Goal: Information Seeking & Learning: Learn about a topic

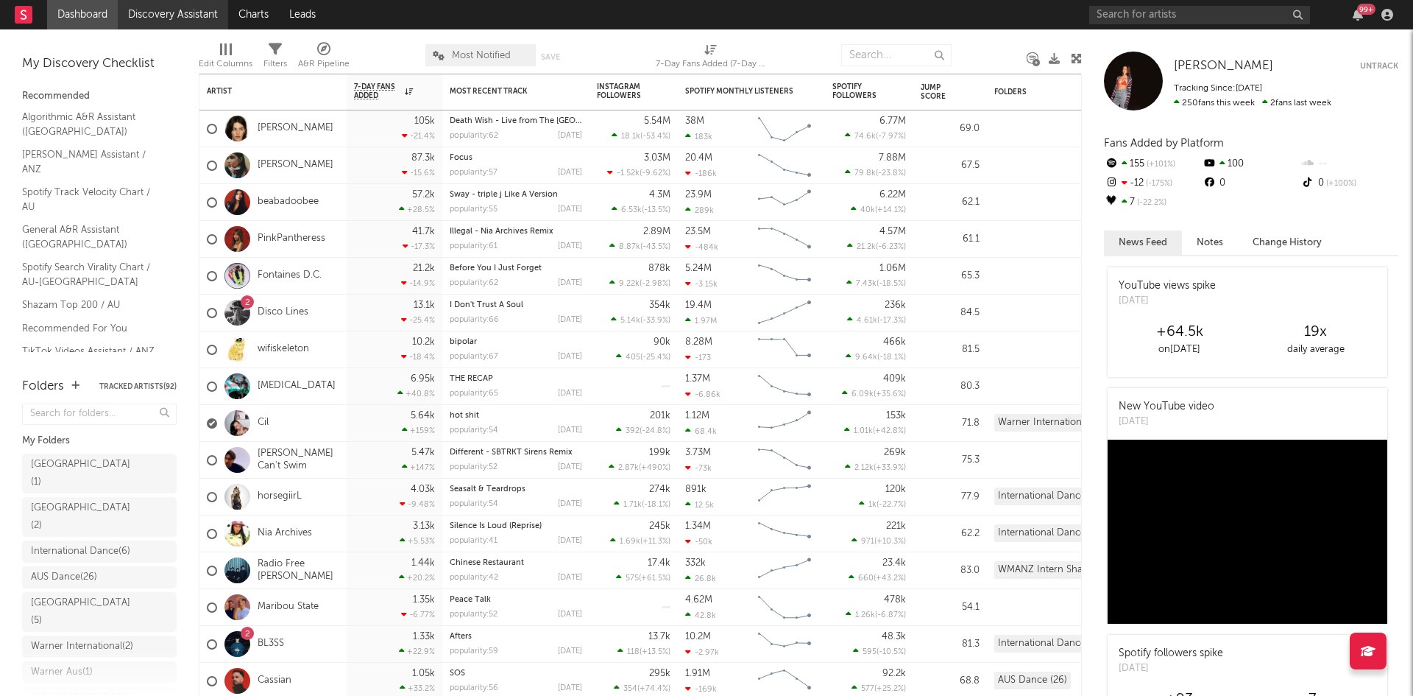
click at [172, 15] on link "Discovery Assistant" at bounding box center [173, 14] width 110 height 29
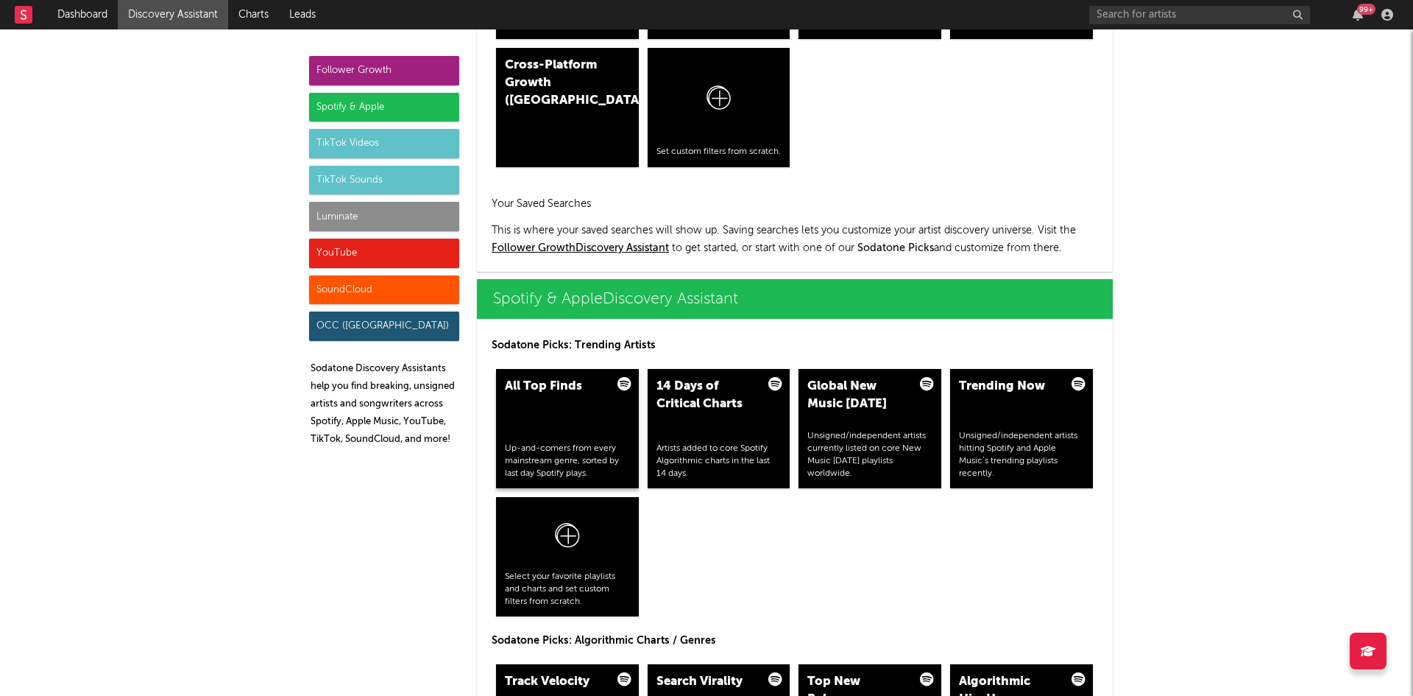
scroll to position [1325, 0]
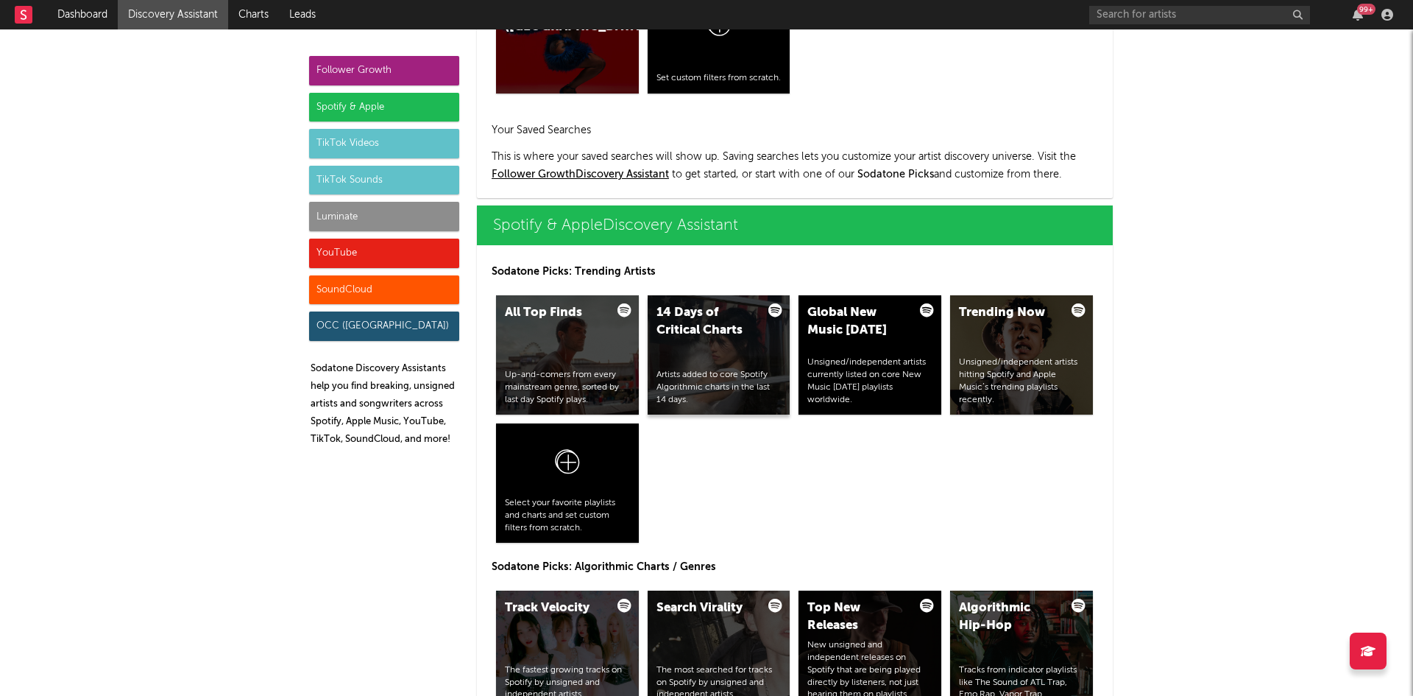
click at [735, 336] on div "14 Days of Critical Charts" at bounding box center [707, 321] width 100 height 35
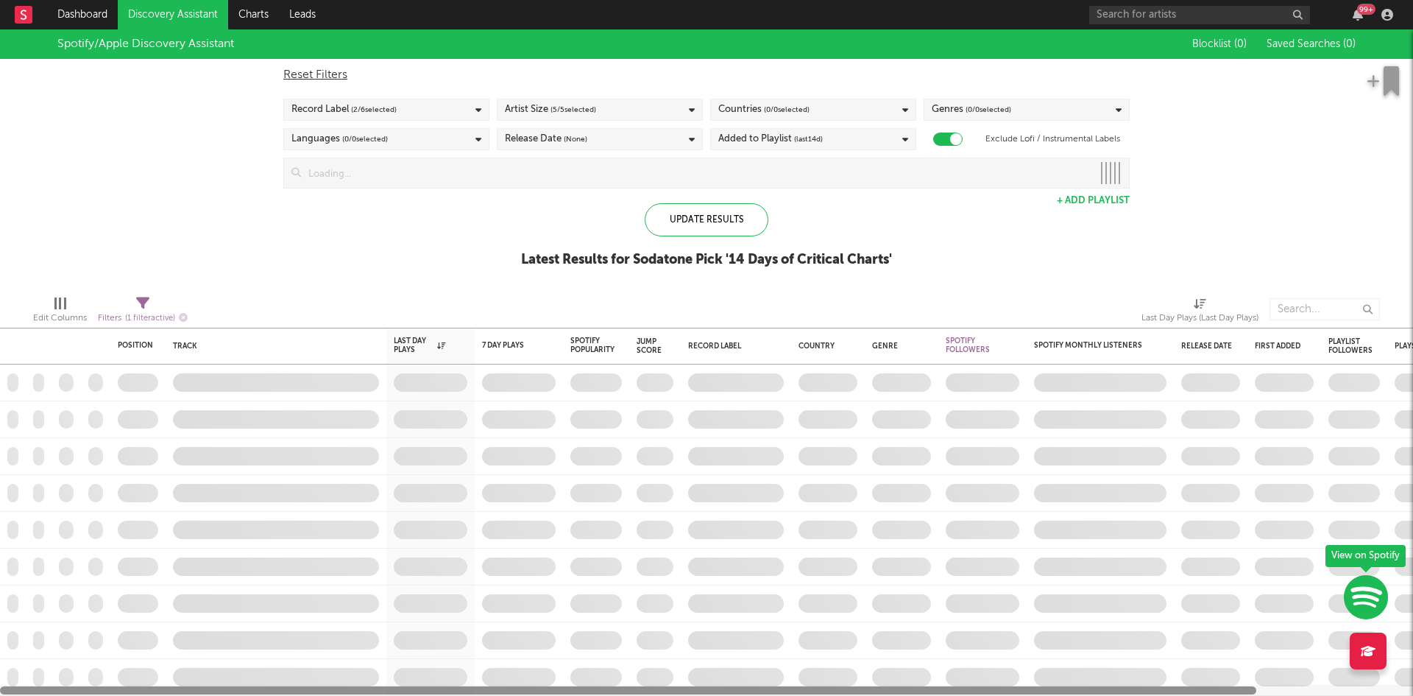
checkbox input "true"
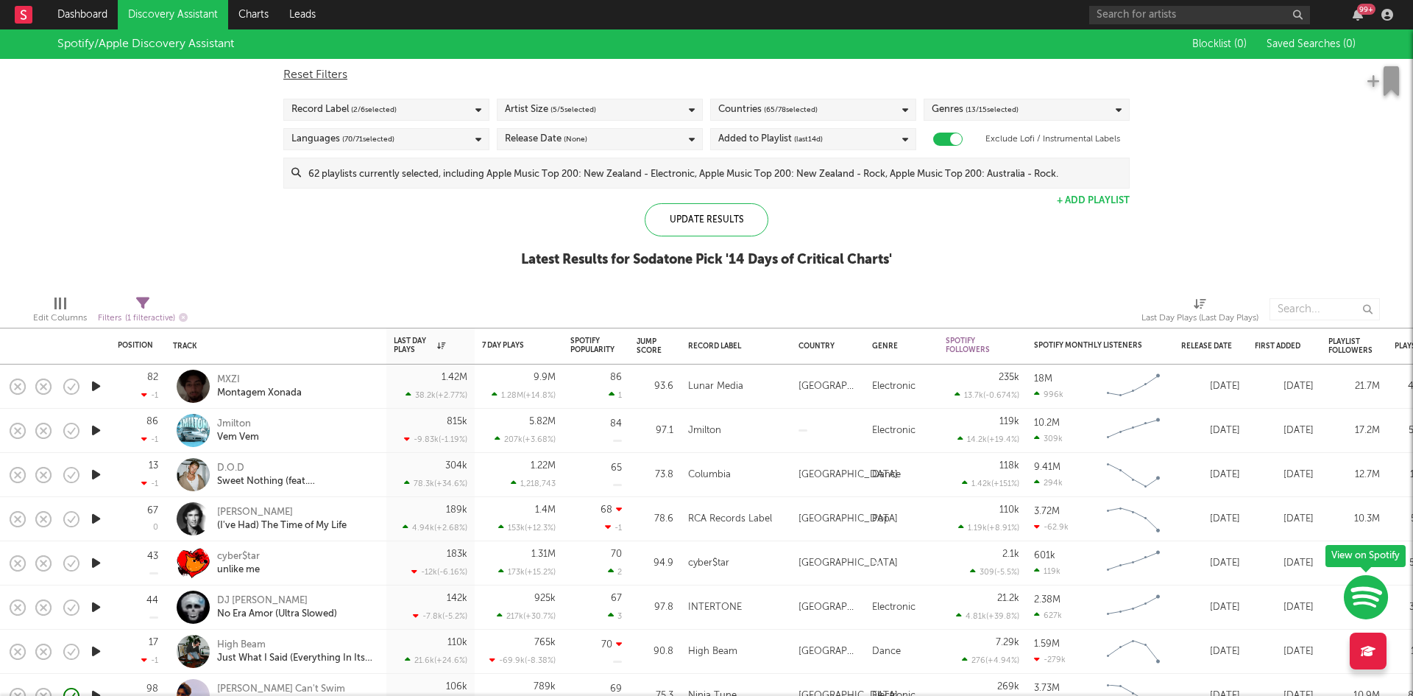
click at [816, 95] on div "Reset Filters Record Label ( 2 / 6 selected) Artist Size ( 5 / 5 selected) Coun…" at bounding box center [706, 124] width 861 height 130
click at [822, 112] on div "Countries ( 65 / 78 selected)" at bounding box center [813, 110] width 206 height 22
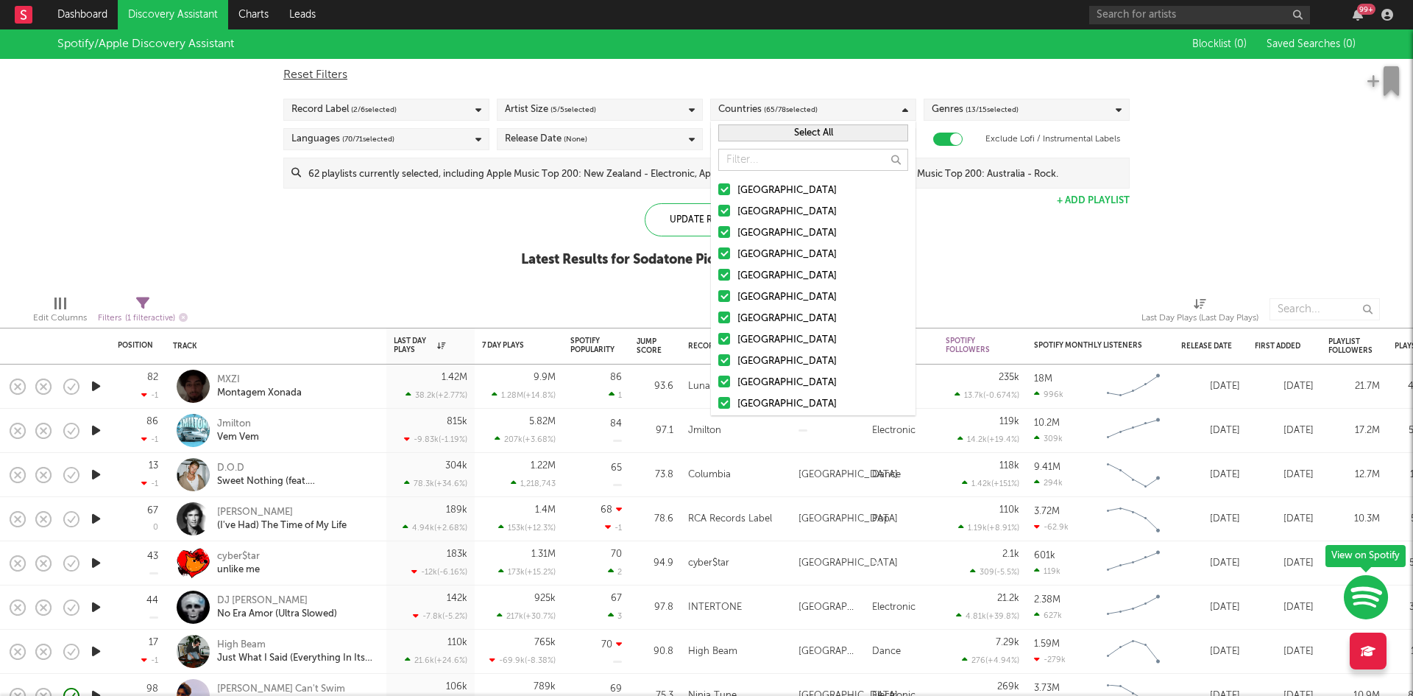
click at [785, 129] on button "Select All" at bounding box center [814, 132] width 190 height 17
click at [728, 216] on div at bounding box center [725, 211] width 12 height 12
click at [719, 216] on input "[GEOGRAPHIC_DATA]" at bounding box center [719, 212] width 0 height 18
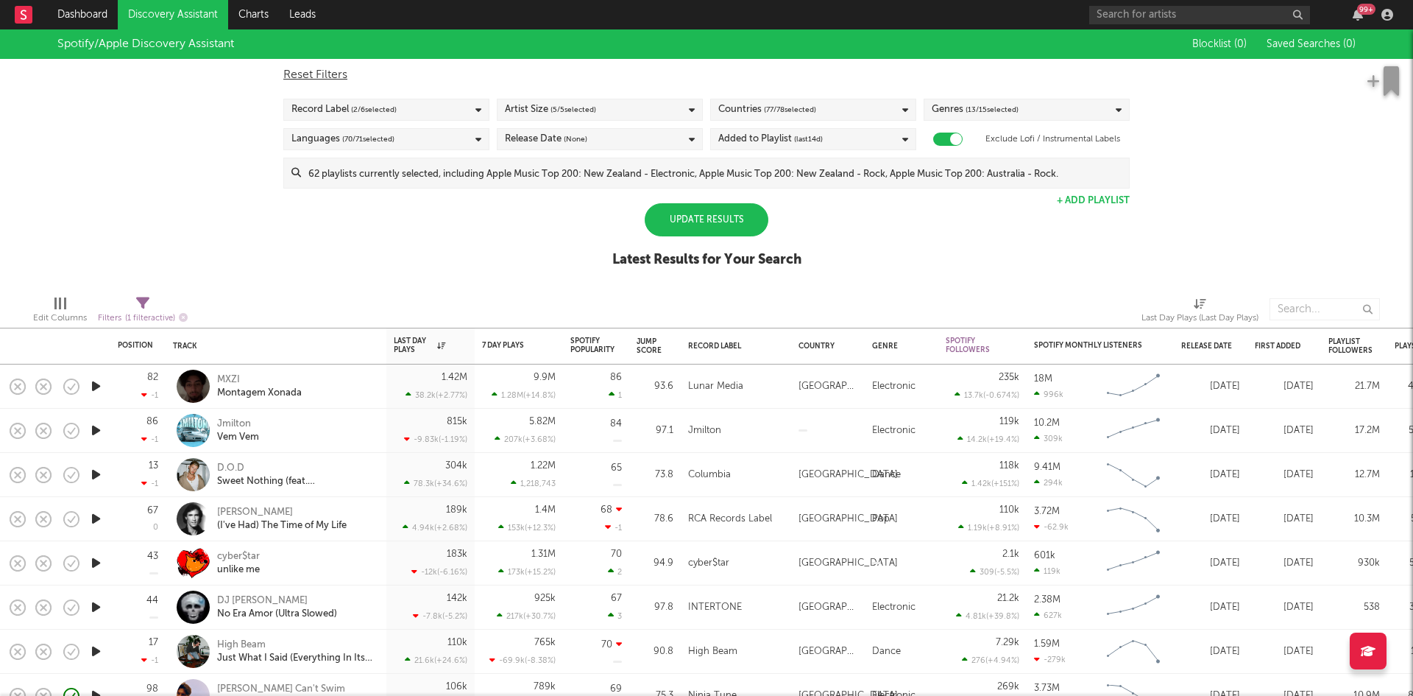
click at [621, 227] on div "Update Results Latest Results for Your Search" at bounding box center [707, 243] width 189 height 80
click at [828, 144] on div "Added to Playlist (last 14 d)" at bounding box center [813, 139] width 206 height 22
click at [604, 127] on div "Reset Filters Record Label ( 2 / 6 selected) Artist Size ( 5 / 5 selected) Coun…" at bounding box center [706, 124] width 861 height 130
click at [604, 113] on div "Artist Size ( 5 / 5 selected)" at bounding box center [600, 110] width 206 height 22
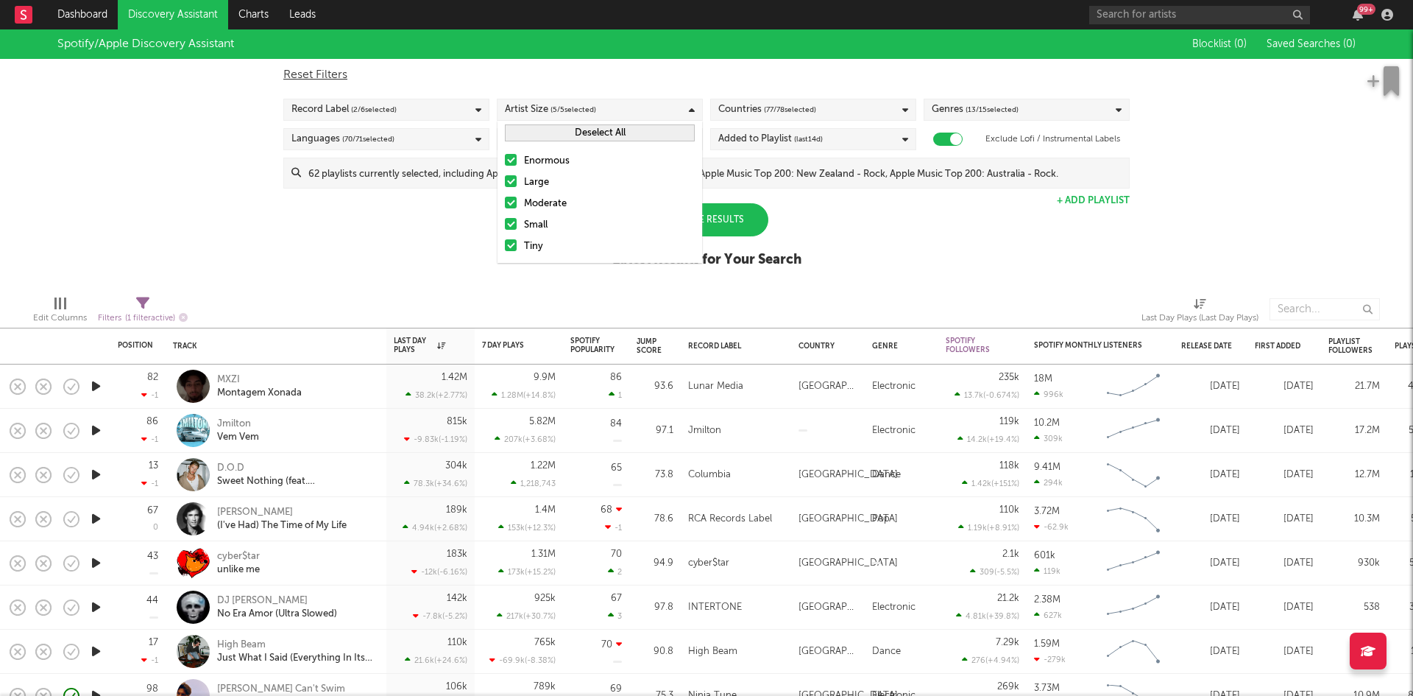
click at [514, 152] on label "Enormous" at bounding box center [600, 161] width 190 height 18
click at [505, 152] on input "Enormous" at bounding box center [505, 161] width 0 height 18
click at [515, 175] on div at bounding box center [511, 181] width 12 height 12
click at [505, 175] on input "Large" at bounding box center [505, 183] width 0 height 18
click at [515, 201] on div at bounding box center [511, 203] width 12 height 12
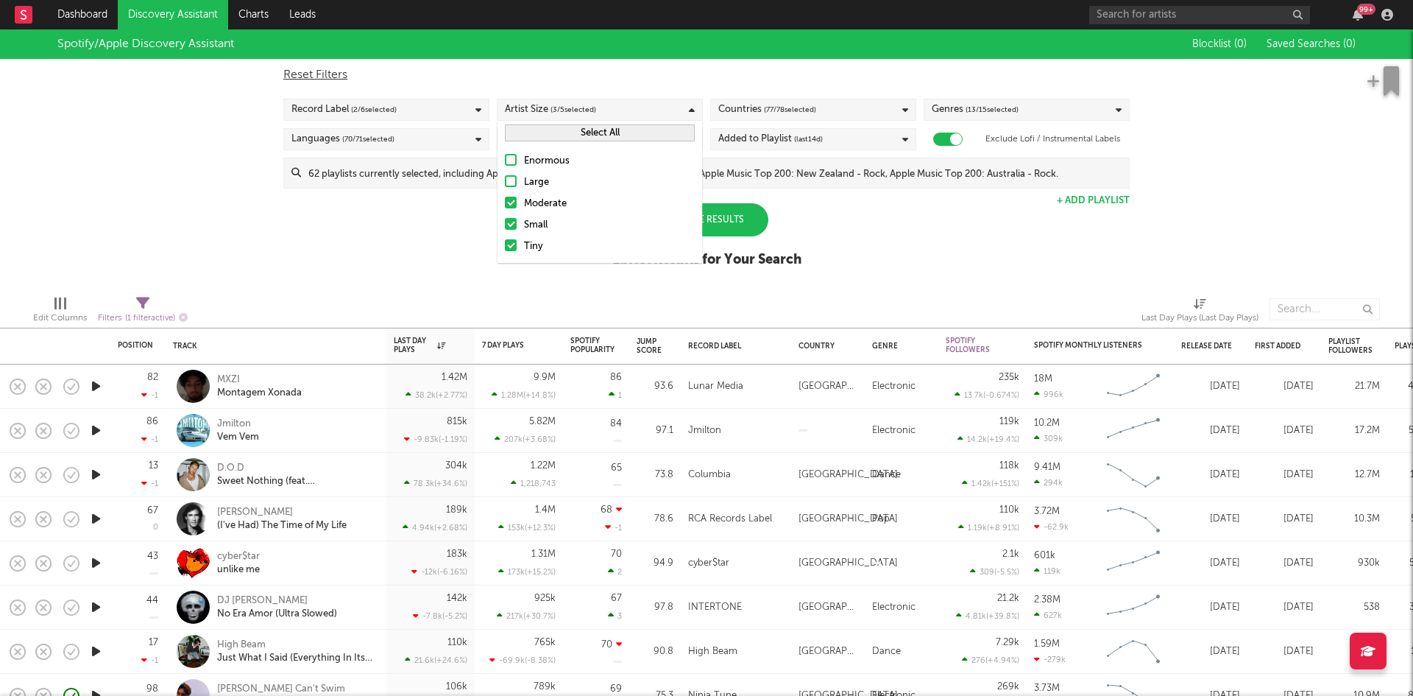
click at [505, 201] on input "Moderate" at bounding box center [505, 204] width 0 height 18
click at [847, 216] on div "Spotify/Apple Discovery Assistant Blocklist ( 0 ) Saved Searches ( 0 ) Reset Fi…" at bounding box center [706, 156] width 1413 height 254
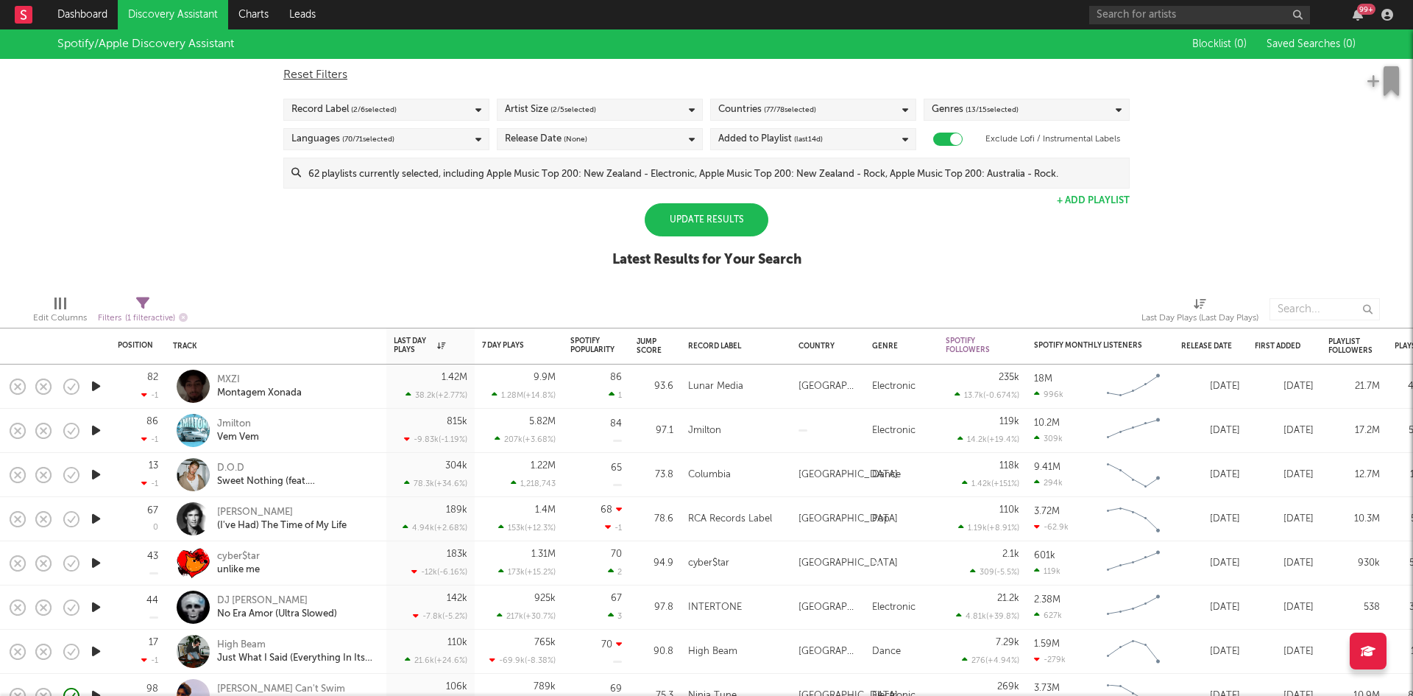
click at [728, 222] on div "Update Results" at bounding box center [707, 219] width 124 height 33
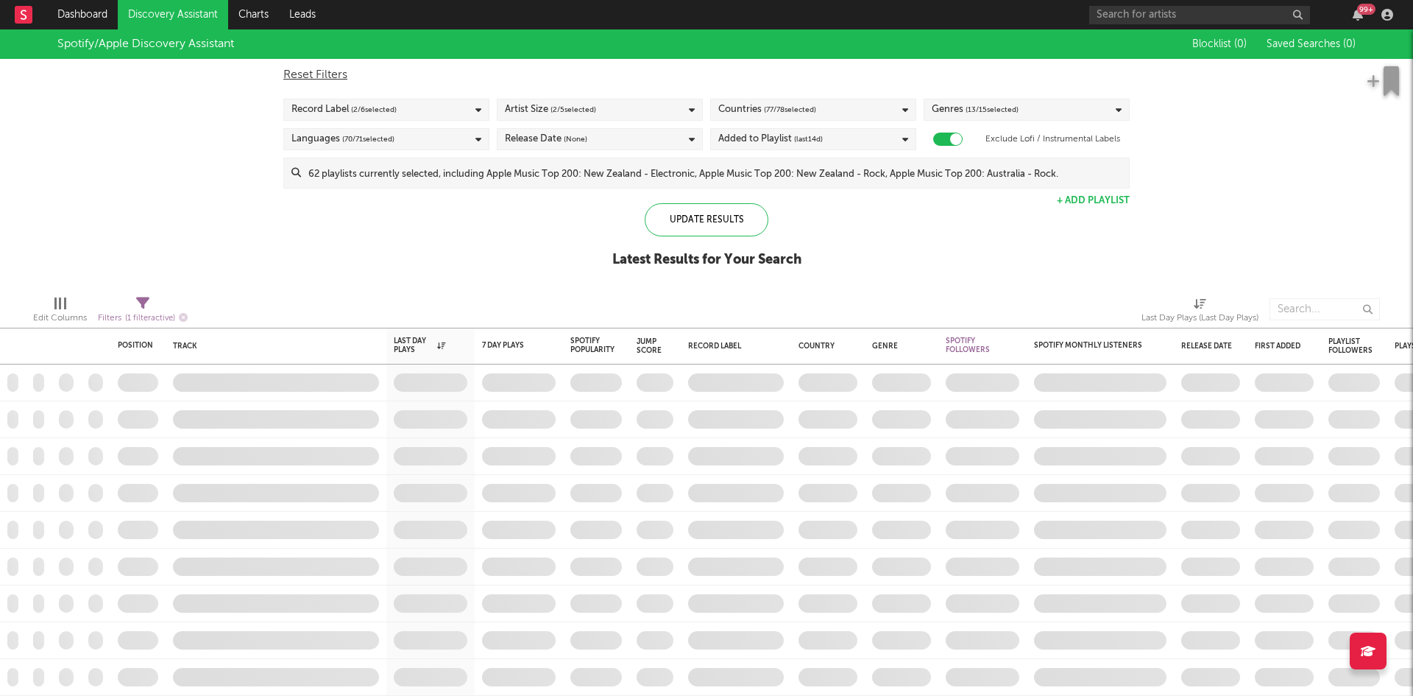
click at [618, 119] on div "Artist Size ( 2 / 5 selected)" at bounding box center [600, 110] width 206 height 22
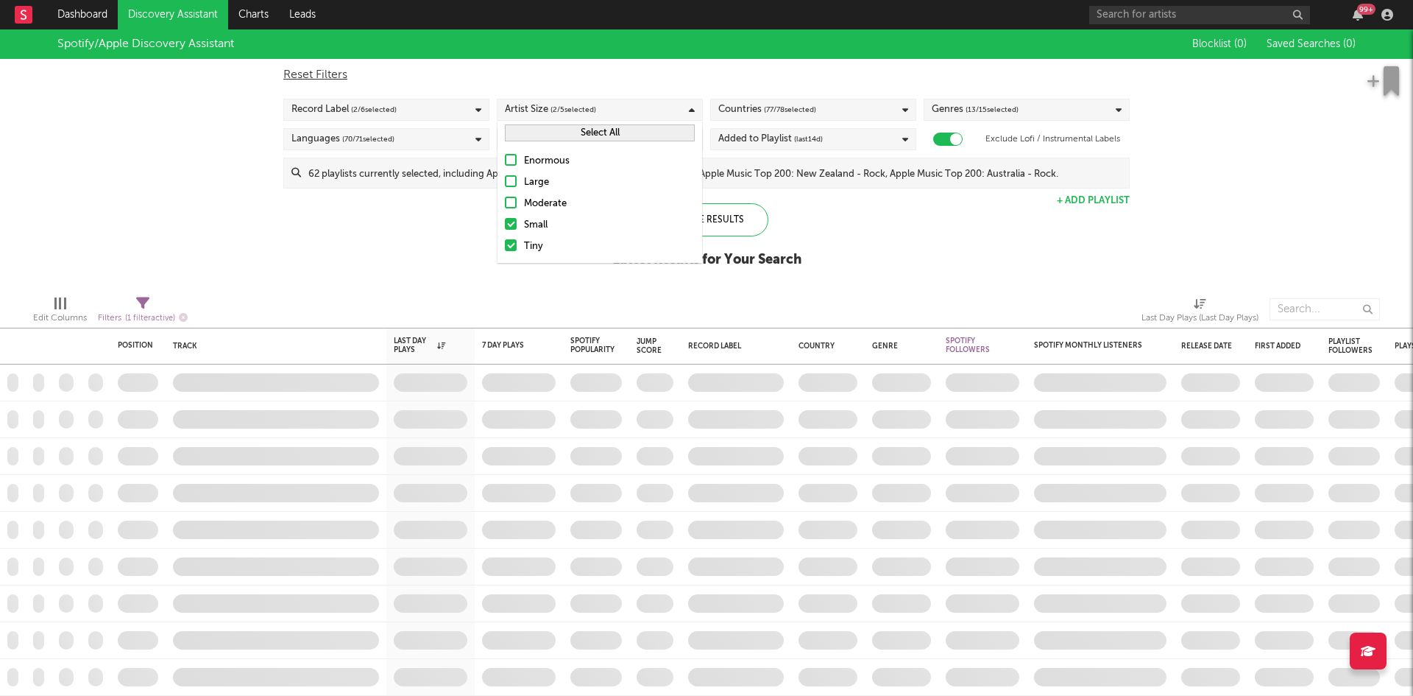
click at [566, 205] on div "Moderate" at bounding box center [609, 204] width 171 height 18
click at [505, 205] on input "Moderate" at bounding box center [505, 204] width 0 height 18
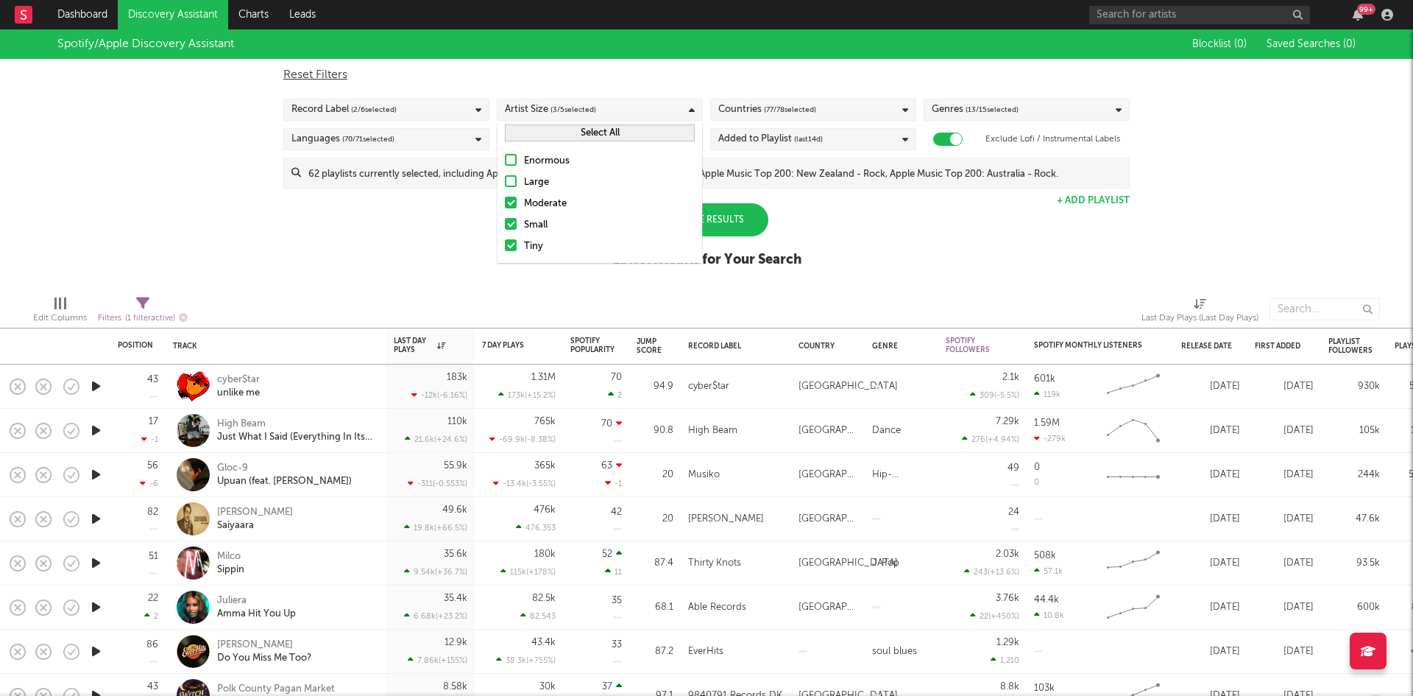
click at [748, 217] on div "Update Results" at bounding box center [707, 219] width 124 height 33
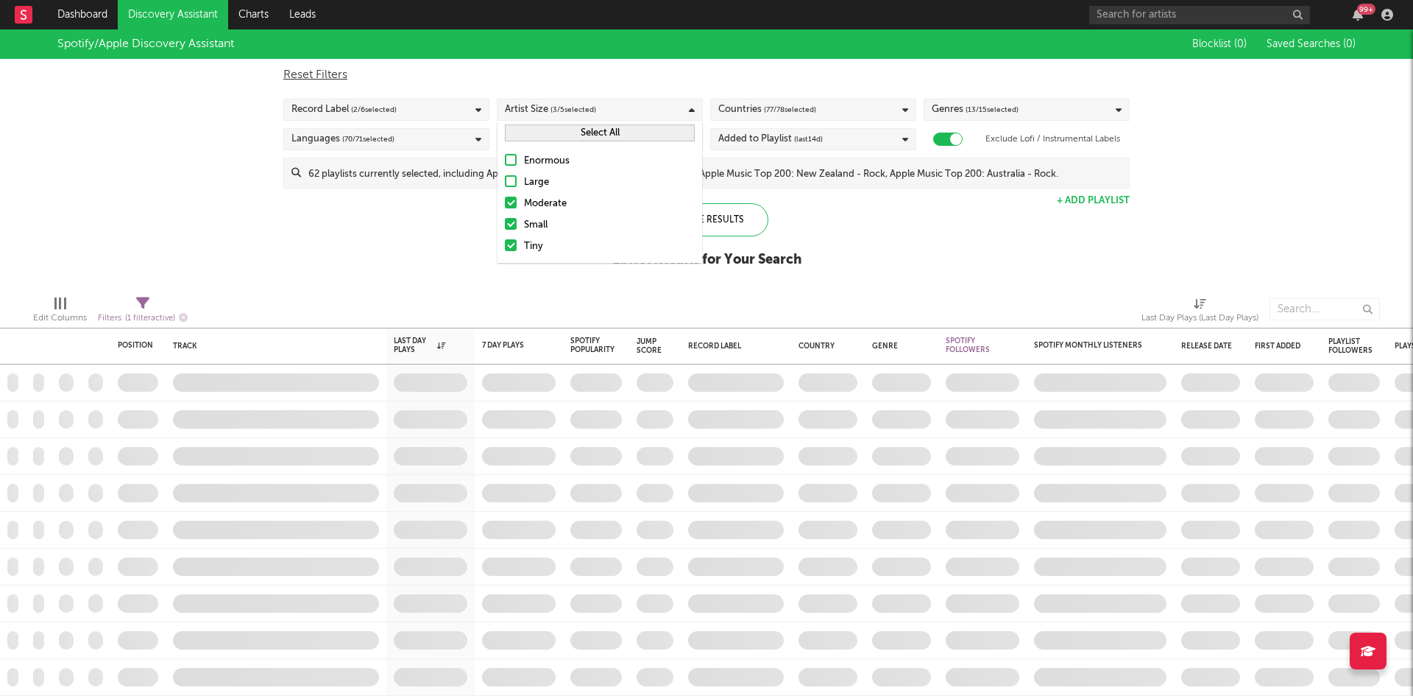
click at [140, 305] on icon at bounding box center [142, 303] width 13 height 13
select select "max"
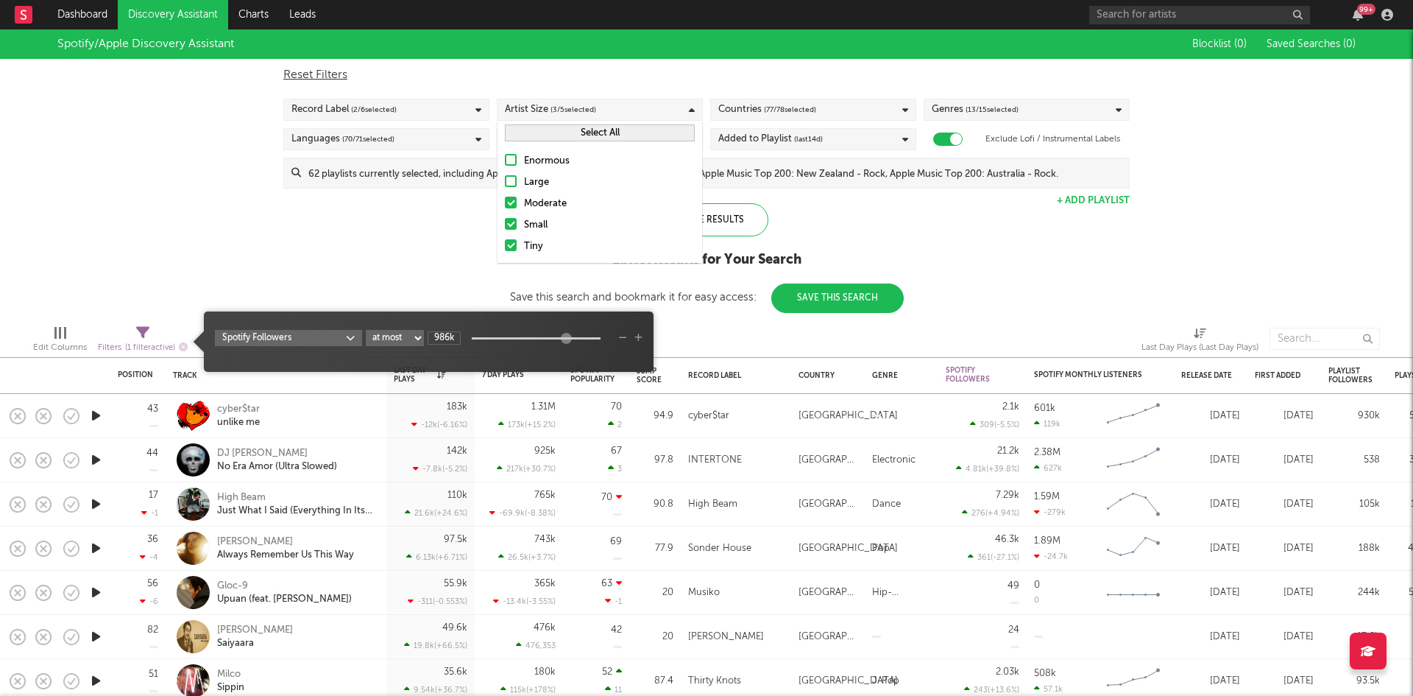
click at [563, 342] on div at bounding box center [566, 338] width 11 height 11
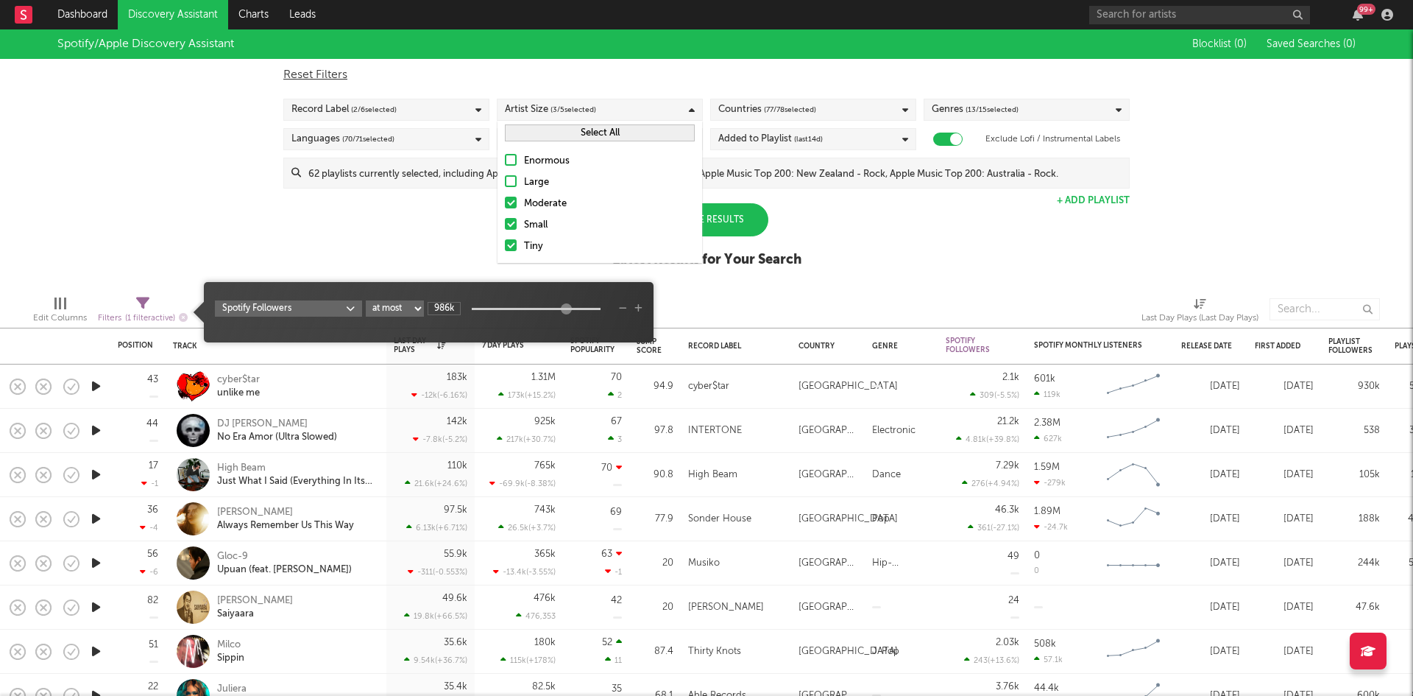
drag, startPoint x: 447, startPoint y: 310, endPoint x: 438, endPoint y: 310, distance: 8.8
click at [438, 310] on input "986k" at bounding box center [444, 308] width 33 height 13
drag, startPoint x: 449, startPoint y: 310, endPoint x: 437, endPoint y: 310, distance: 11.8
click at [437, 310] on input "986k" at bounding box center [444, 308] width 33 height 13
type input "999k"
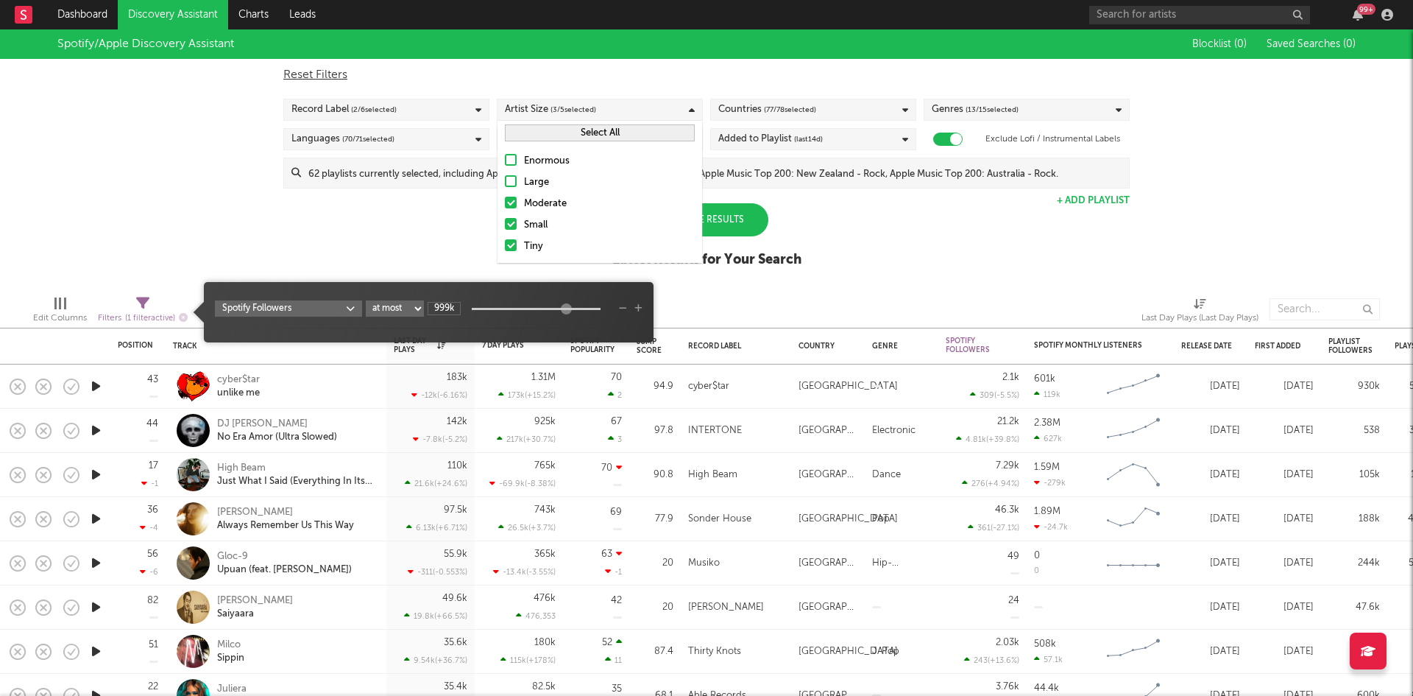
click at [399, 247] on div "Spotify/Apple Discovery Assistant Blocklist ( 0 ) Saved Searches ( 0 ) Reset Fi…" at bounding box center [706, 156] width 1413 height 254
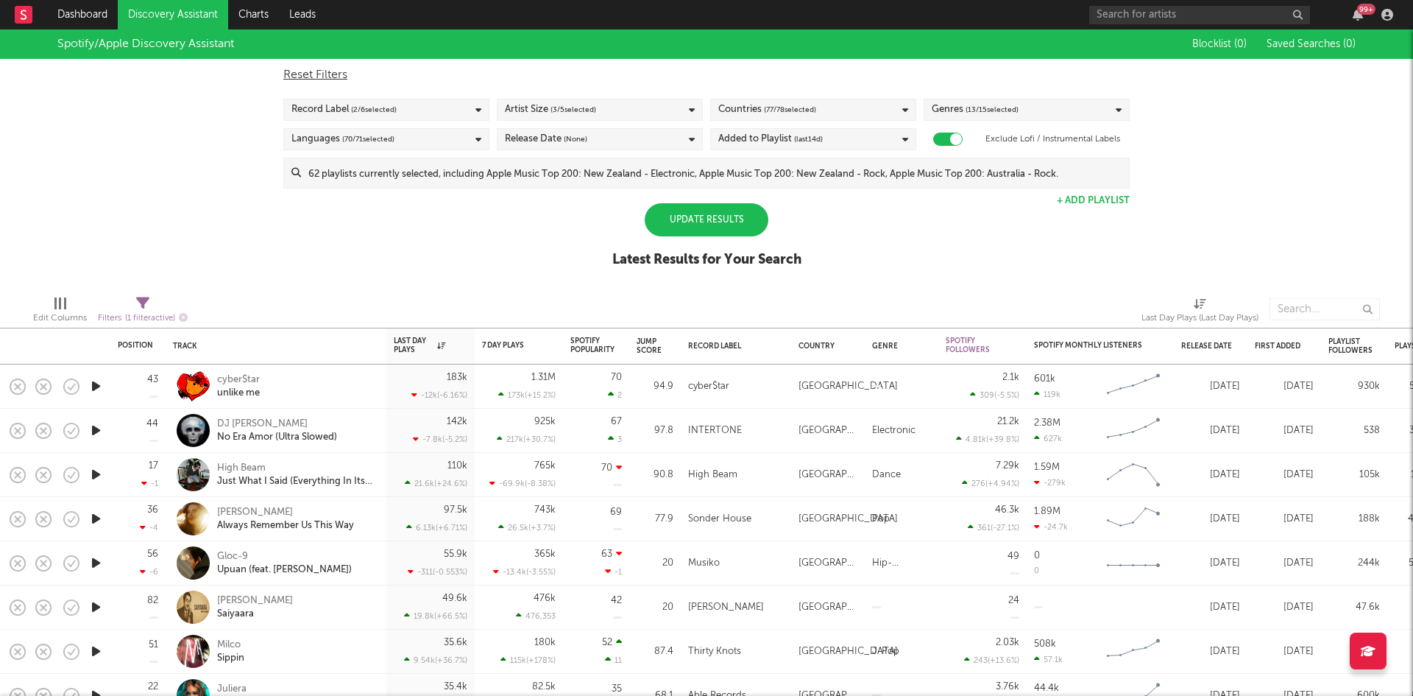
click at [733, 225] on div "Update Results" at bounding box center [707, 219] width 124 height 33
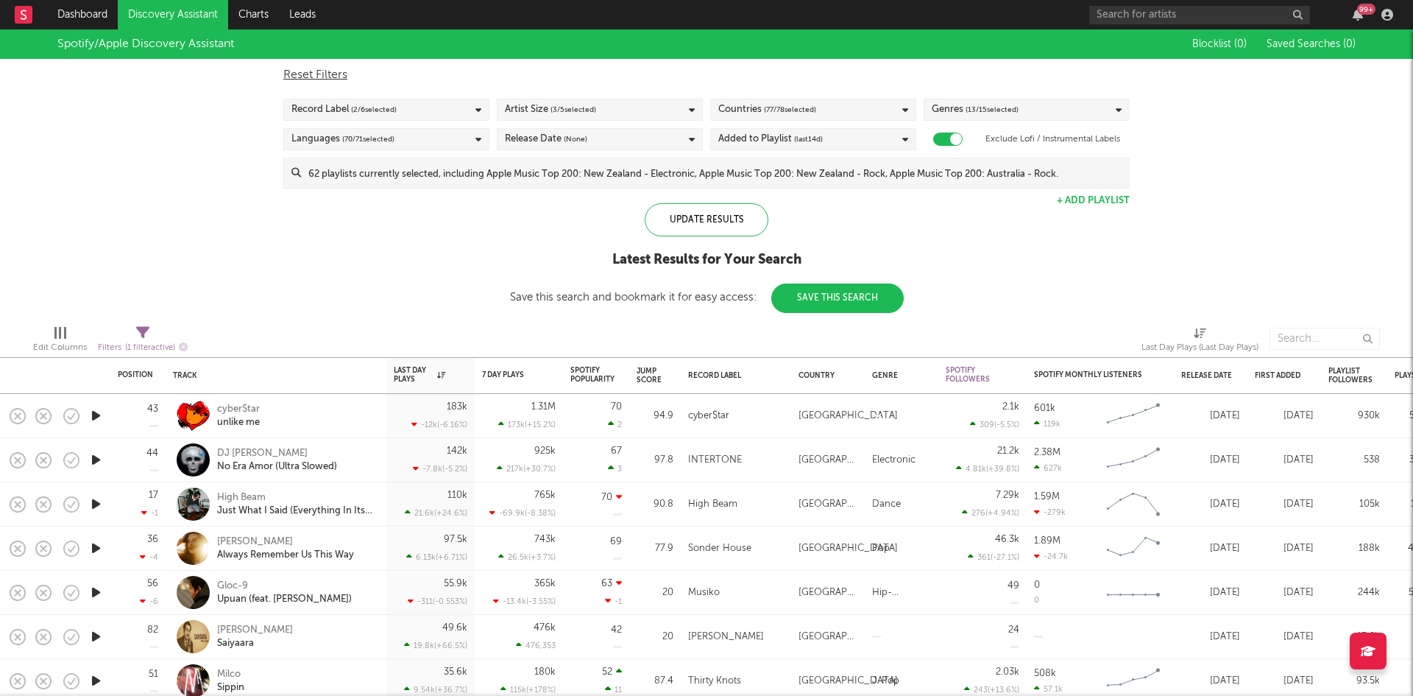
click at [141, 339] on div "Filters ( 1 filter active)" at bounding box center [143, 348] width 90 height 18
select select "max"
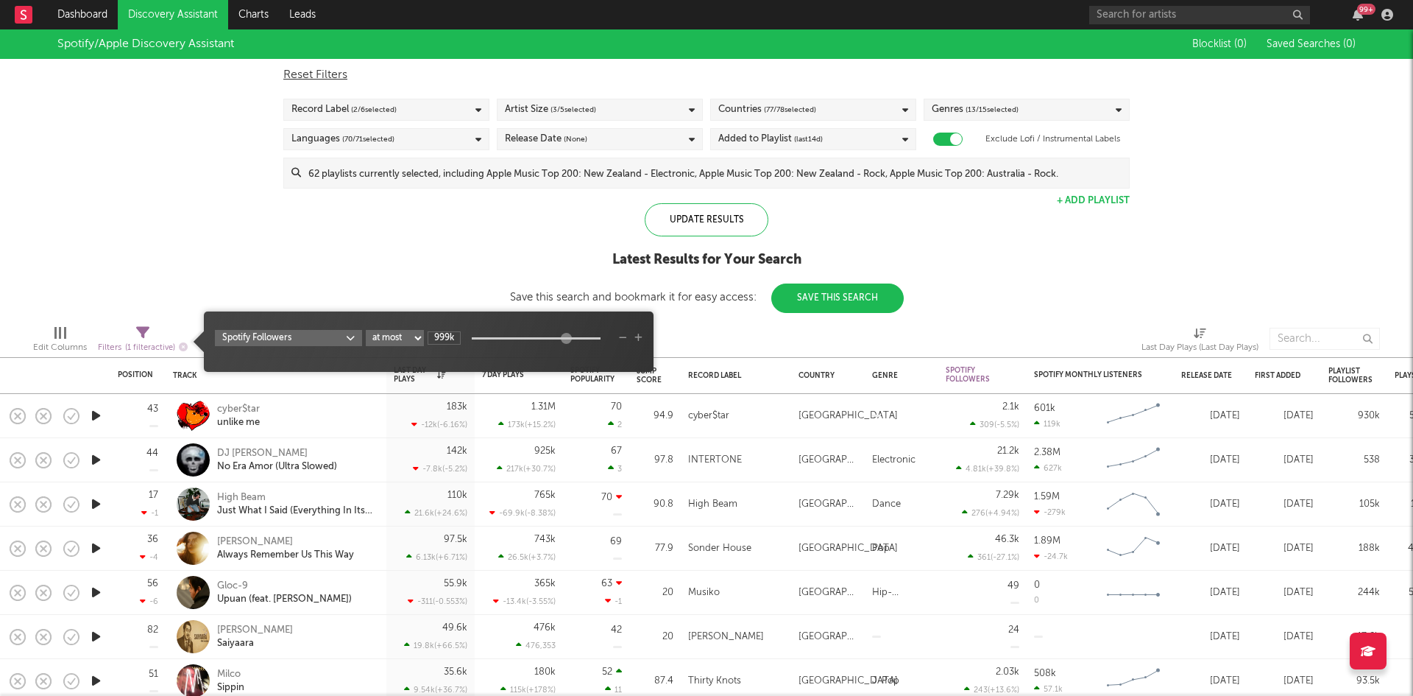
click at [642, 337] on span "Spotify Followers at least at most between 999k" at bounding box center [429, 342] width 450 height 46
click at [638, 337] on icon "button" at bounding box center [639, 337] width 8 height 9
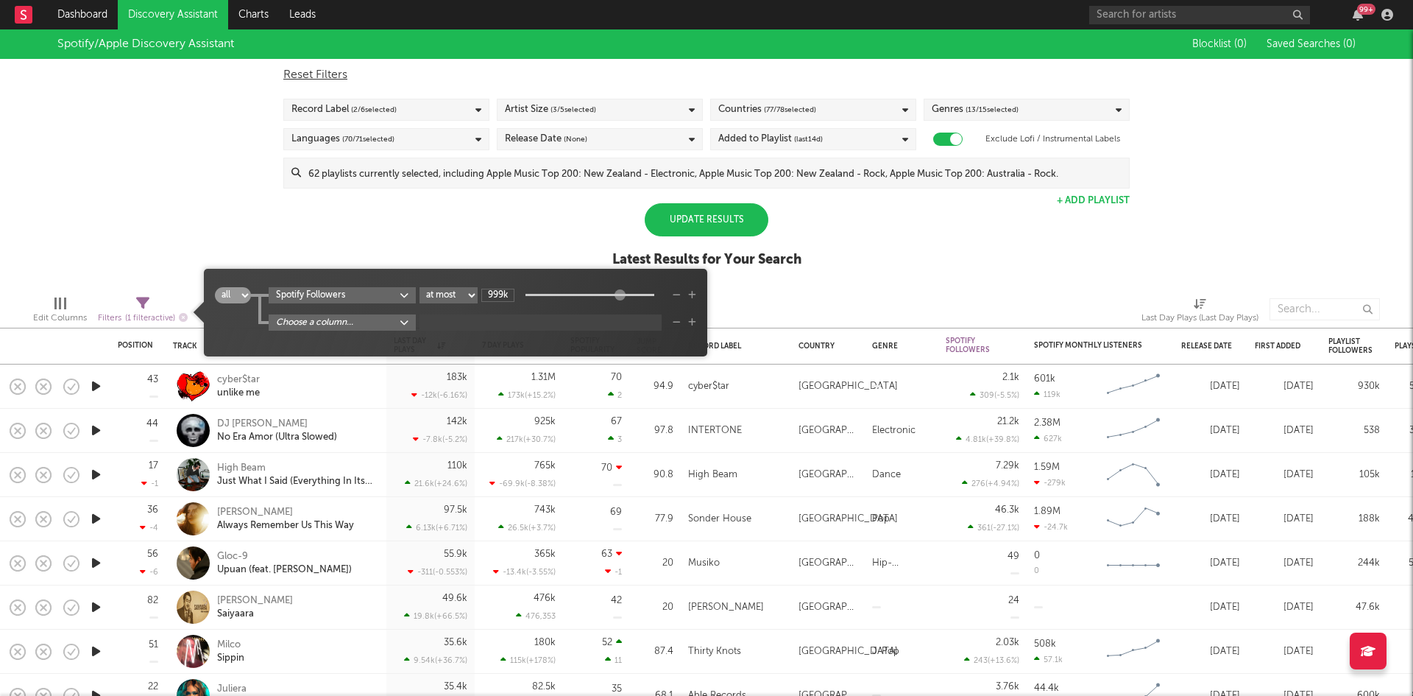
click at [407, 318] on body "Dashboard Discovery Assistant Charts Leads 99 + Notifications Settings Mark all…" at bounding box center [706, 348] width 1413 height 696
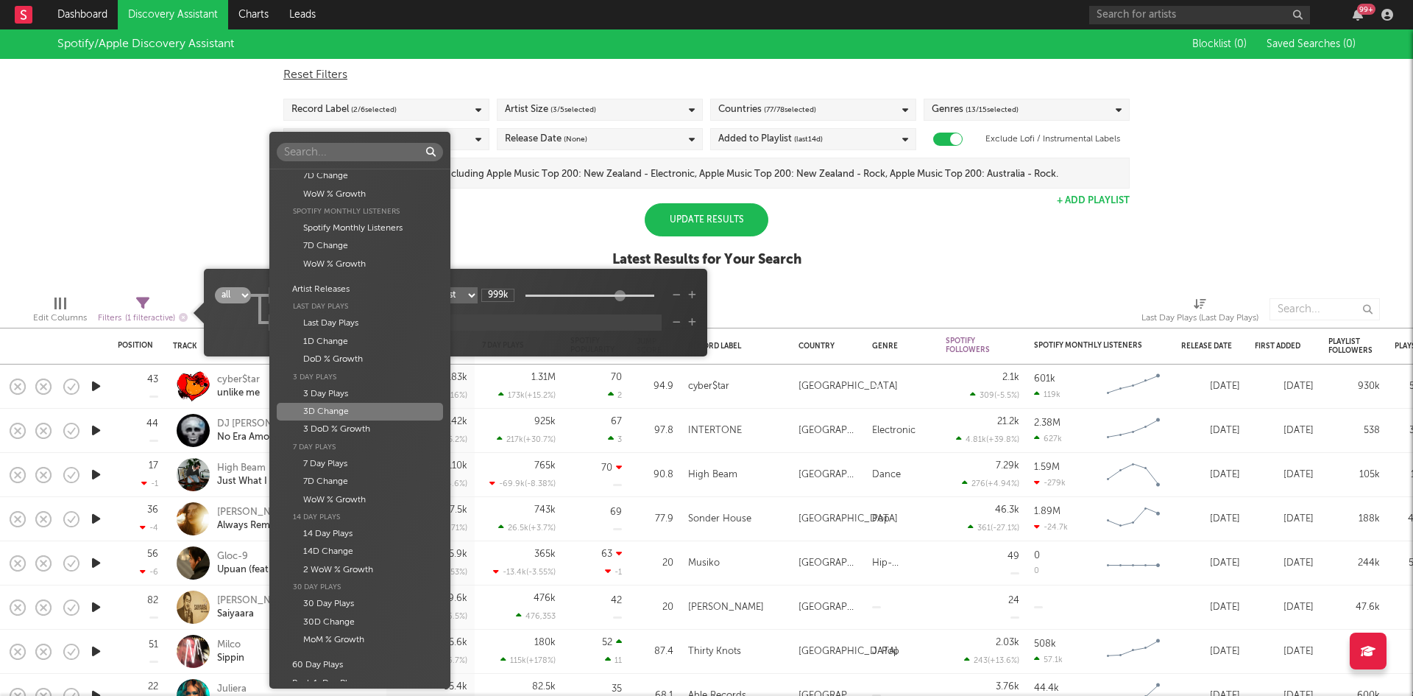
scroll to position [522, 0]
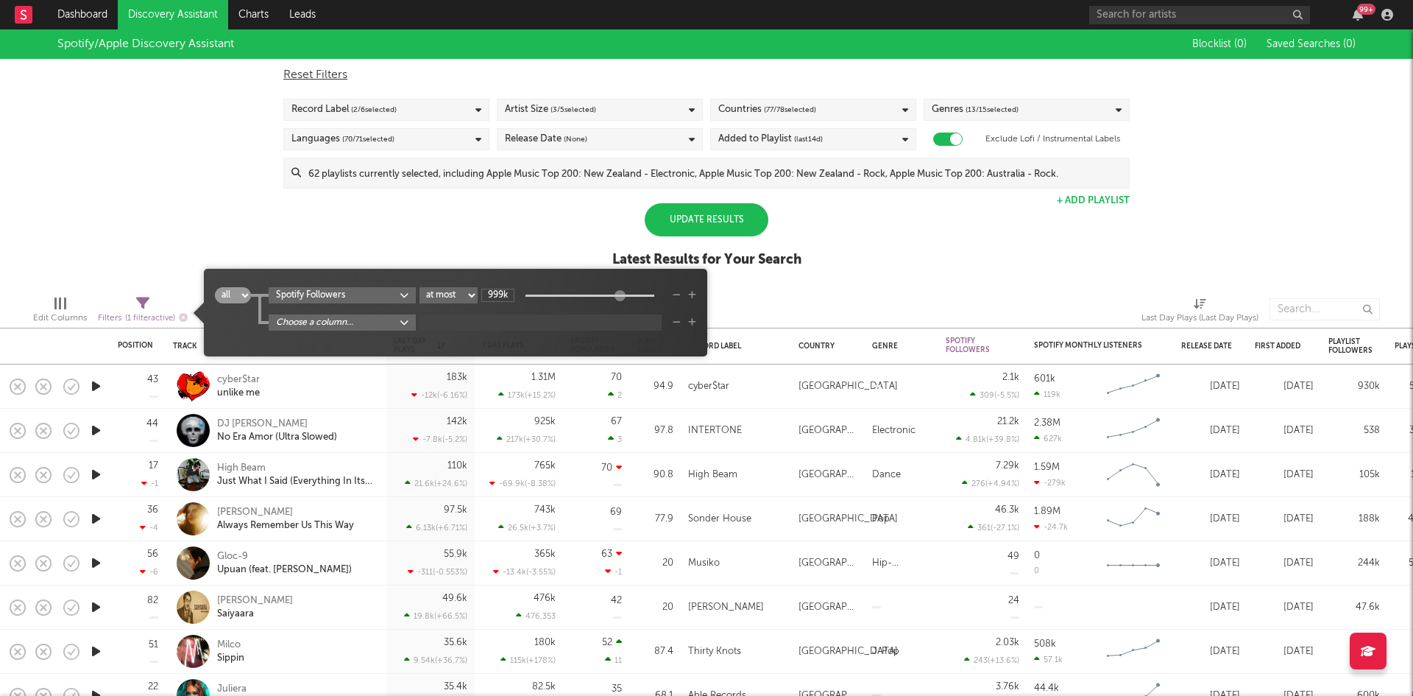
click at [629, 147] on div "Folders Jump Score Spotify Popularity Spotify Popularity Popularity Growth (Las…" at bounding box center [706, 348] width 1413 height 696
click at [623, 145] on div "Release Date (None)" at bounding box center [600, 139] width 206 height 22
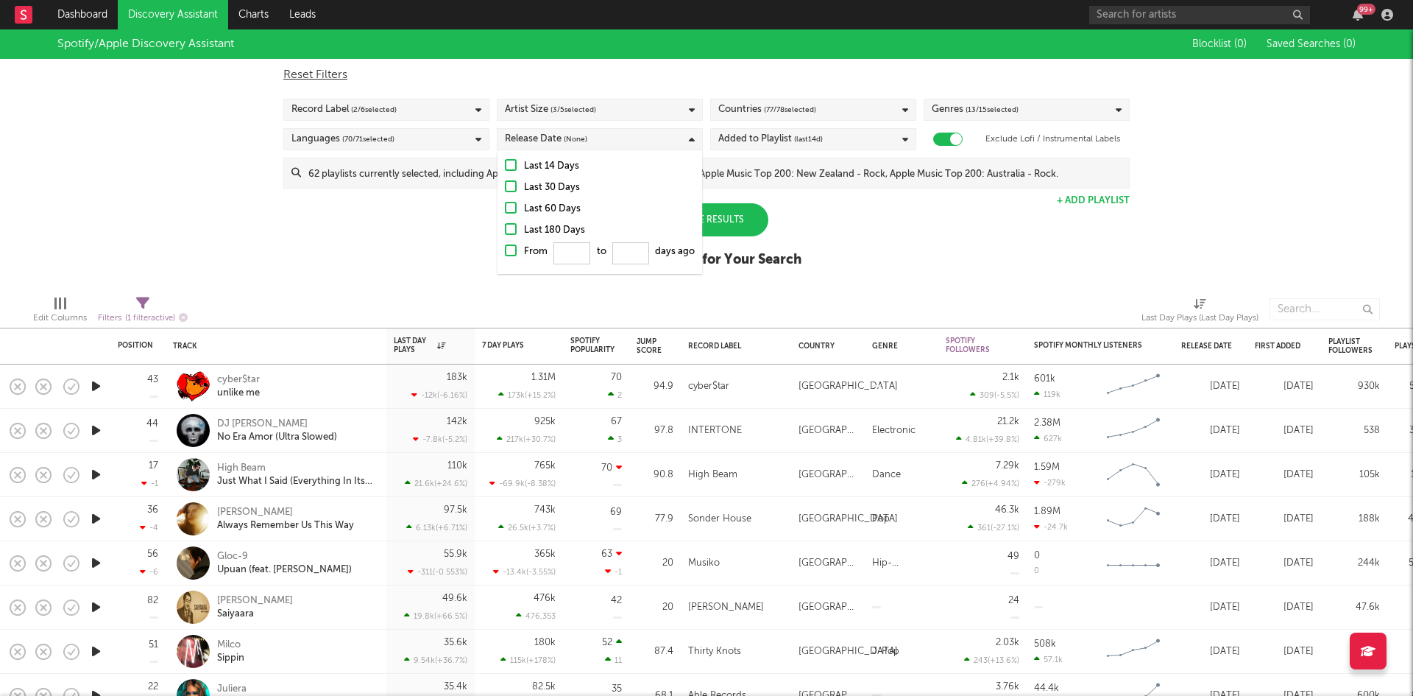
click at [506, 165] on div at bounding box center [511, 165] width 12 height 12
click at [505, 165] on input "Last 14 Days" at bounding box center [505, 167] width 0 height 18
click at [819, 230] on div "Spotify/Apple Discovery Assistant Blocklist ( 0 ) Saved Searches ( 0 ) Reset Fi…" at bounding box center [706, 156] width 1413 height 254
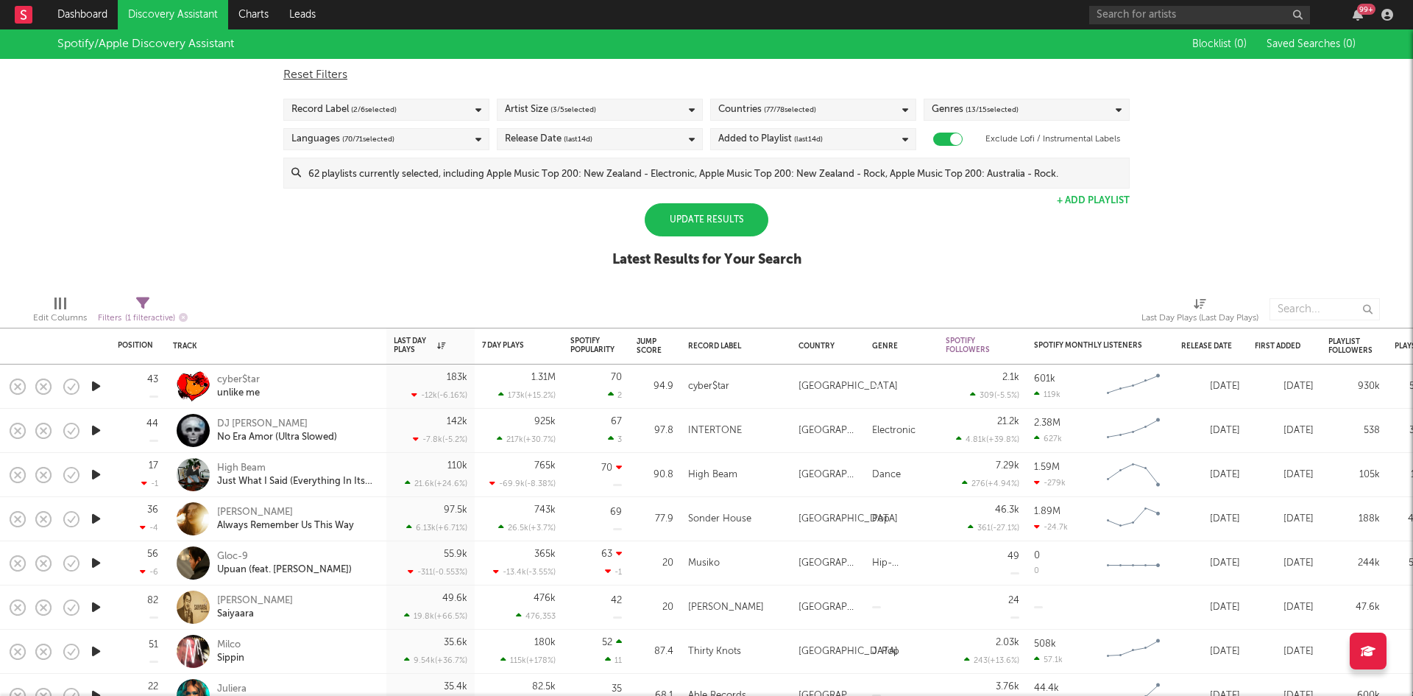
click at [724, 218] on div "Update Results" at bounding box center [707, 219] width 124 height 33
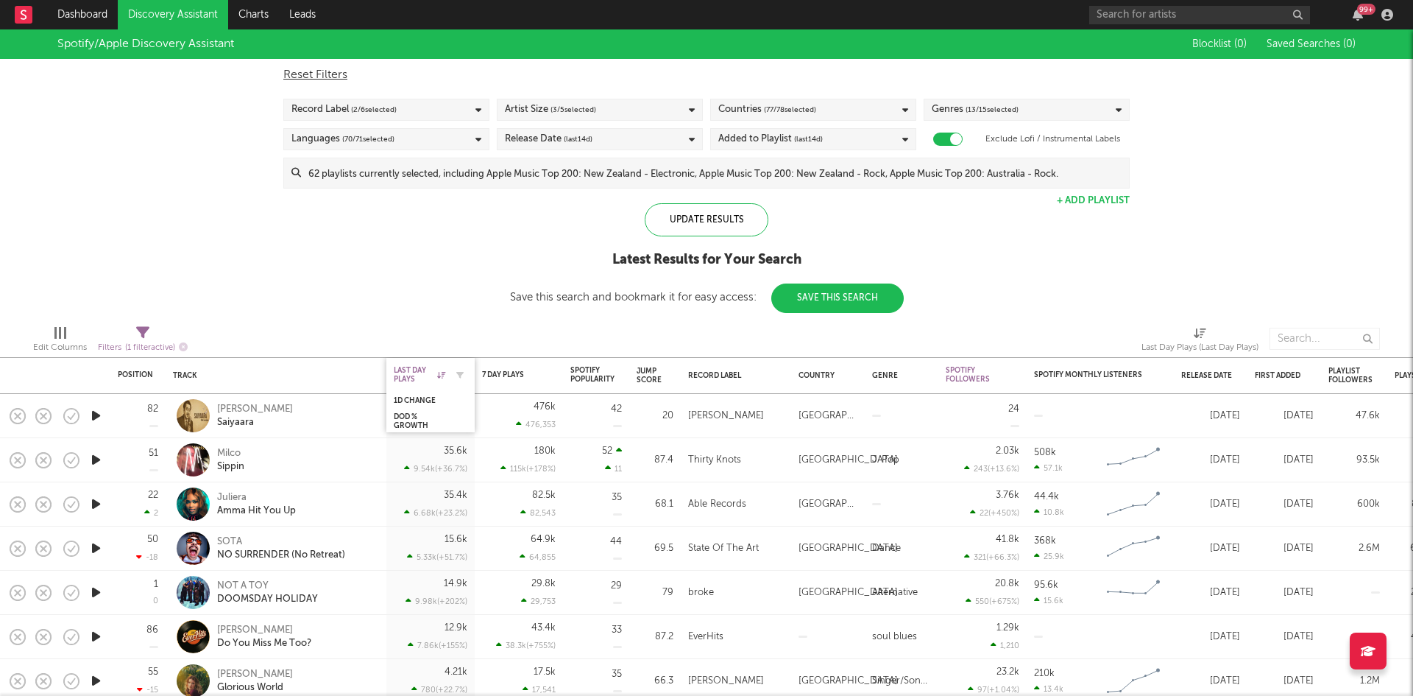
click at [439, 368] on div "Last Day Plays" at bounding box center [420, 375] width 52 height 18
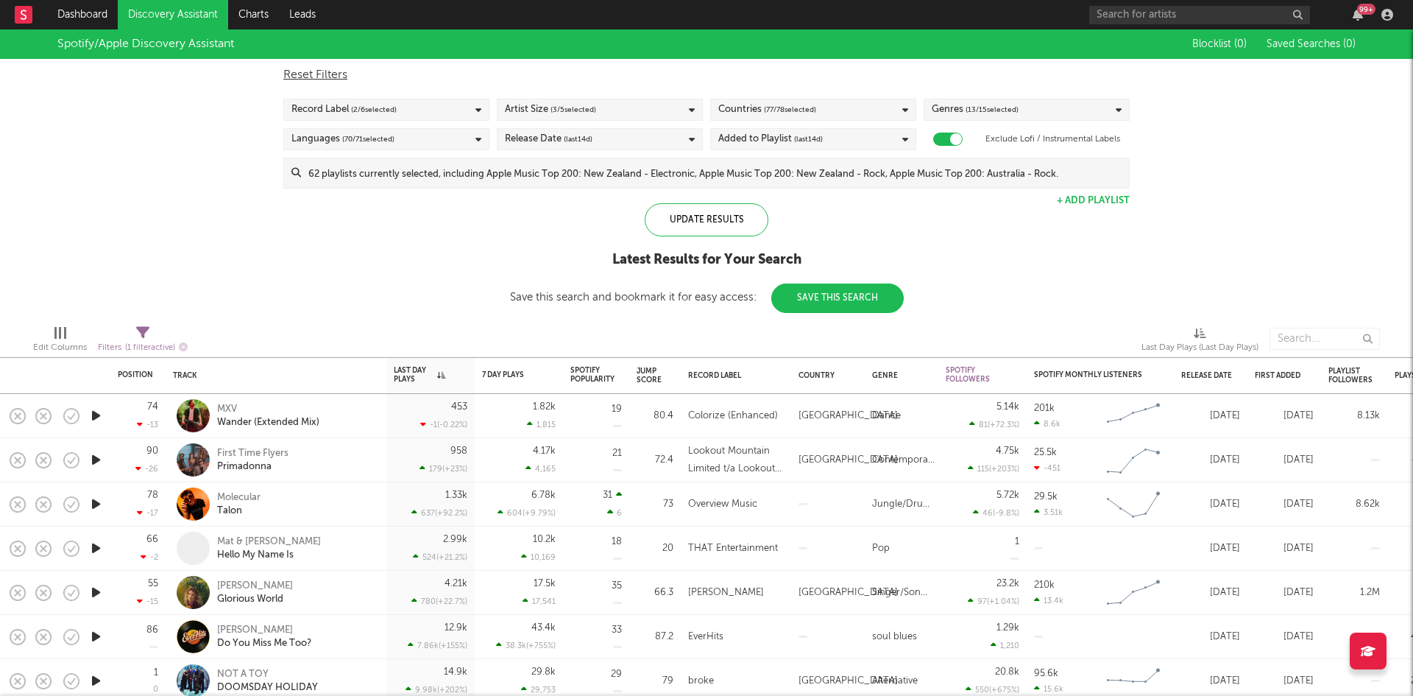
click at [463, 378] on icon "button" at bounding box center [459, 374] width 7 height 7
select select "max"
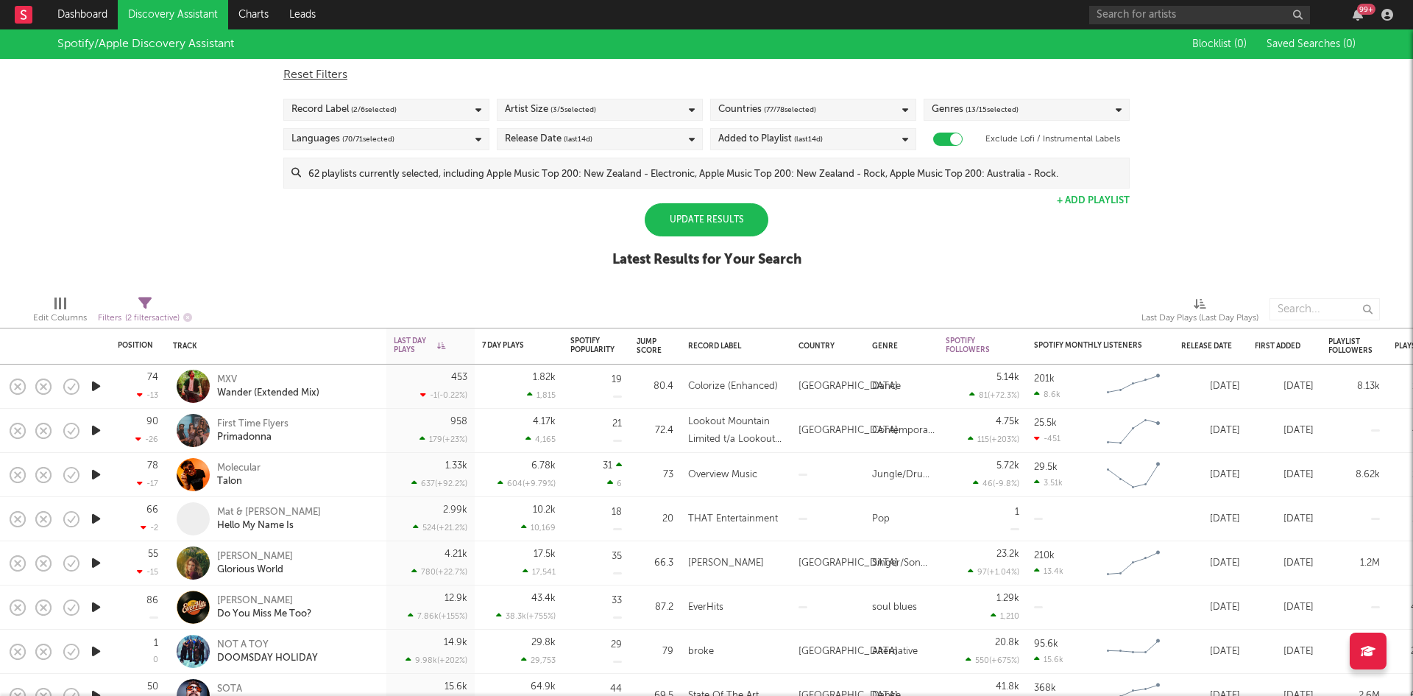
click at [444, 389] on div "453 -1 ( -0.22 % )" at bounding box center [431, 385] width 74 height 43
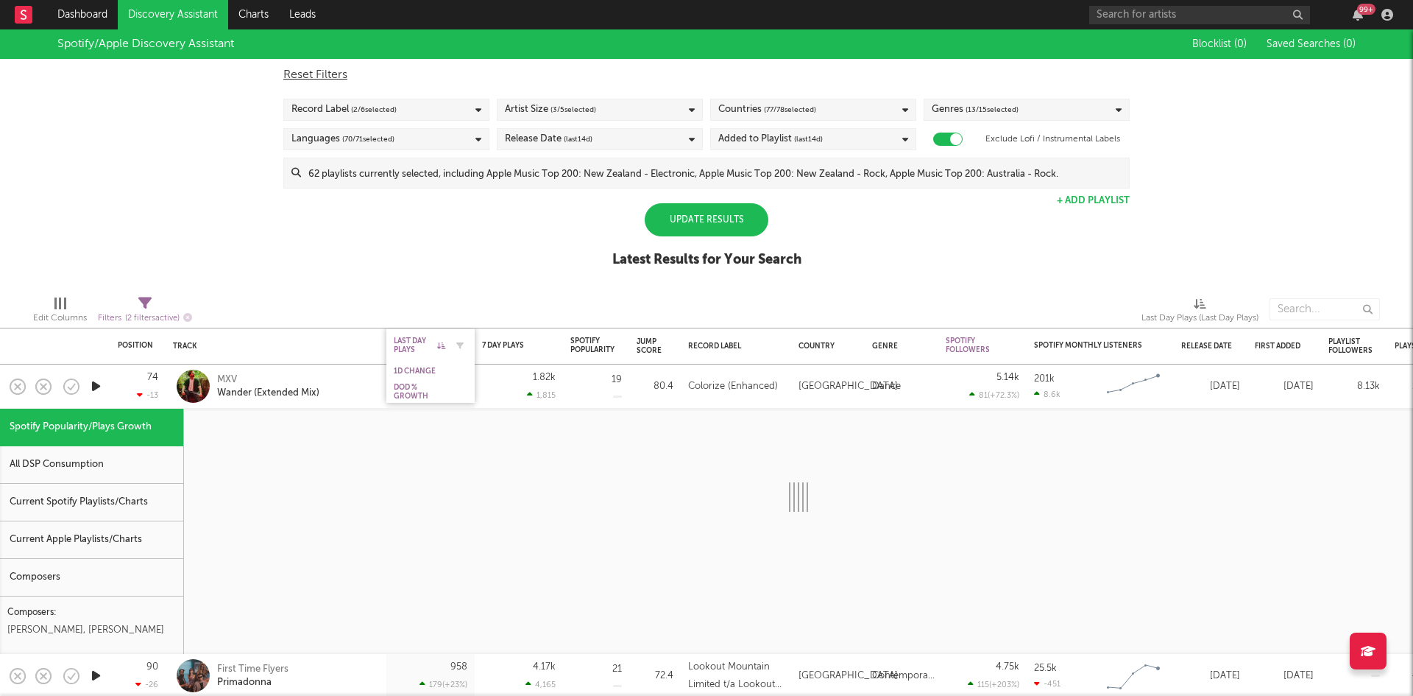
click at [426, 348] on div "Last Day Plays" at bounding box center [420, 345] width 52 height 18
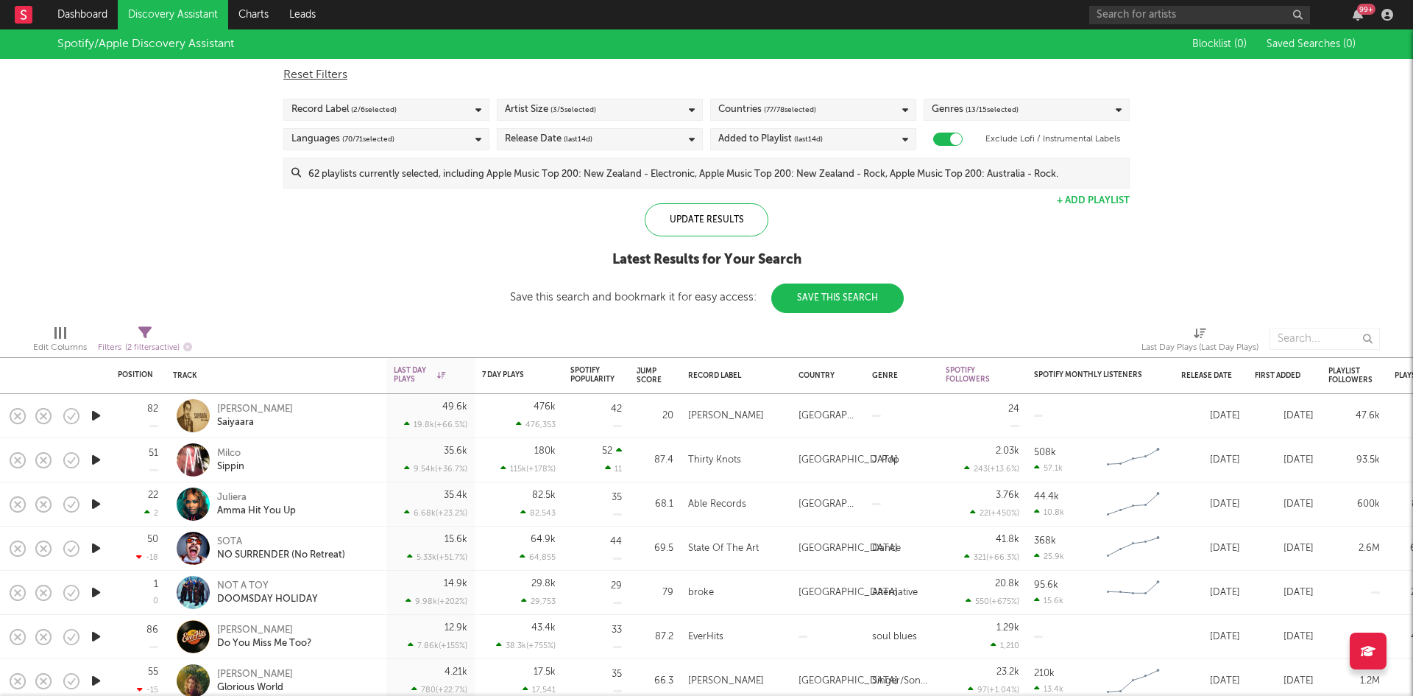
click at [384, 302] on div "Spotify/Apple Discovery Assistant Blocklist ( 0 ) Saved Searches ( 0 ) Reset Fi…" at bounding box center [706, 170] width 1413 height 283
click at [507, 368] on div "7 Day Plays" at bounding box center [519, 374] width 74 height 29
click at [132, 373] on div "Position" at bounding box center [135, 374] width 35 height 9
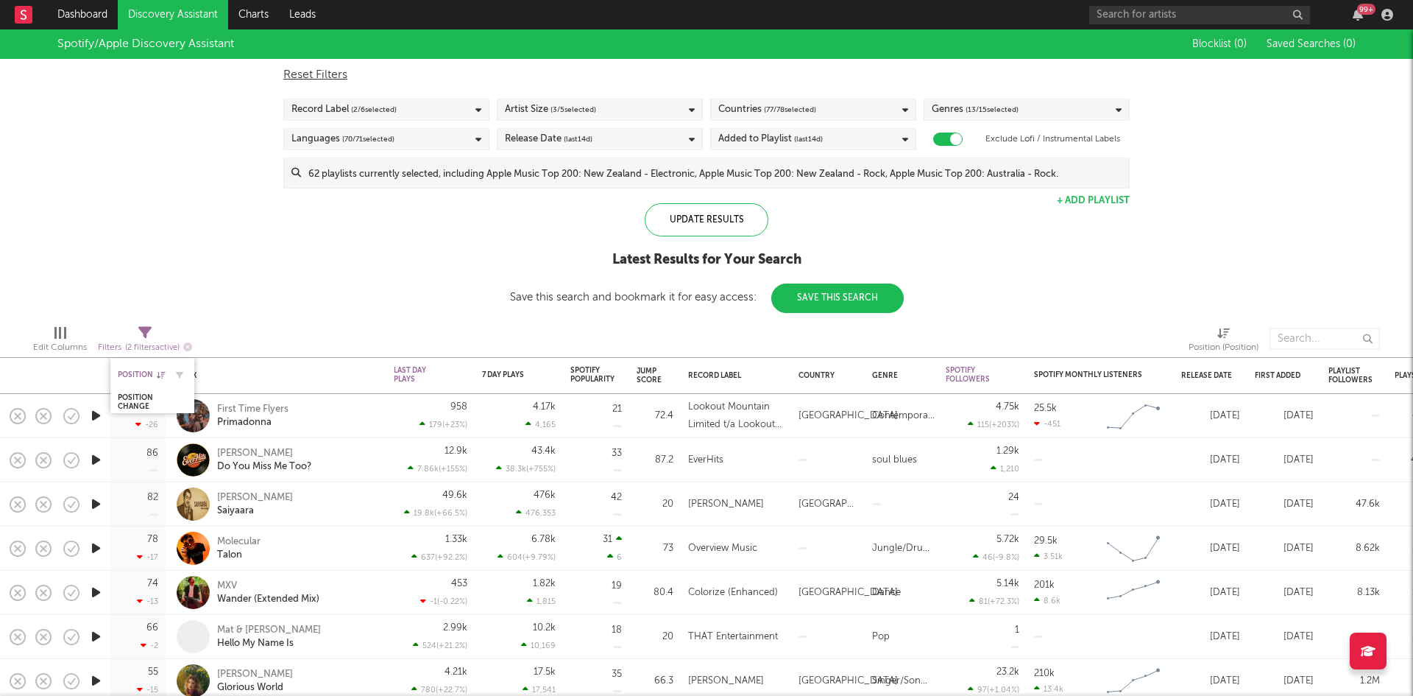
click at [152, 373] on div "Position" at bounding box center [141, 374] width 47 height 9
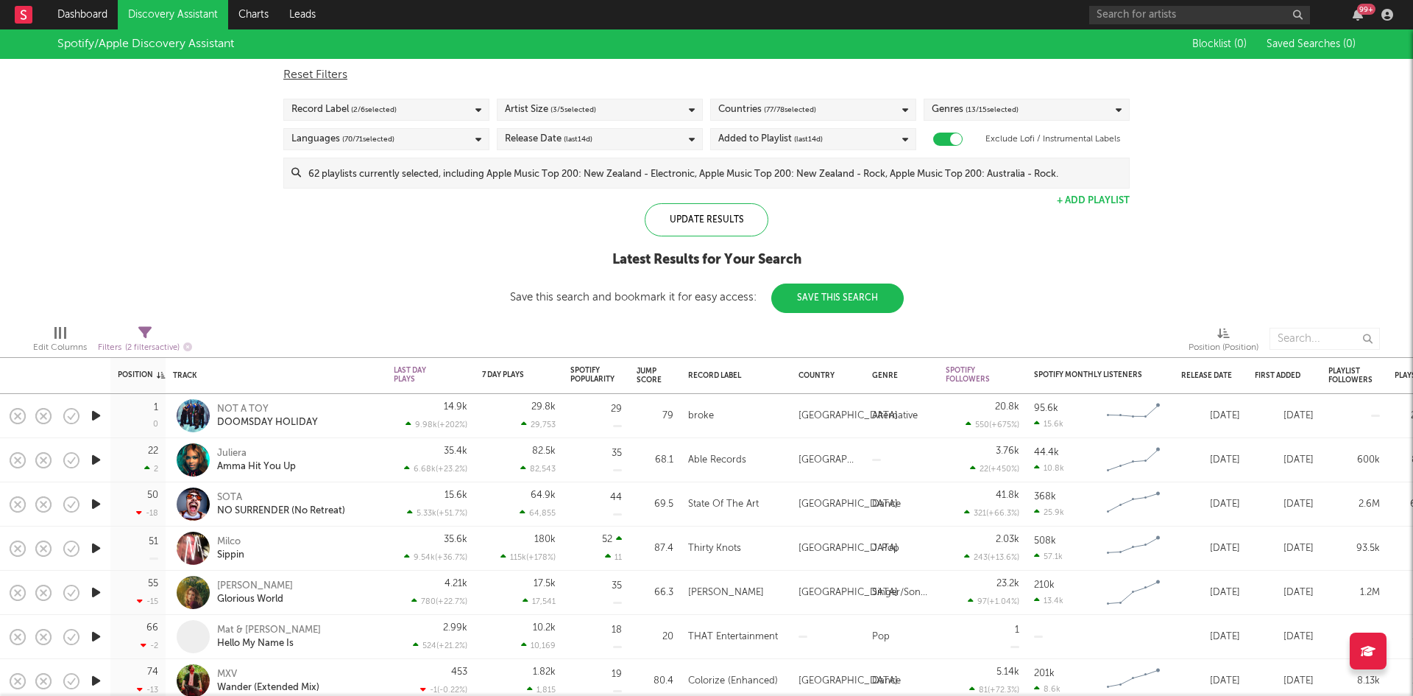
click at [484, 306] on div "Spotify/Apple Discovery Assistant Blocklist ( 0 ) Saved Searches ( 0 ) Reset Fi…" at bounding box center [706, 170] width 1413 height 283
click at [661, 115] on div "Artist Size ( 3 / 5 selected)" at bounding box center [600, 110] width 206 height 22
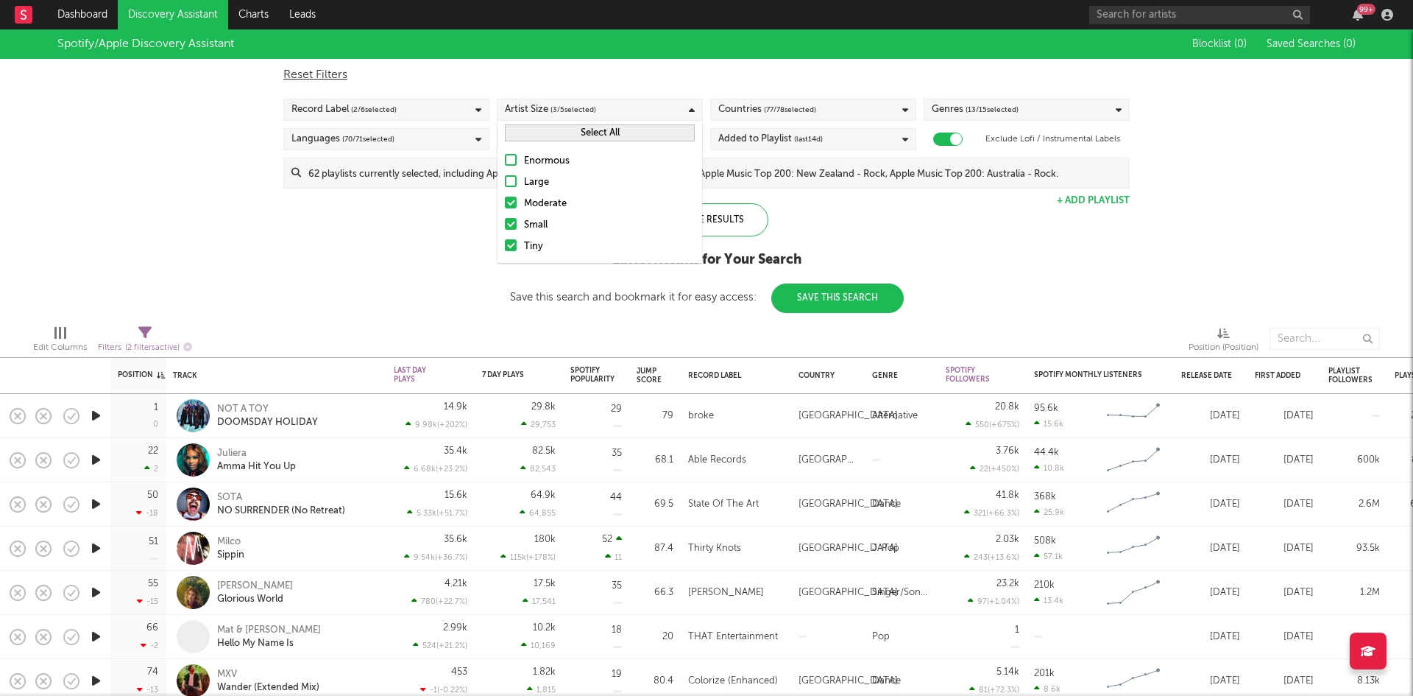
click at [540, 178] on div "Large" at bounding box center [609, 183] width 171 height 18
click at [505, 178] on input "Large" at bounding box center [505, 183] width 0 height 18
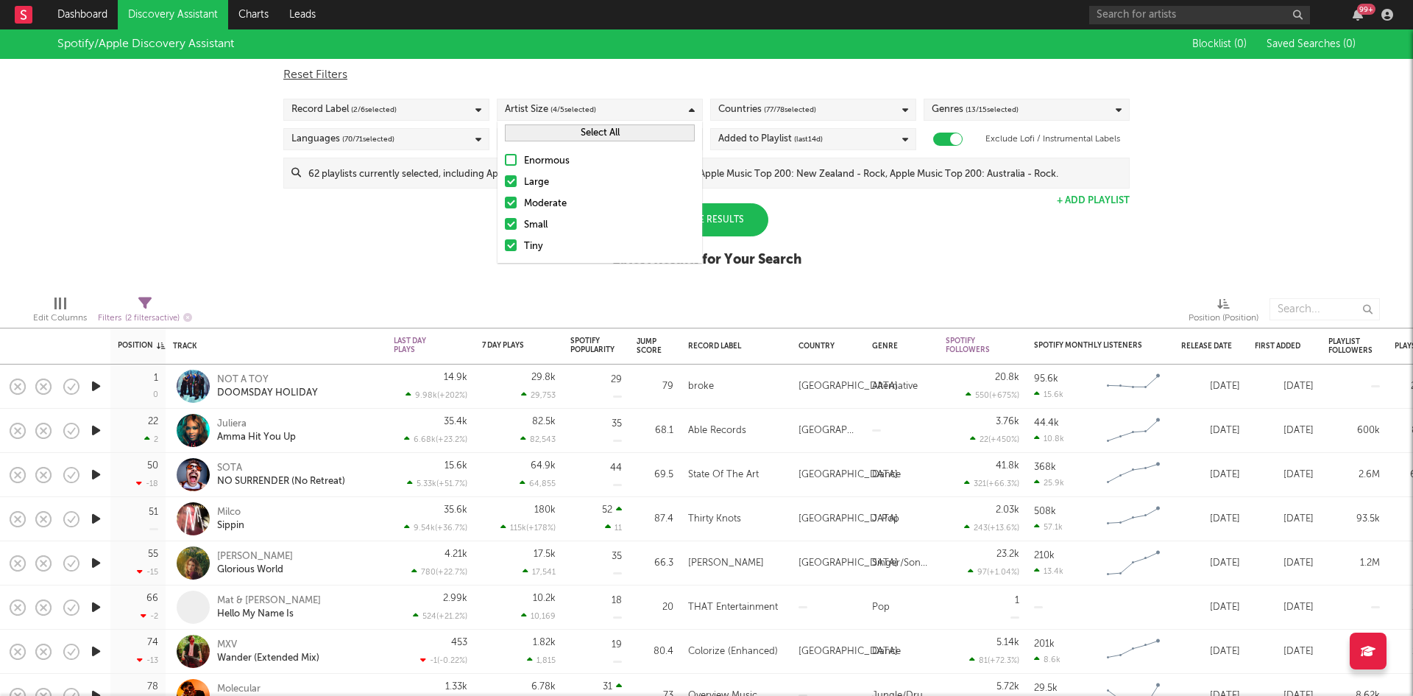
click at [541, 164] on div "Enormous" at bounding box center [609, 161] width 171 height 18
click at [505, 164] on input "Enormous" at bounding box center [505, 161] width 0 height 18
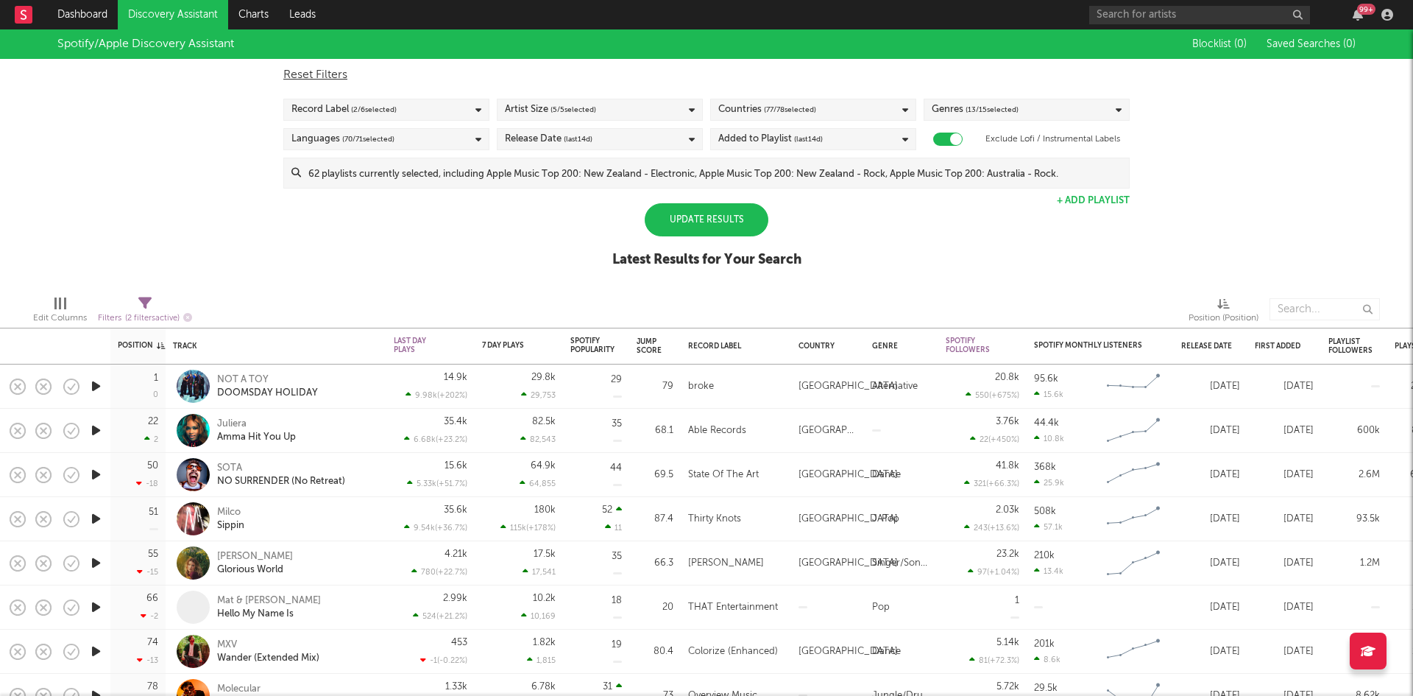
click at [844, 235] on div "Spotify/Apple Discovery Assistant Blocklist ( 0 ) Saved Searches ( 0 ) Reset Fi…" at bounding box center [706, 156] width 1413 height 254
click at [629, 212] on div "Update Results Latest Results for Your Search" at bounding box center [707, 243] width 189 height 80
click at [799, 251] on div "Latest Results for Your Search" at bounding box center [707, 260] width 189 height 18
drag, startPoint x: 701, startPoint y: 224, endPoint x: 691, endPoint y: 222, distance: 9.7
click at [700, 223] on div "Update Results" at bounding box center [707, 219] width 124 height 33
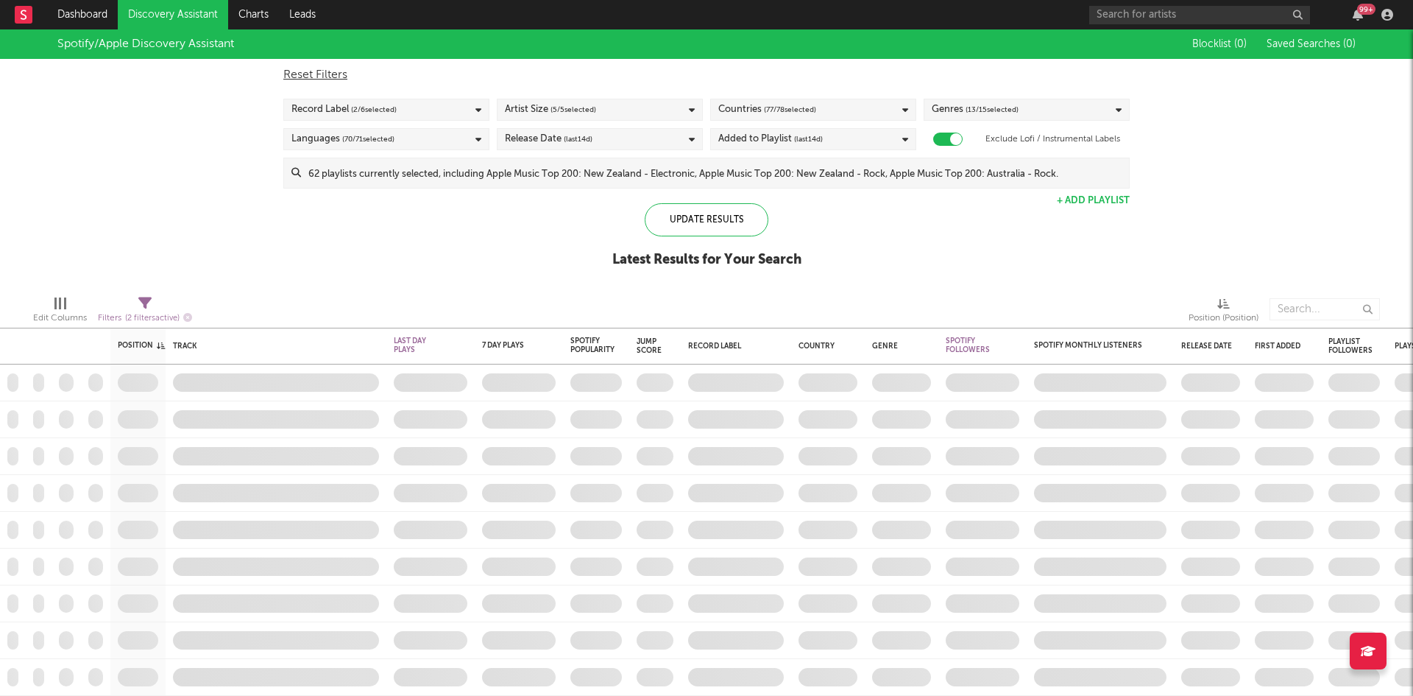
click at [142, 317] on span "( 2 filters active)" at bounding box center [152, 318] width 54 height 8
select select "max"
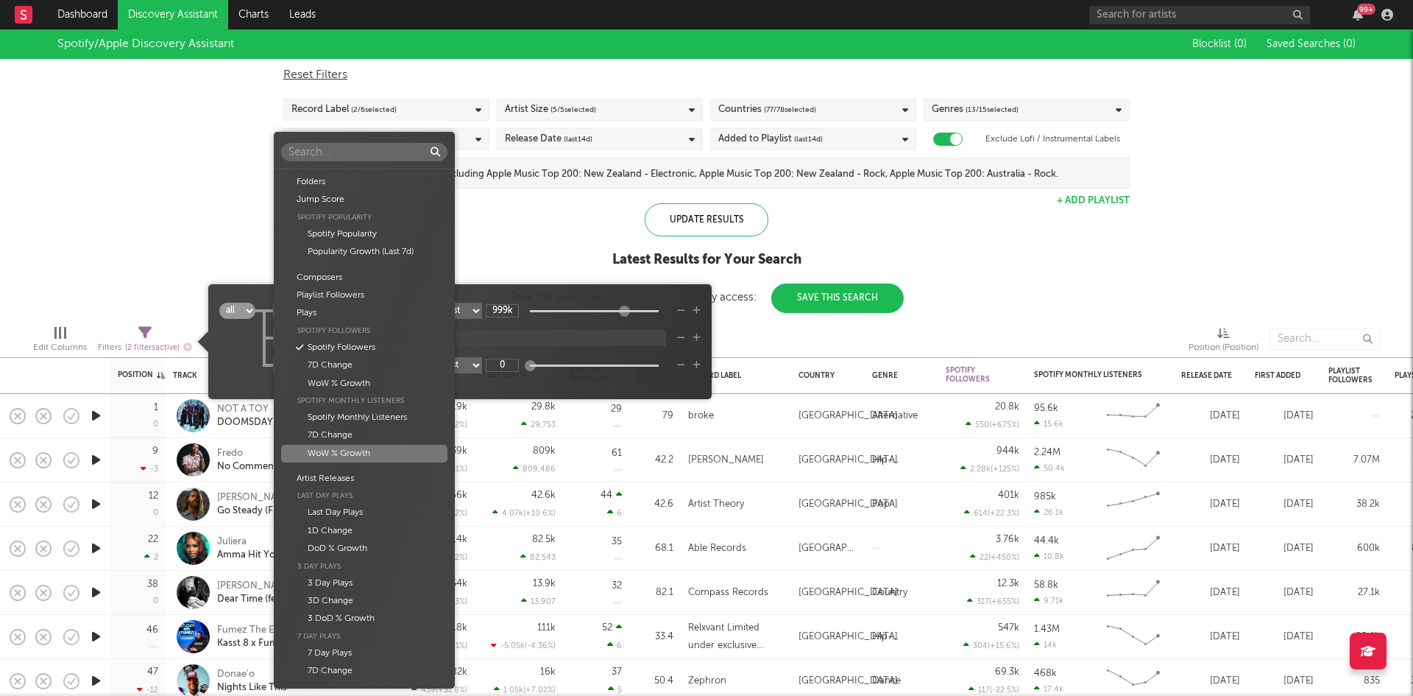
click at [398, 309] on body "Dashboard Discovery Assistant Charts Leads 99 + Notifications Settings Mark all…" at bounding box center [706, 348] width 1413 height 696
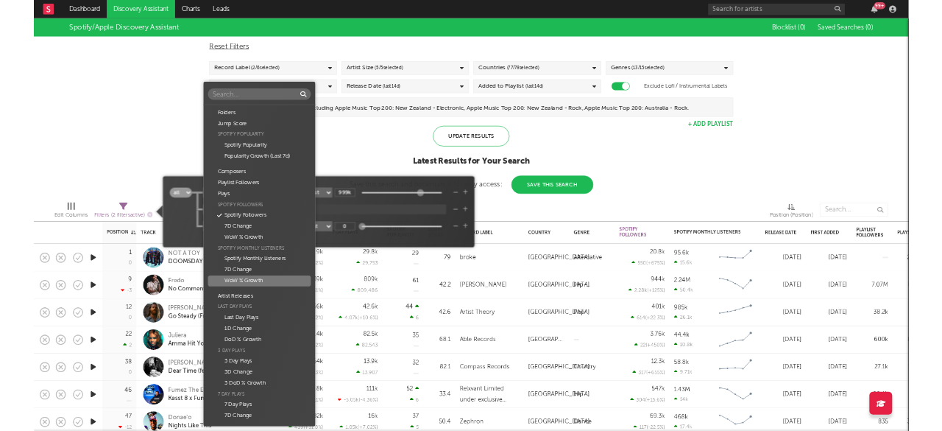
scroll to position [149, 0]
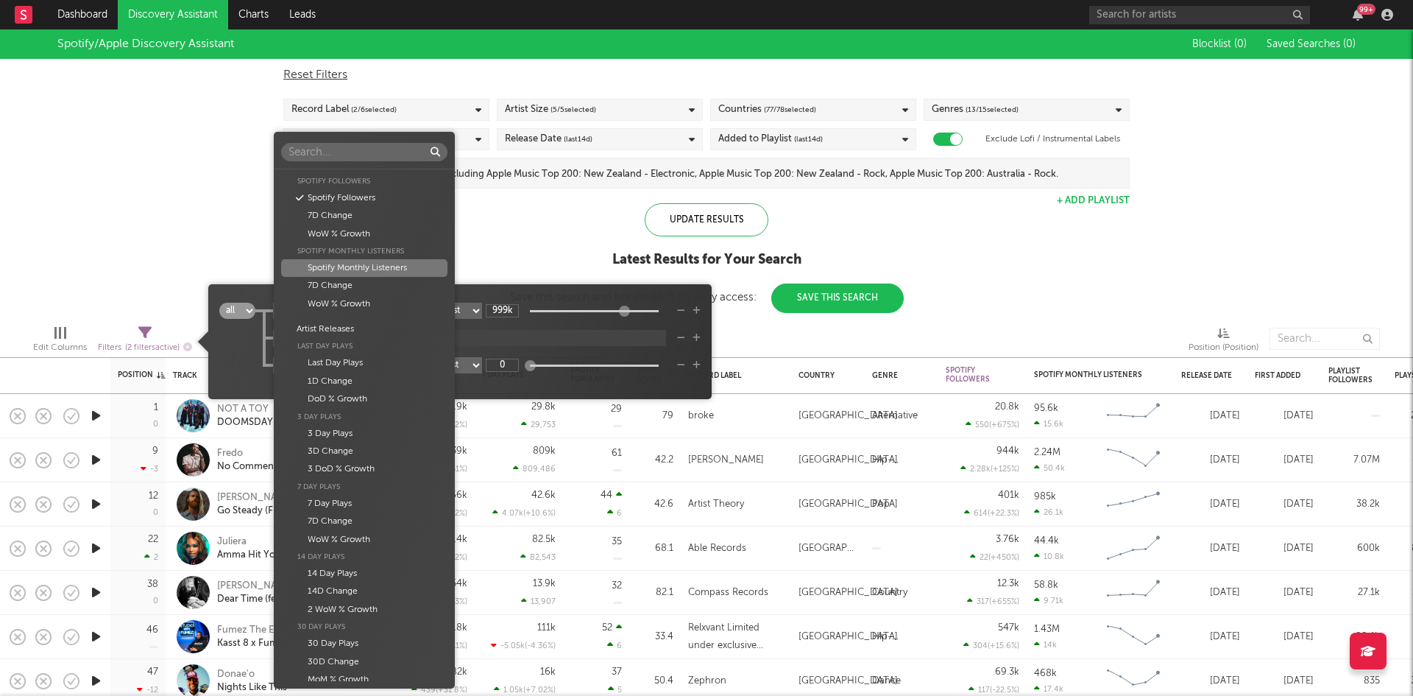
click at [385, 267] on div "Spotify Monthly Listeners" at bounding box center [364, 268] width 166 height 18
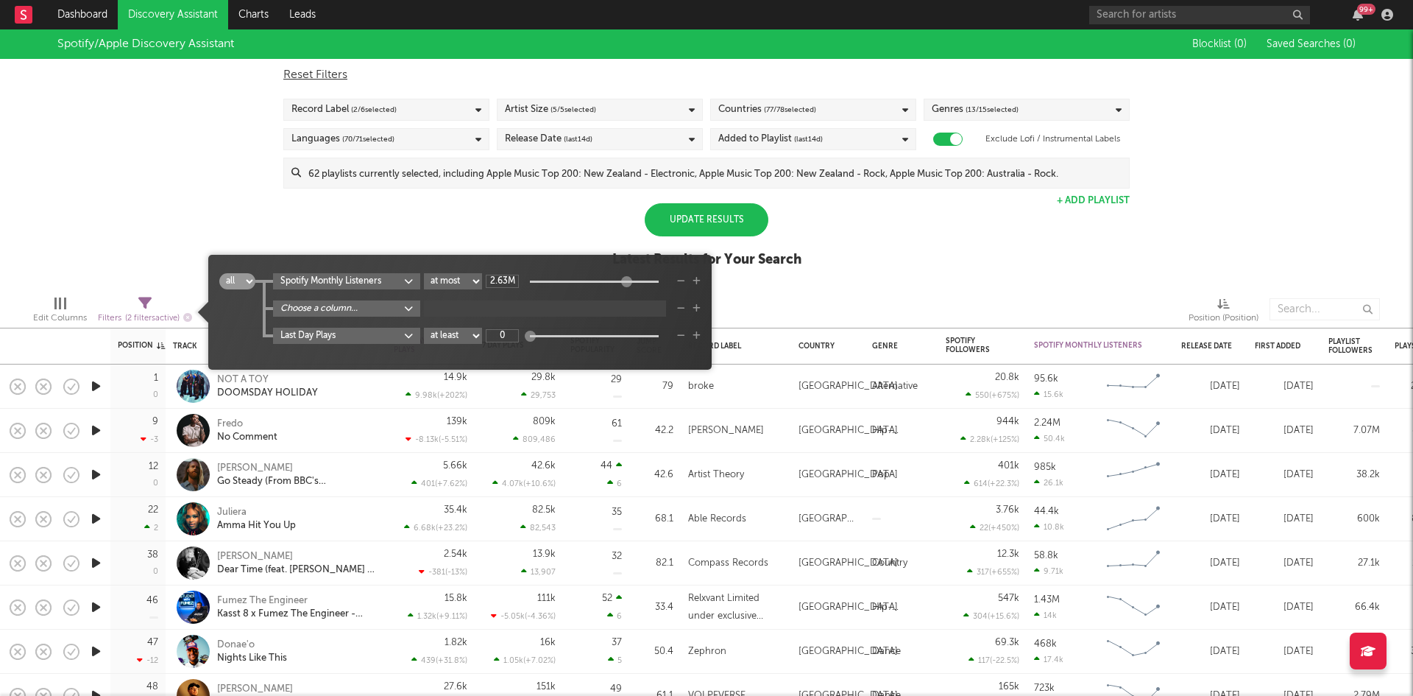
drag, startPoint x: 534, startPoint y: 284, endPoint x: 631, endPoint y: 286, distance: 96.5
click at [631, 286] on div at bounding box center [626, 281] width 11 height 11
click at [682, 334] on icon "button" at bounding box center [681, 335] width 8 height 9
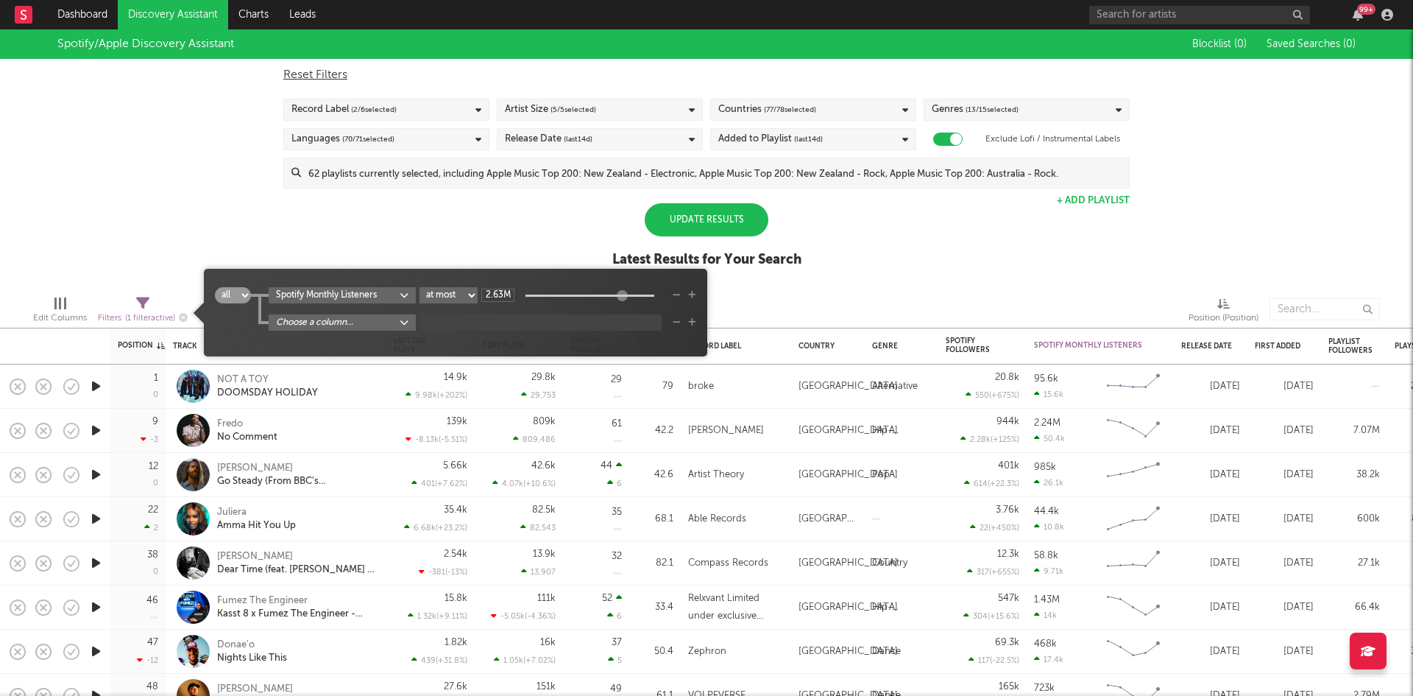
click at [680, 317] on div "Choose a column..." at bounding box center [483, 322] width 428 height 16
click at [680, 320] on icon "button" at bounding box center [677, 322] width 8 height 9
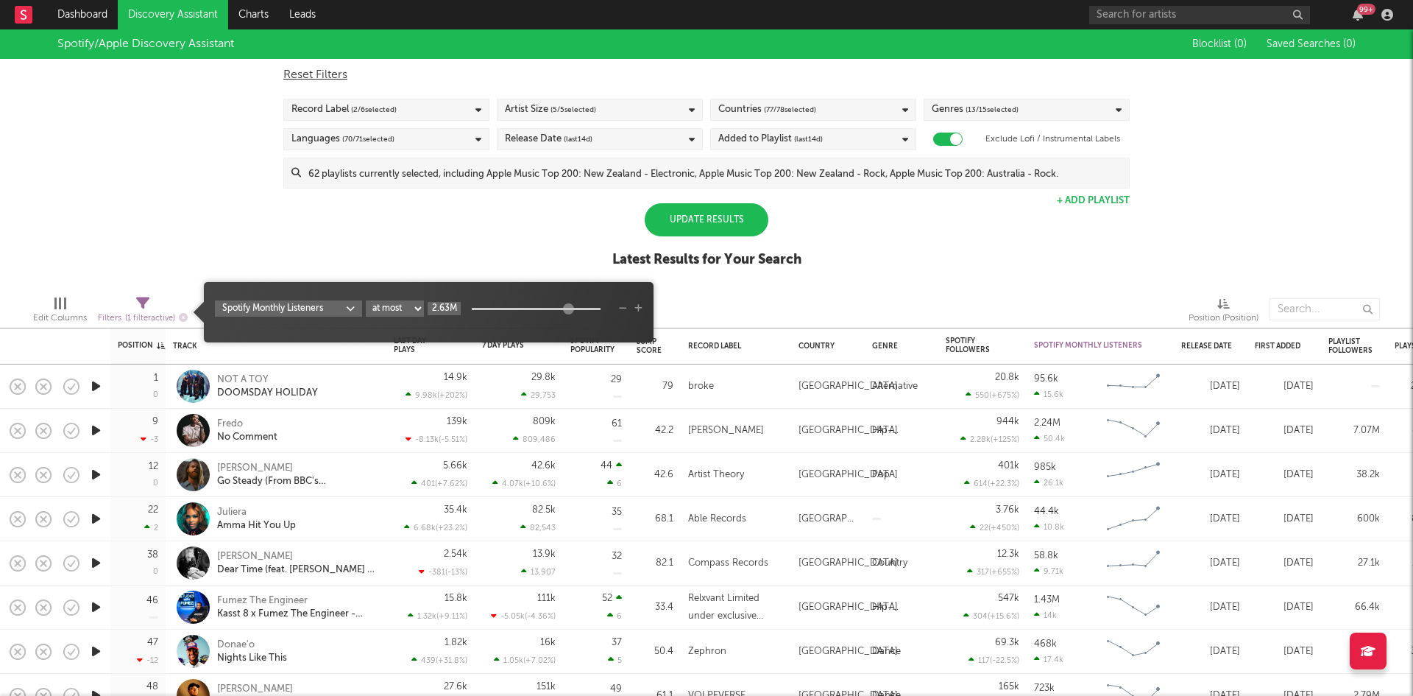
click at [448, 304] on input "2.63M" at bounding box center [444, 308] width 33 height 13
type input "8"
type input "1M"
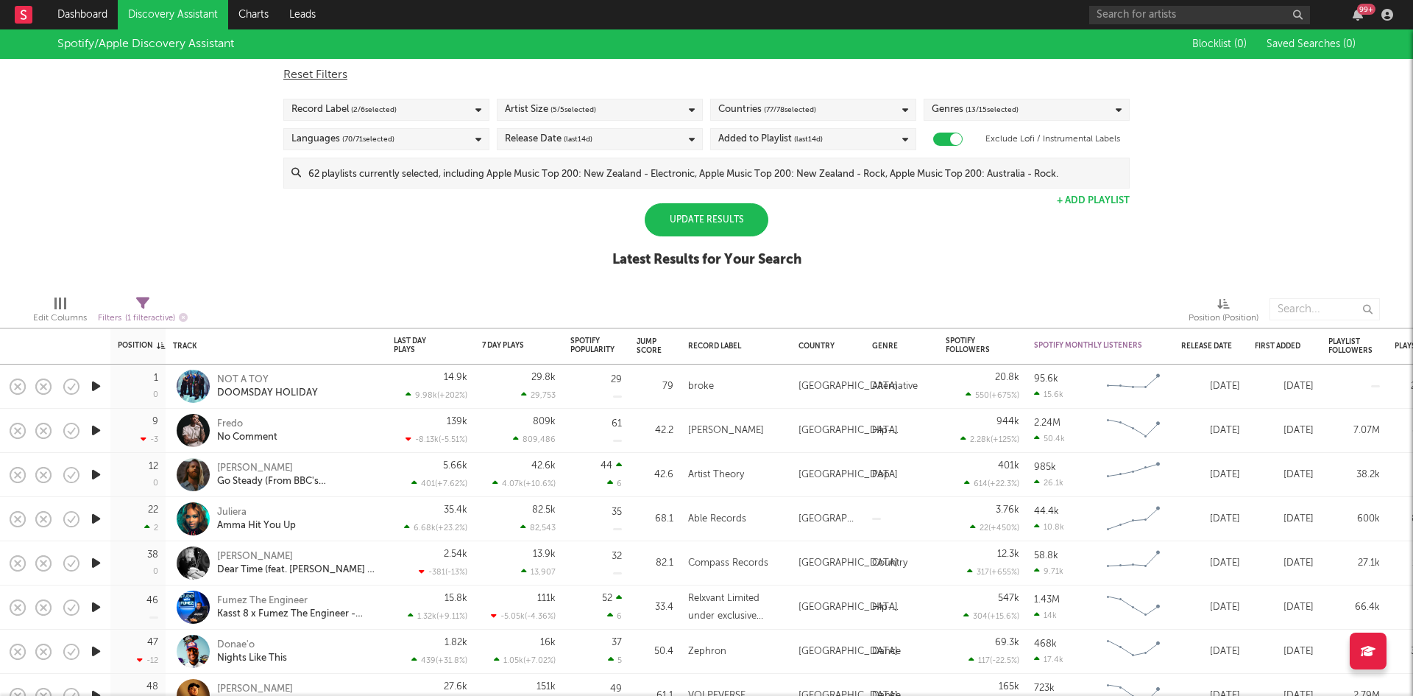
click at [764, 309] on div at bounding box center [938, 309] width 479 height 37
click at [668, 212] on div "Update Results" at bounding box center [707, 219] width 124 height 33
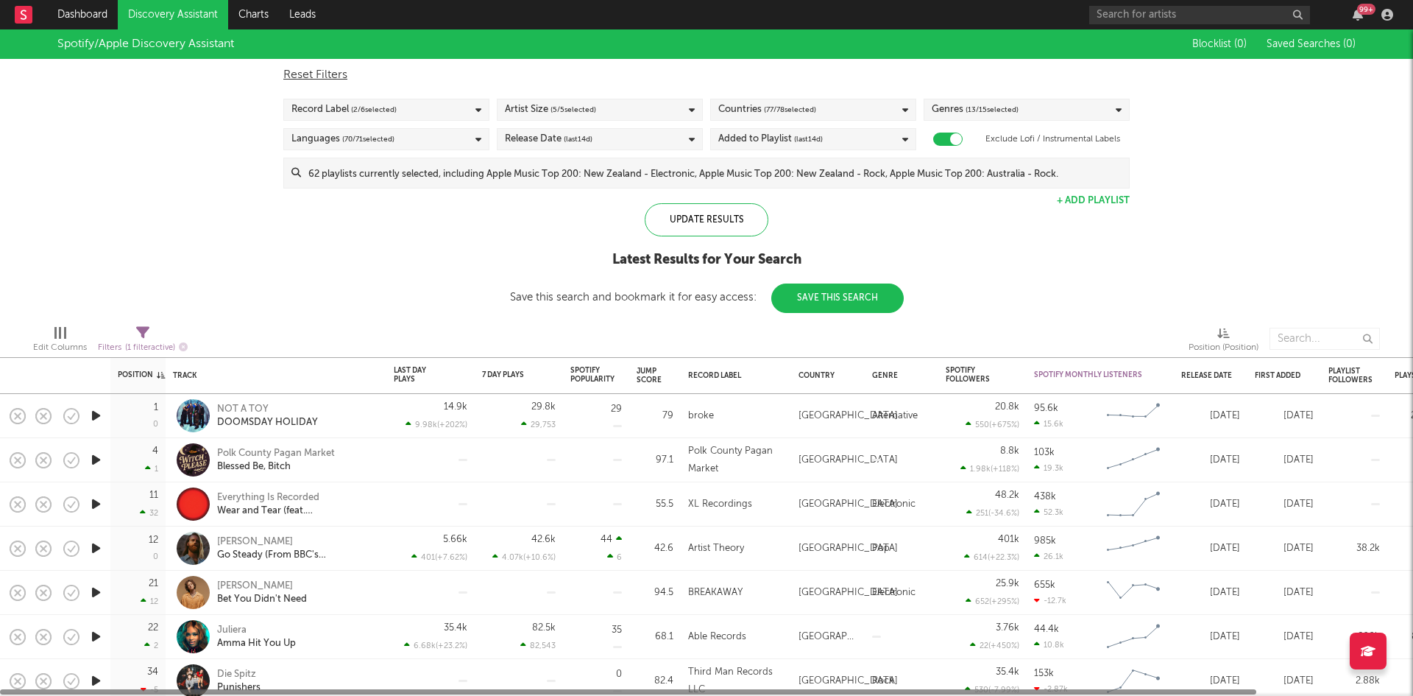
click at [738, 138] on div "Added to Playlist (last 14 d)" at bounding box center [771, 139] width 105 height 18
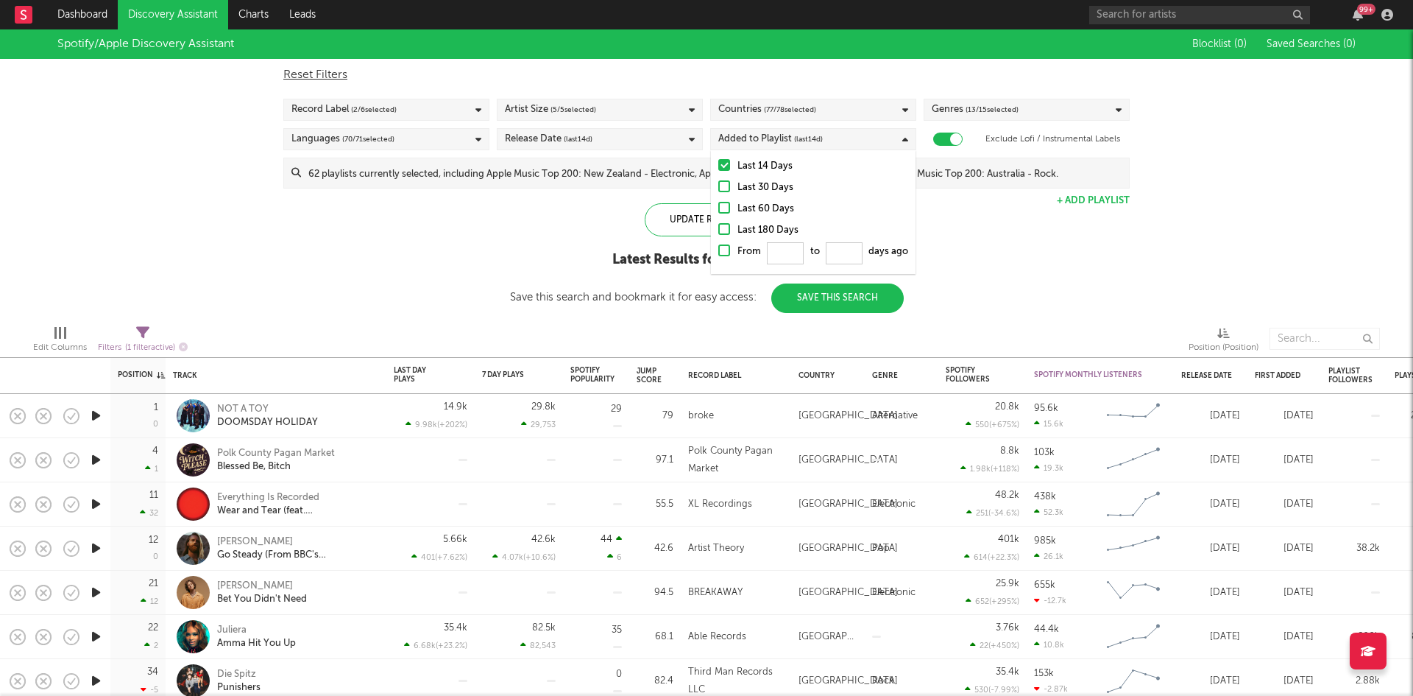
click at [1026, 239] on div "Spotify/Apple Discovery Assistant Blocklist ( 0 ) Saved Searches ( 0 ) Reset Fi…" at bounding box center [706, 170] width 1413 height 283
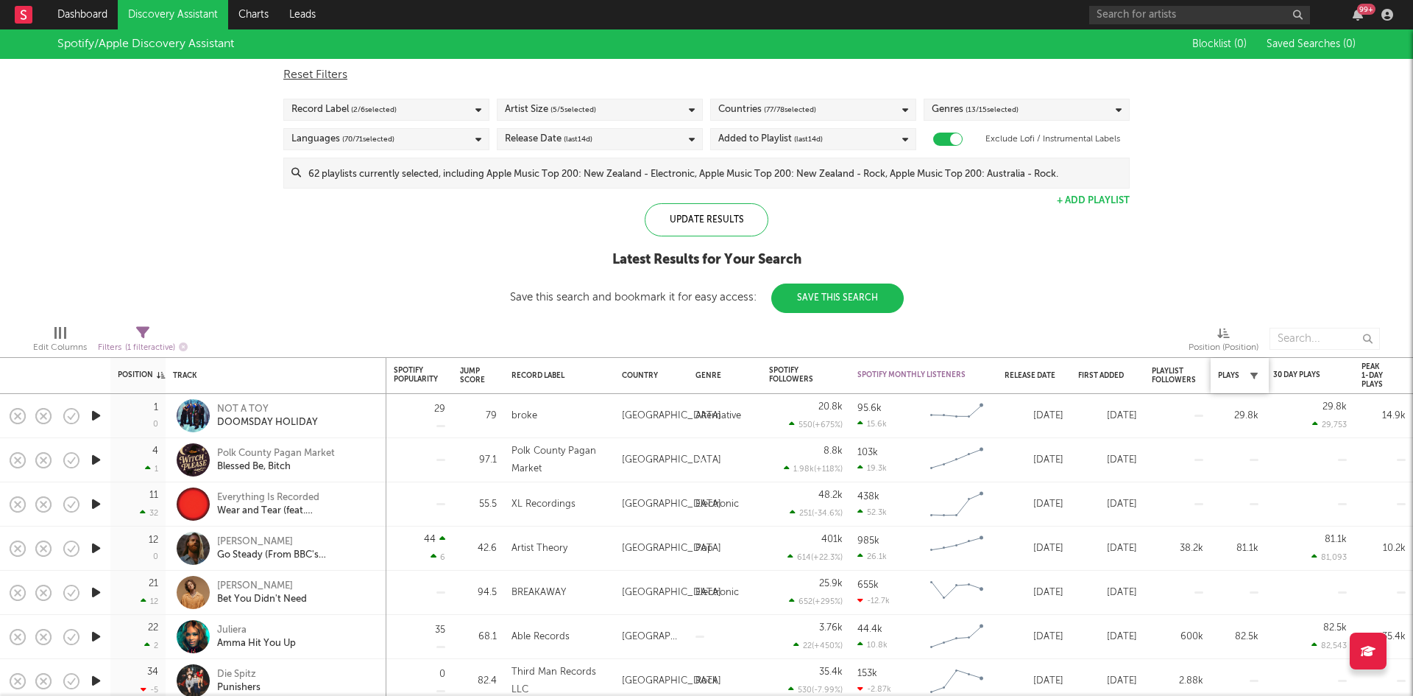
click at [1255, 370] on button "button" at bounding box center [1254, 375] width 15 height 15
select select "max"
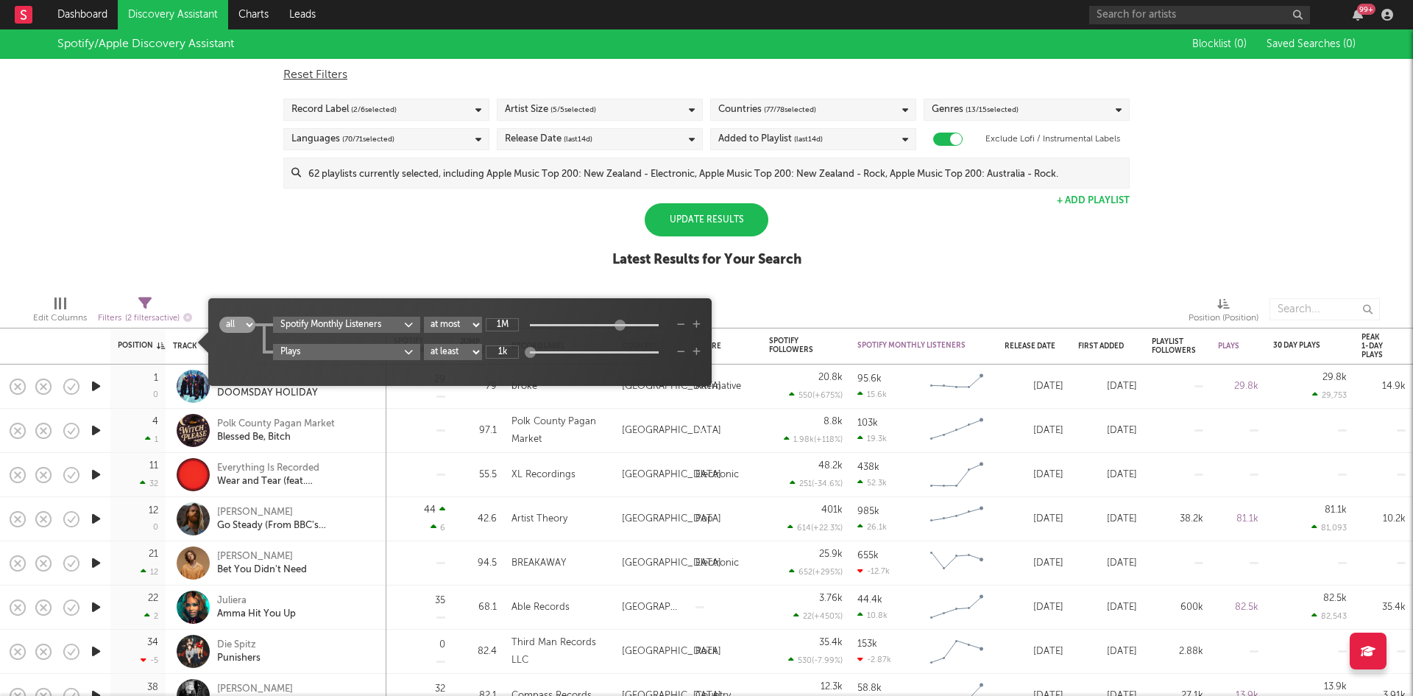
click at [937, 281] on div "Spotify/Apple Discovery Assistant Blocklist ( 0 ) Saved Searches ( 0 ) Reset Fi…" at bounding box center [706, 156] width 1413 height 254
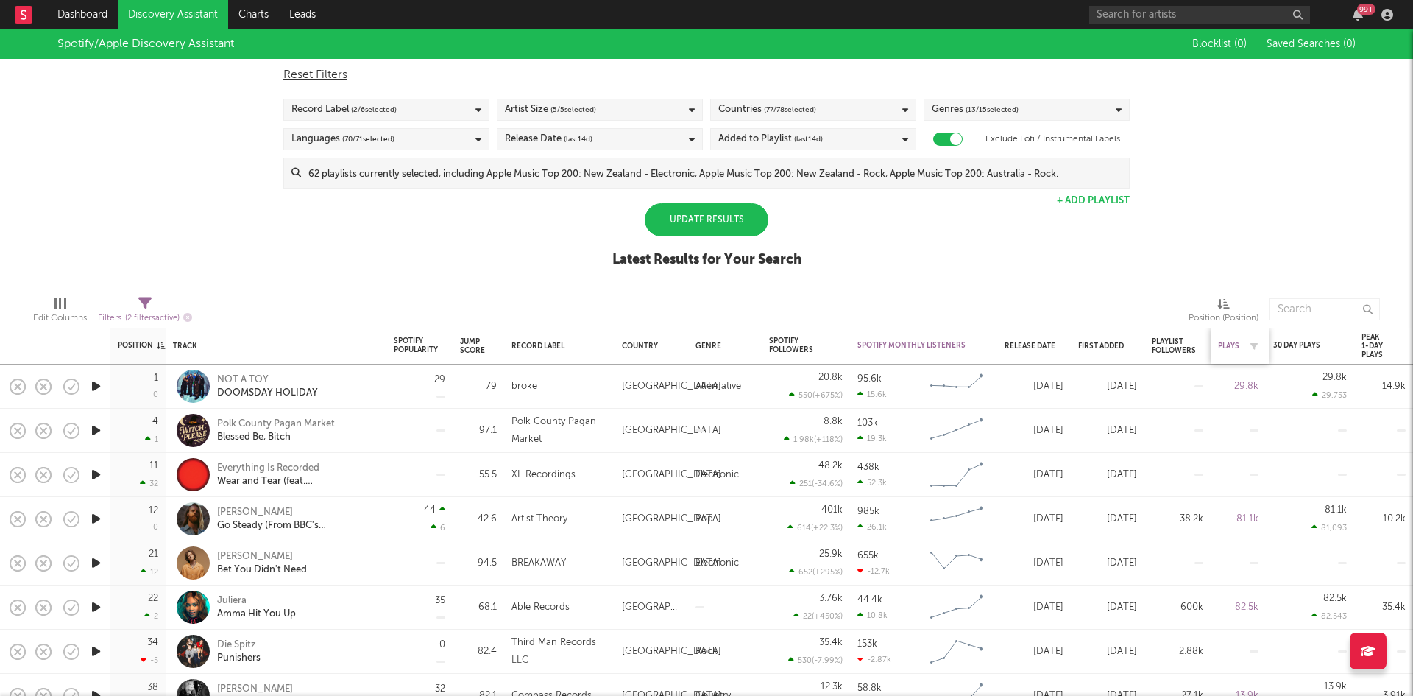
click at [1219, 342] on div "Plays" at bounding box center [1228, 346] width 21 height 9
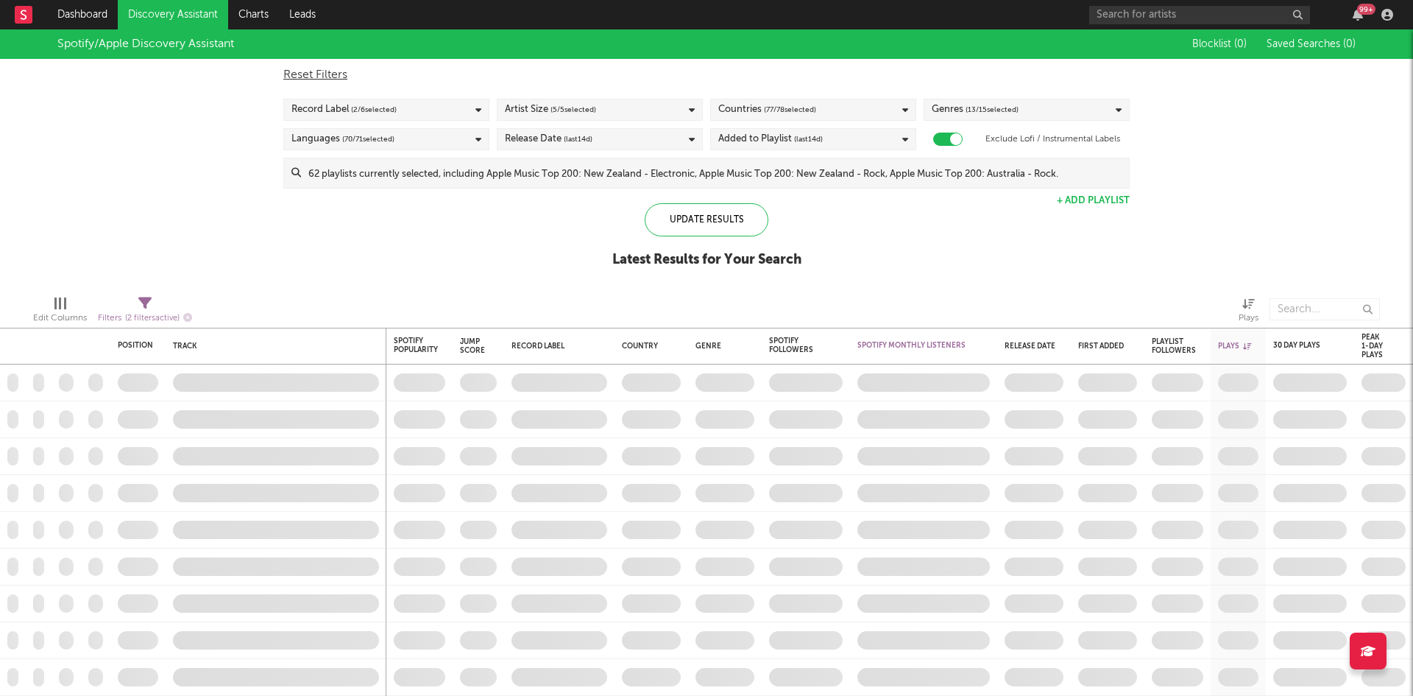
click at [160, 311] on div "Filters ( 2 filters active)" at bounding box center [145, 318] width 94 height 18
select select "max"
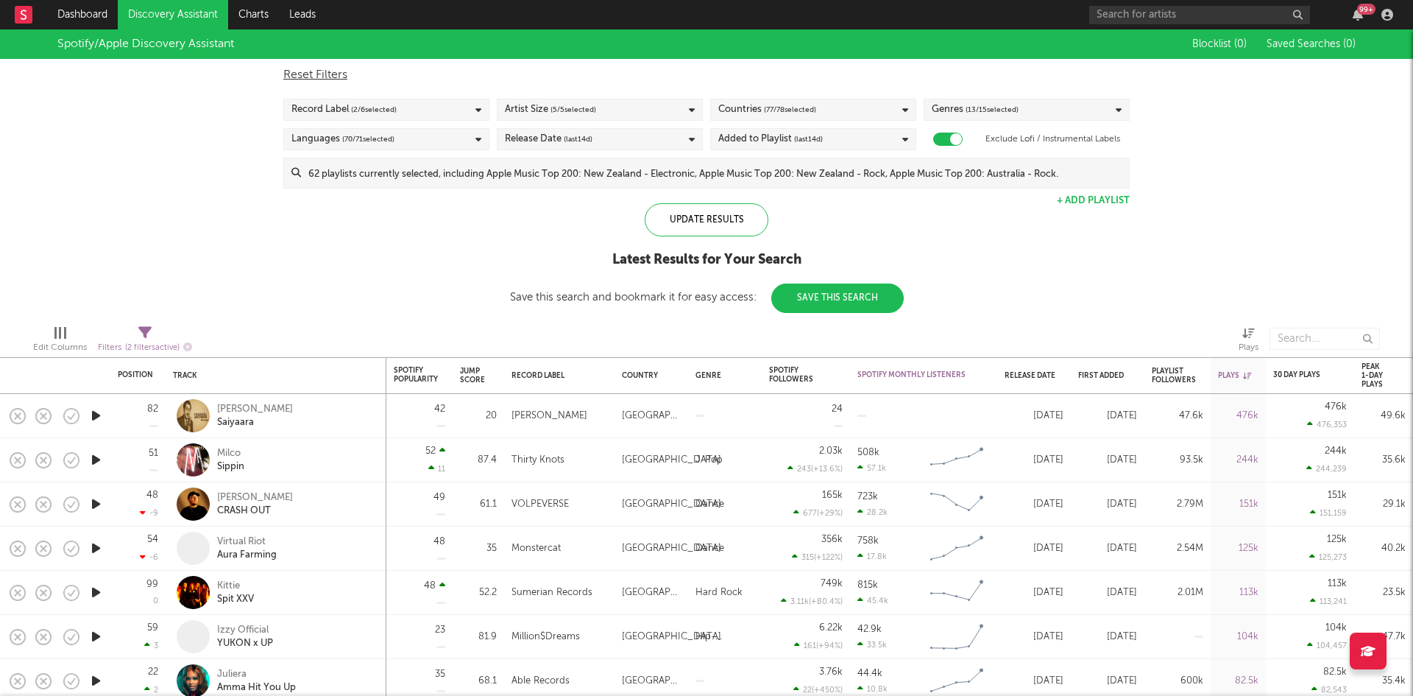
click at [1009, 275] on div "Spotify/Apple Discovery Assistant Blocklist ( 0 ) Saved Searches ( 0 ) Reset Fi…" at bounding box center [706, 170] width 1413 height 283
click at [479, 105] on icon at bounding box center [479, 110] width 6 height 10
click at [534, 242] on div "Update Results Latest Results for Your Search Save this search and bookmark it …" at bounding box center [707, 258] width 394 height 110
click at [1006, 107] on span "( 13 / 15 selected)" at bounding box center [992, 110] width 53 height 18
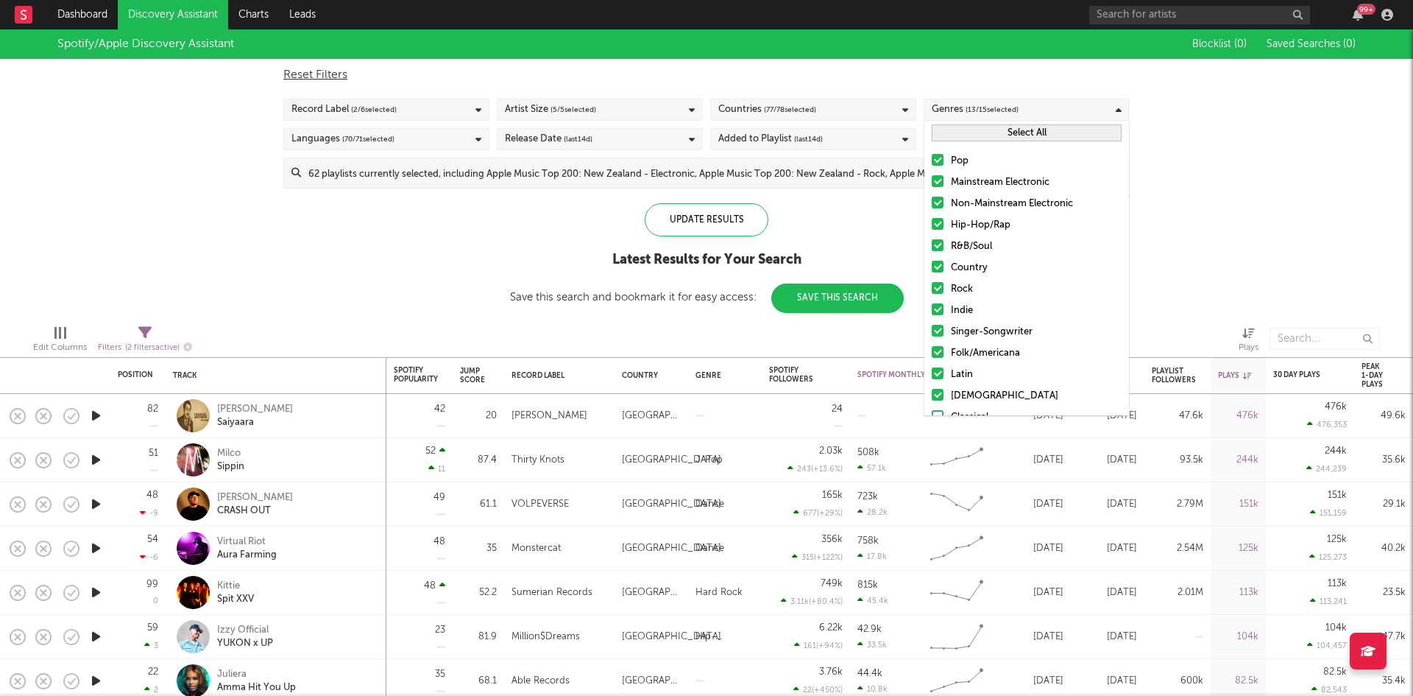
click at [1307, 175] on div "Spotify/Apple Discovery Assistant Blocklist ( 0 ) Saved Searches ( 0 ) Reset Fi…" at bounding box center [706, 170] width 1413 height 283
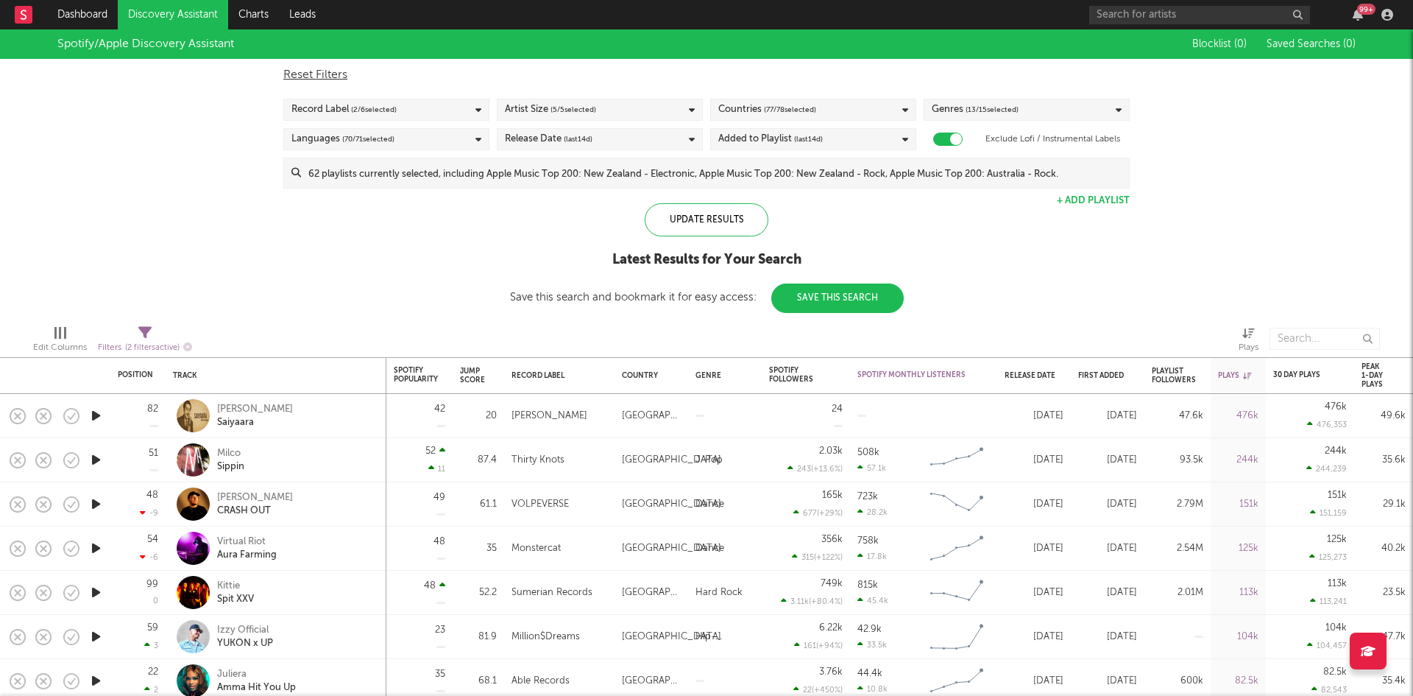
click at [811, 138] on span "(last 14 d)" at bounding box center [808, 139] width 29 height 18
click at [1235, 230] on div "Spotify/Apple Discovery Assistant Blocklist ( 0 ) Saved Searches ( 0 ) Reset Fi…" at bounding box center [706, 170] width 1413 height 283
click at [244, 430] on div "Bhav Yadav Saiyaara" at bounding box center [276, 415] width 206 height 43
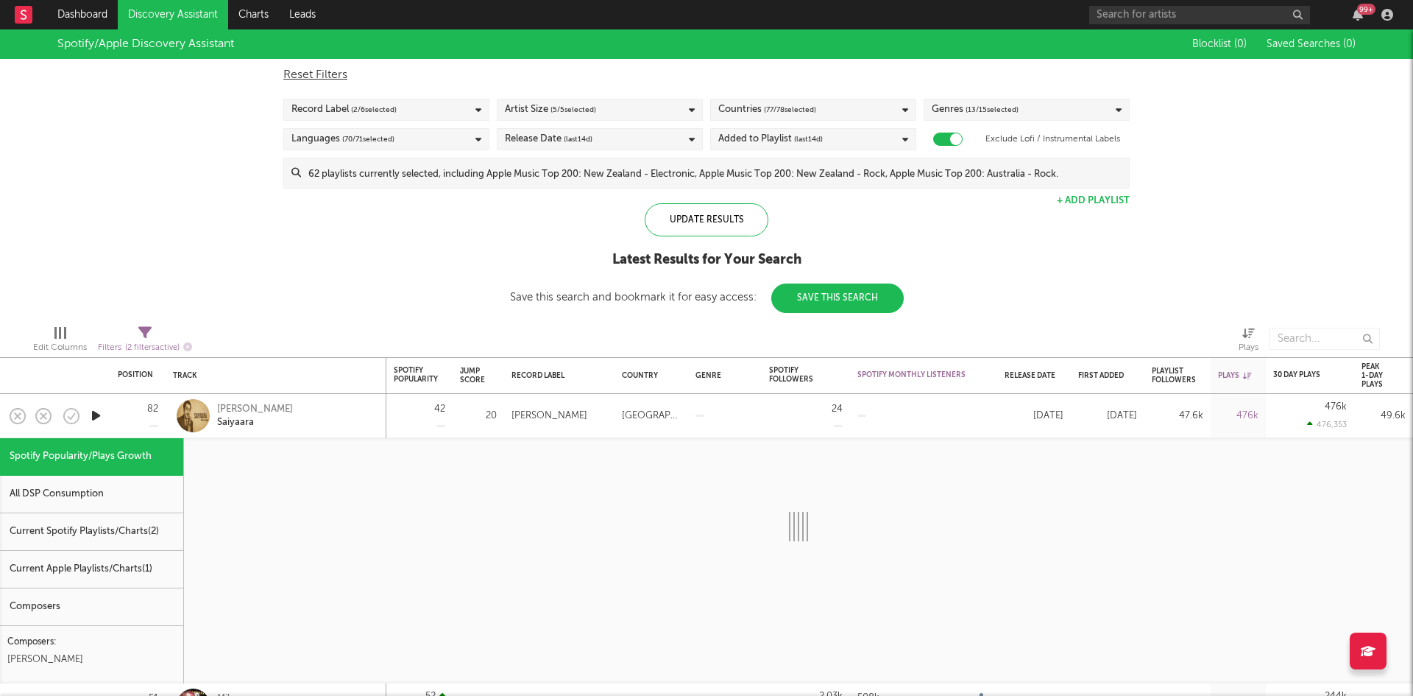
select select "1w"
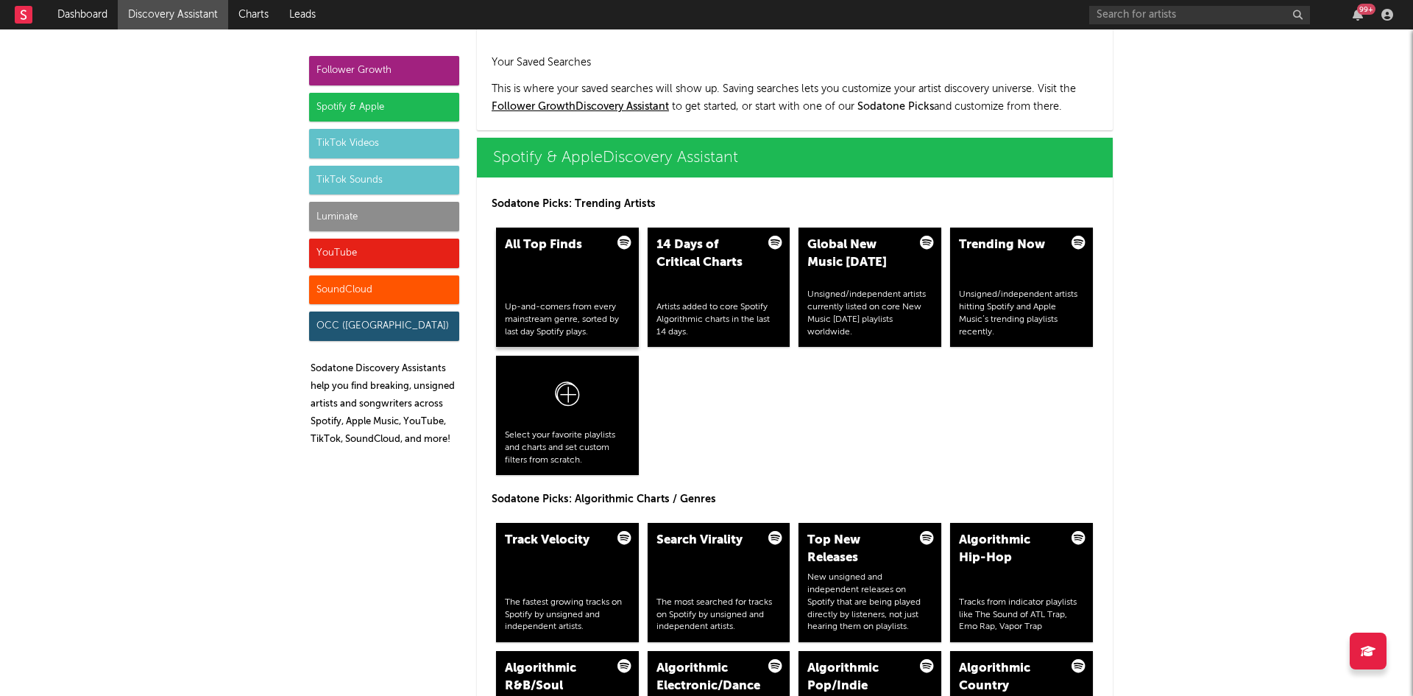
scroll to position [1399, 0]
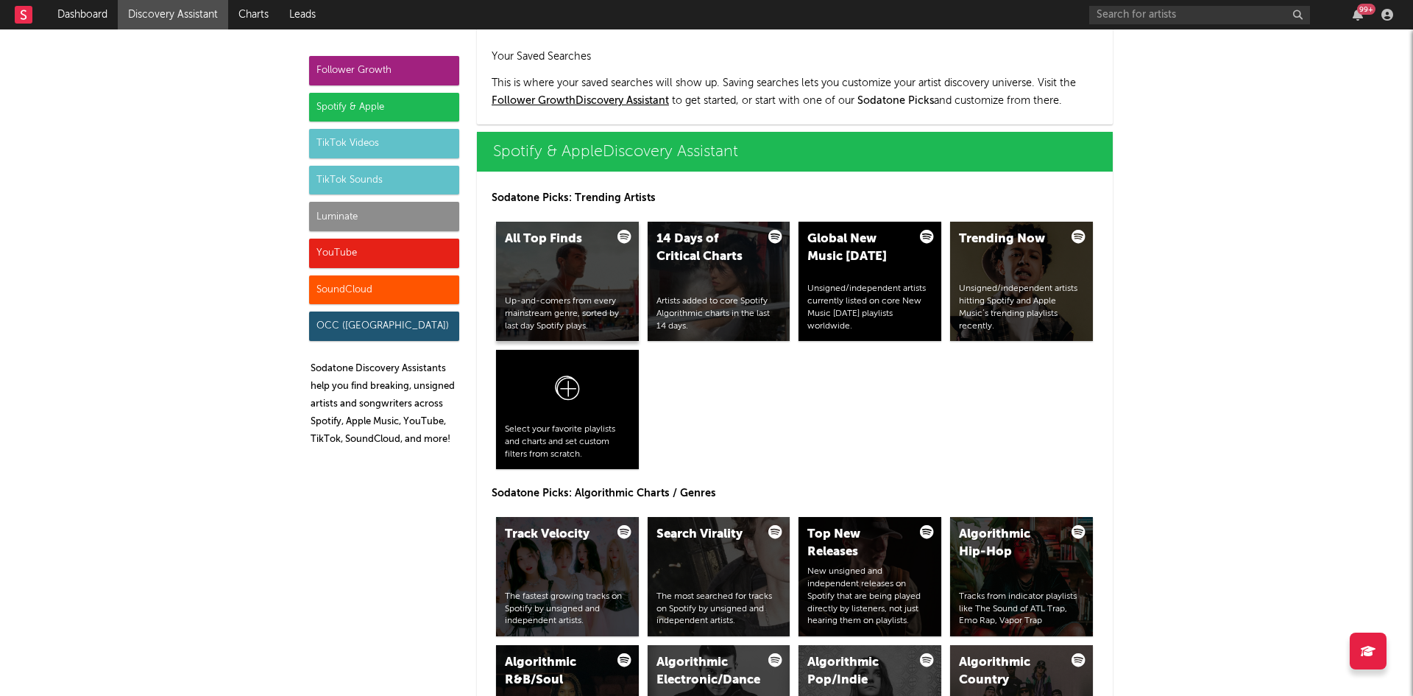
click at [548, 250] on div "All Top Finds Up-and-comers from every mainstream genre, sorted by last day Spo…" at bounding box center [567, 281] width 143 height 119
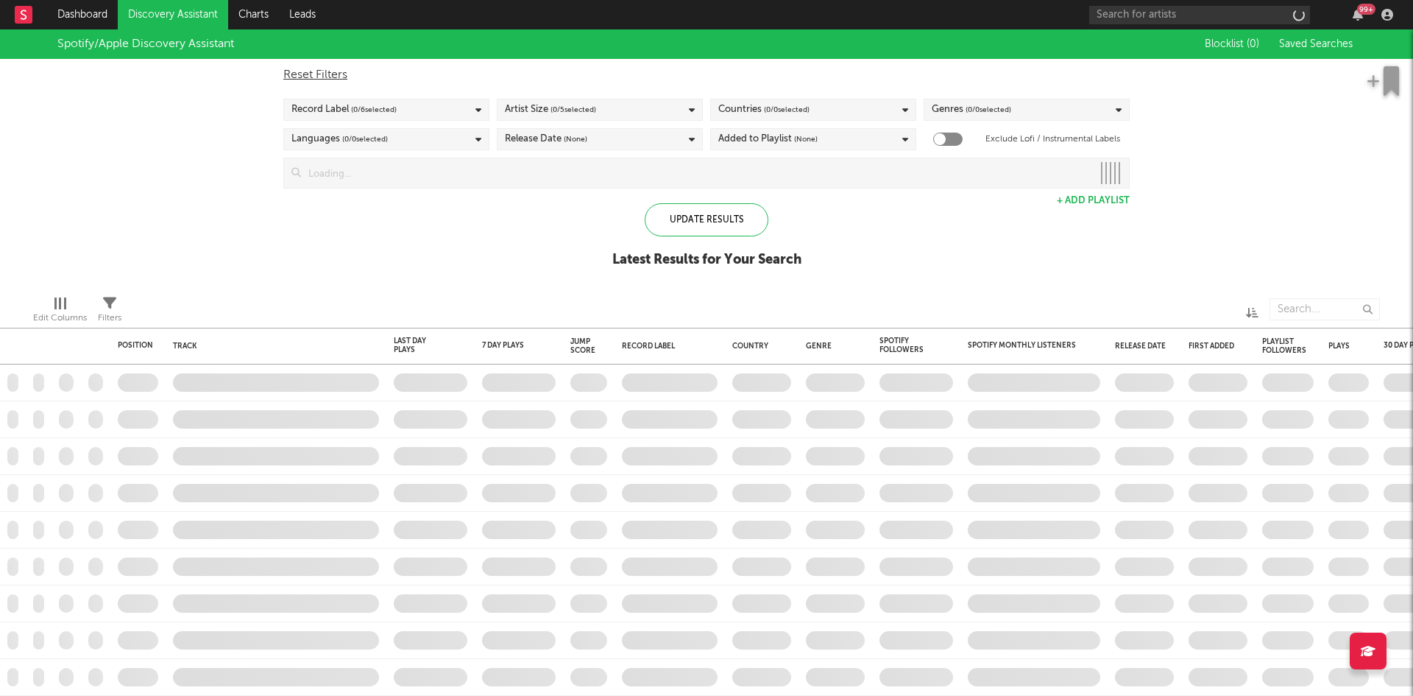
click at [522, 142] on div "Release Date (None)" at bounding box center [546, 139] width 82 height 18
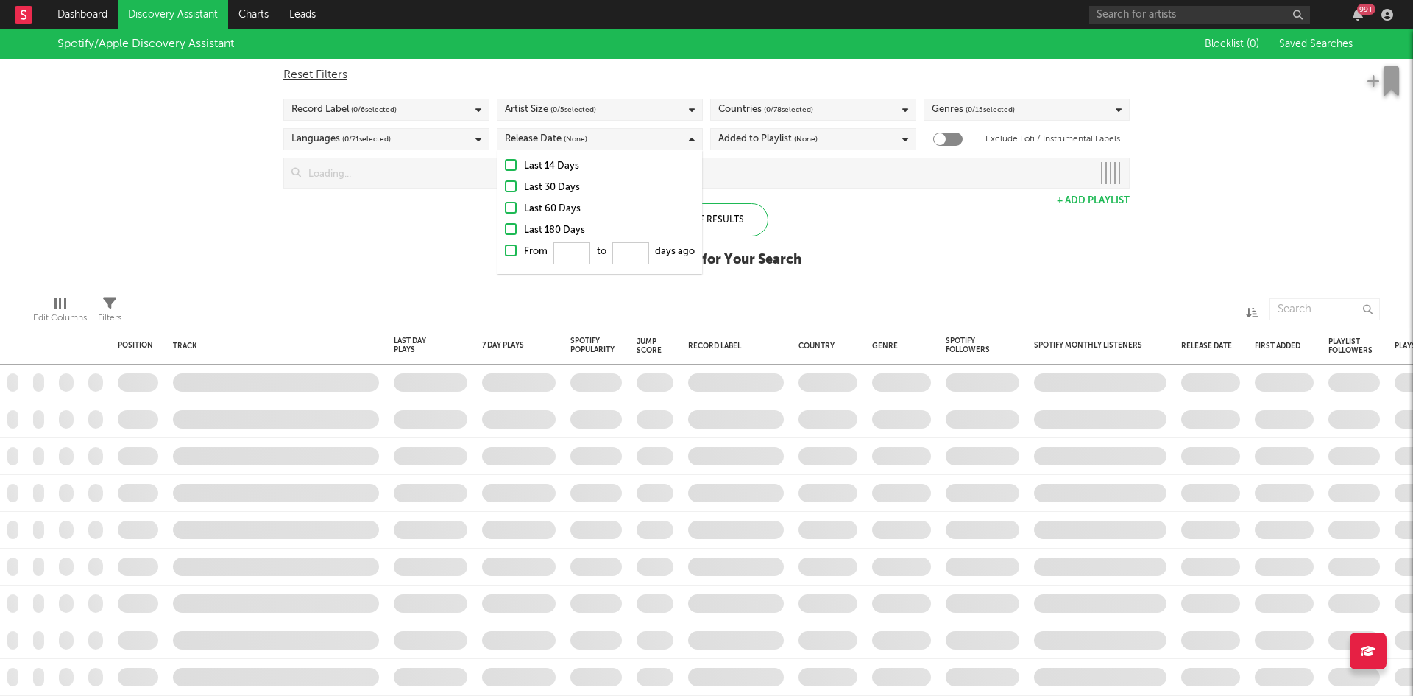
click at [513, 166] on div at bounding box center [511, 165] width 12 height 12
click at [505, 166] on input "Last 14 Days" at bounding box center [505, 167] width 0 height 18
click at [812, 111] on span "( 0 / 78 selected)" at bounding box center [788, 110] width 49 height 18
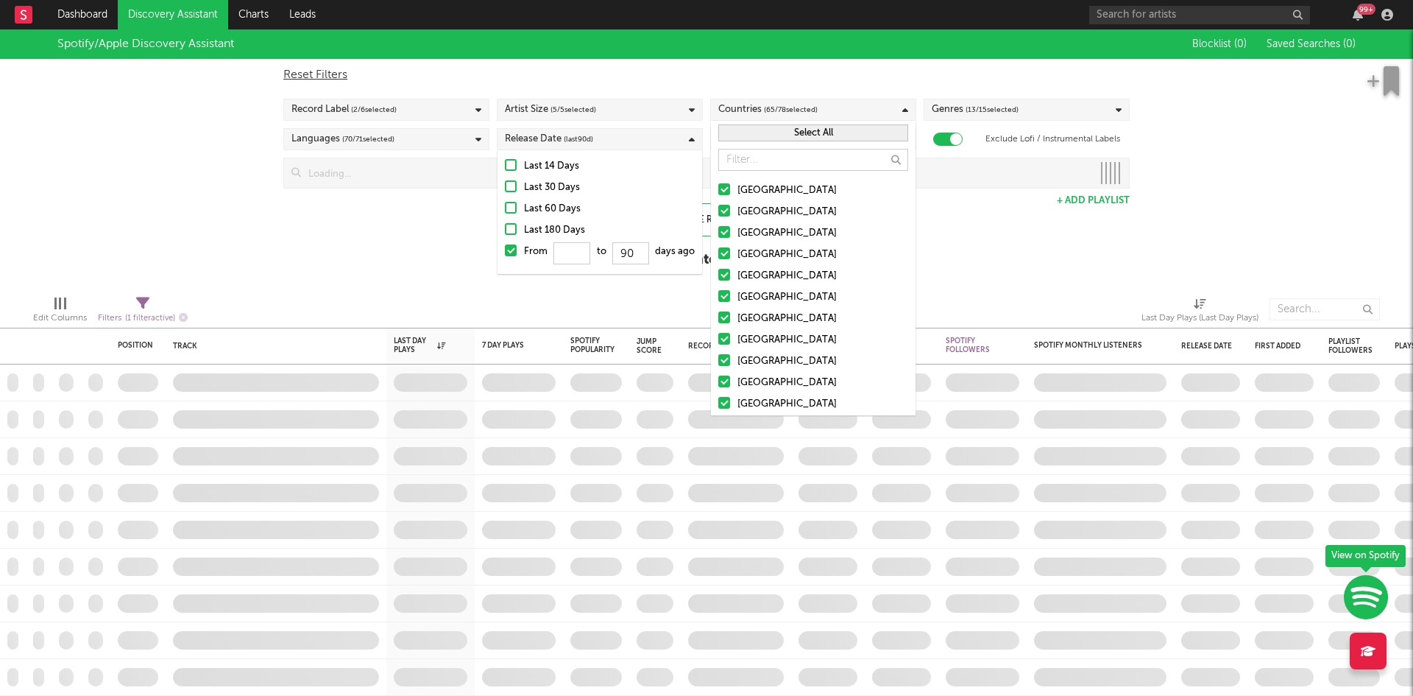
checkbox input "true"
type input "90"
click at [749, 205] on div "[GEOGRAPHIC_DATA]" at bounding box center [823, 212] width 171 height 18
click at [719, 205] on input "[GEOGRAPHIC_DATA]" at bounding box center [719, 212] width 0 height 18
click at [773, 136] on button "Select All" at bounding box center [814, 132] width 190 height 17
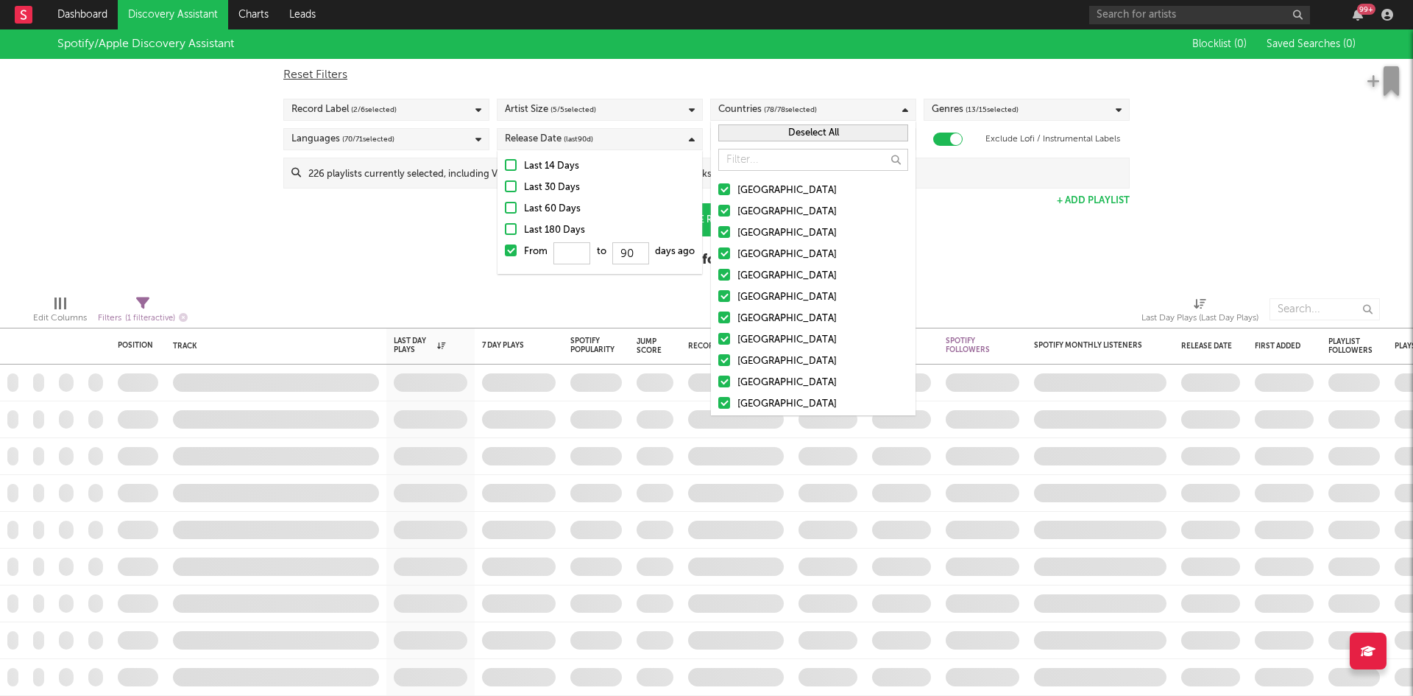
click at [742, 207] on div "[GEOGRAPHIC_DATA]" at bounding box center [823, 212] width 171 height 18
click at [719, 207] on input "[GEOGRAPHIC_DATA]" at bounding box center [719, 212] width 0 height 18
click at [509, 169] on div at bounding box center [511, 165] width 12 height 12
click at [505, 169] on input "Last 14 Days" at bounding box center [505, 167] width 0 height 18
click at [431, 276] on div "Spotify/Apple Discovery Assistant Blocklist ( 0 ) Saved Searches ( 0 ) Reset Fi…" at bounding box center [706, 156] width 1413 height 254
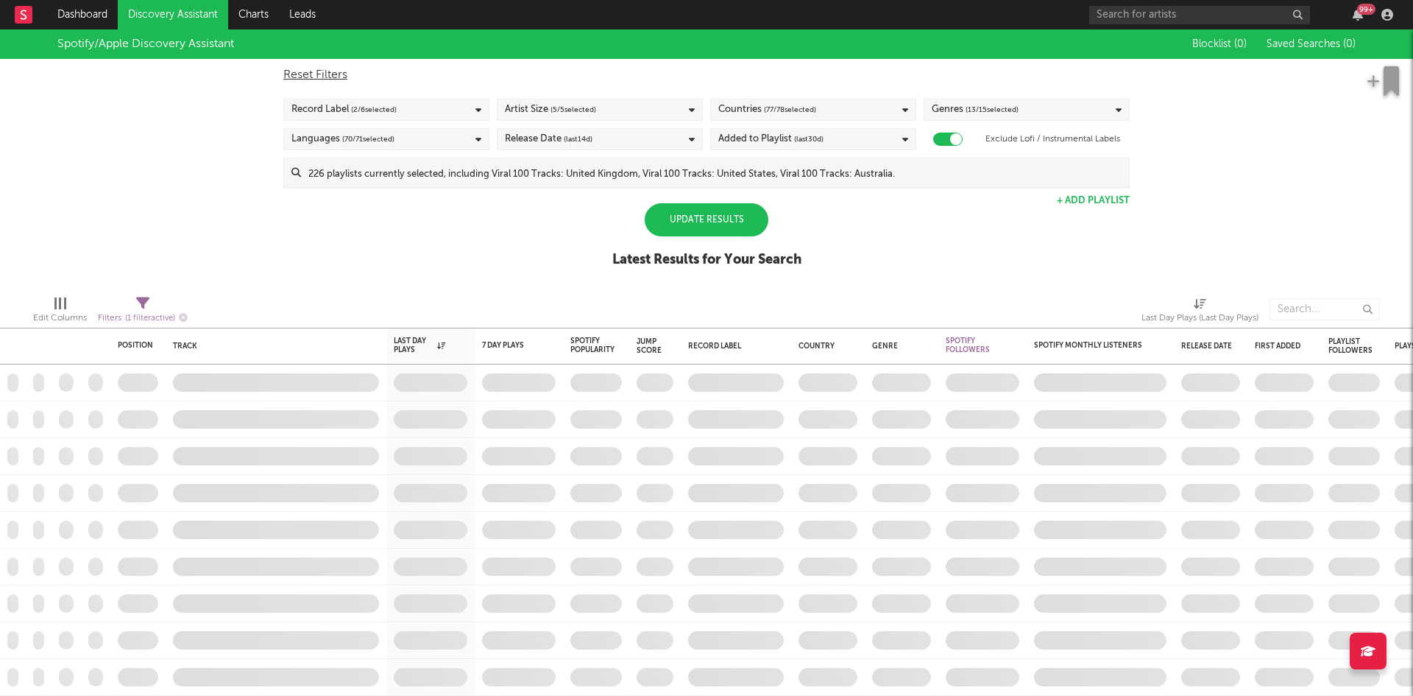
click at [703, 221] on div "Update Results" at bounding box center [707, 219] width 124 height 33
click at [144, 299] on icon at bounding box center [142, 303] width 13 height 13
select select "max"
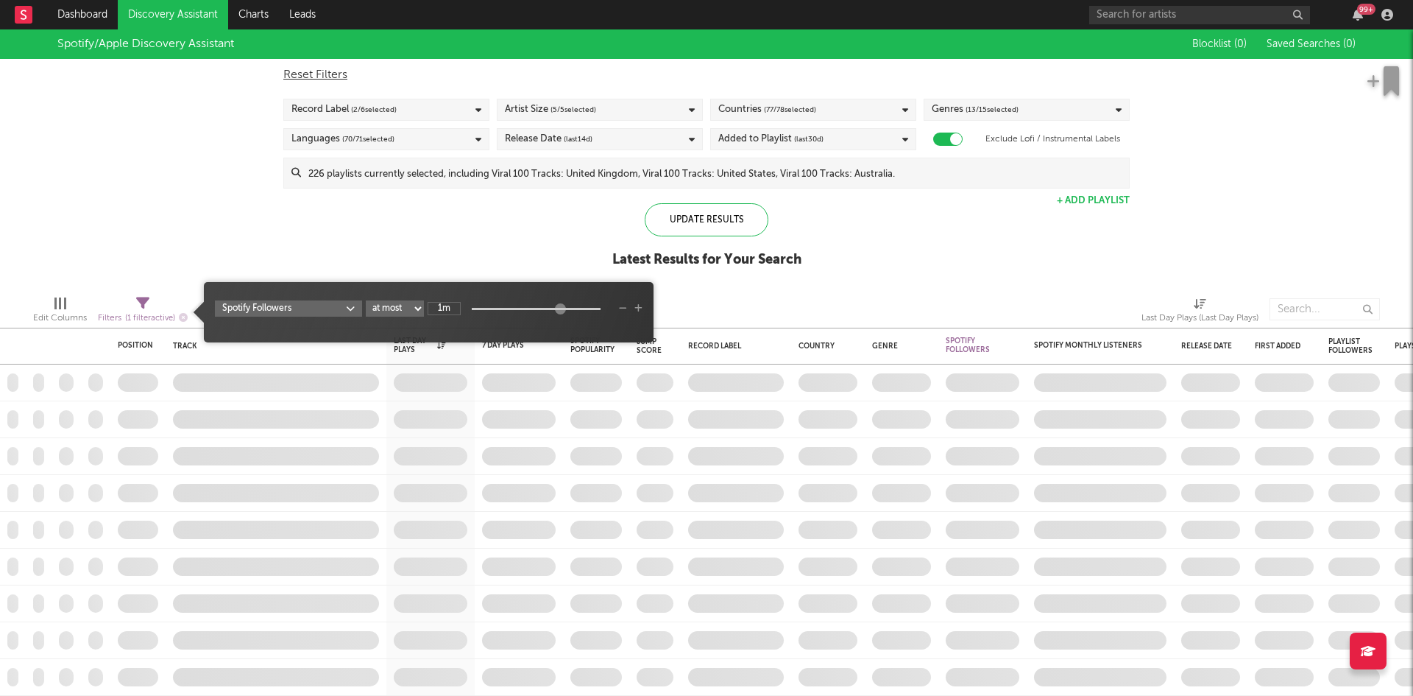
type input "1M"
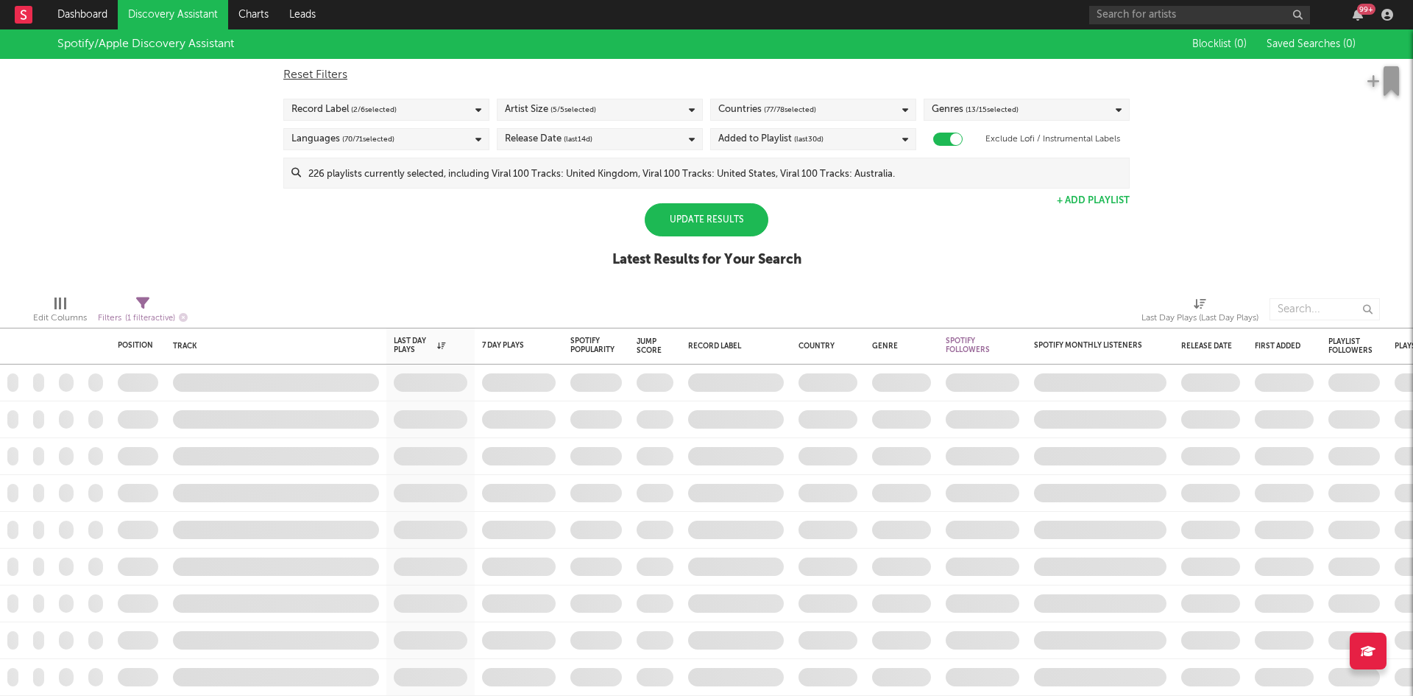
click at [728, 210] on div "Update Results" at bounding box center [707, 219] width 124 height 33
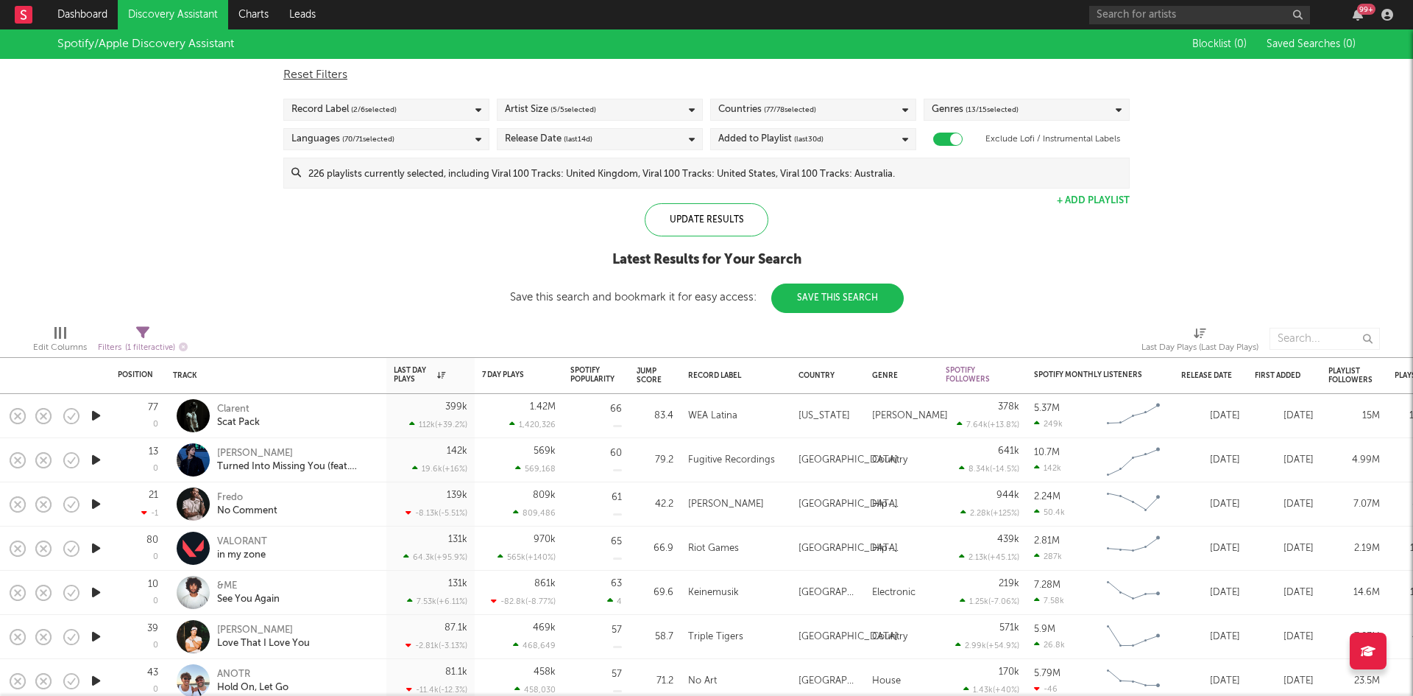
click at [146, 337] on icon at bounding box center [142, 332] width 13 height 13
select select "max"
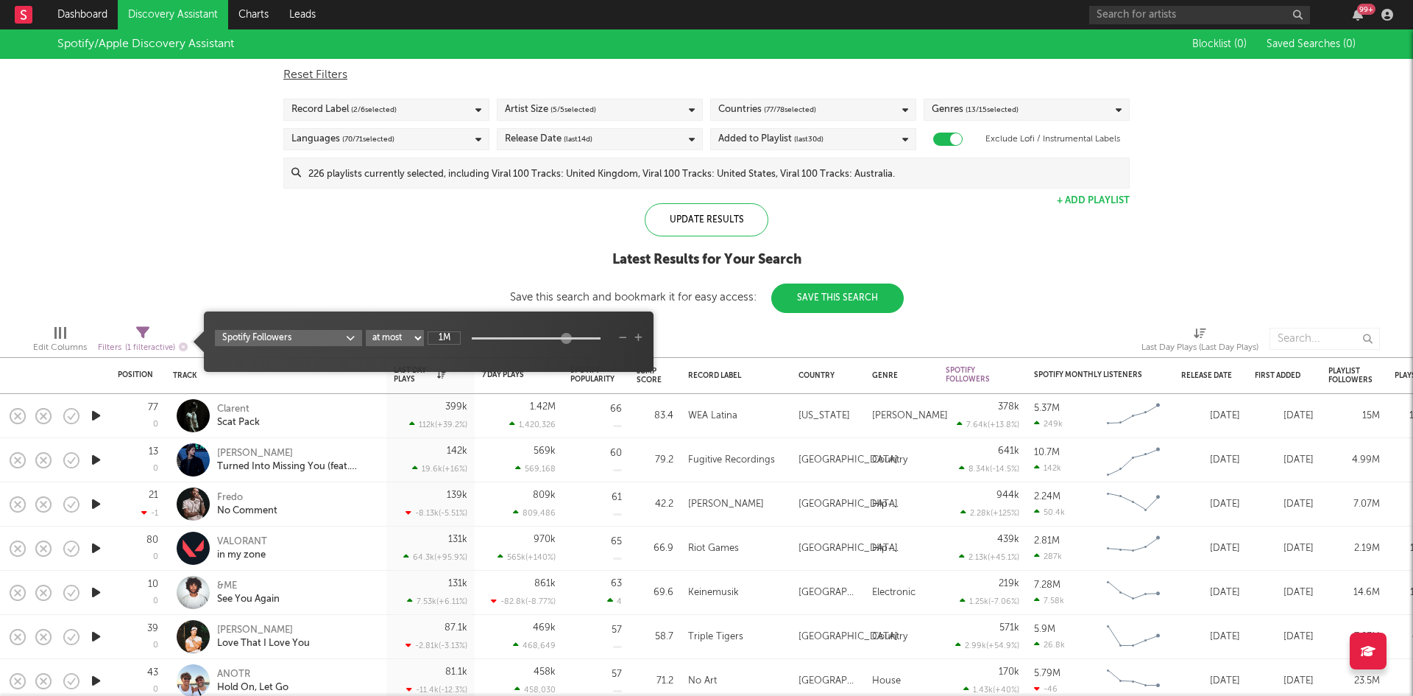
click at [306, 337] on body "Dashboard Discovery Assistant Charts Leads 99 + Notifications Settings Mark all…" at bounding box center [706, 348] width 1413 height 696
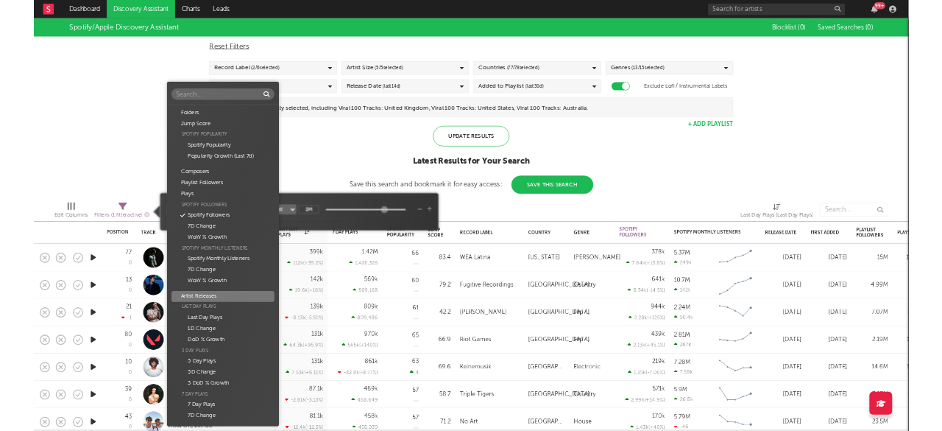
scroll to position [149, 0]
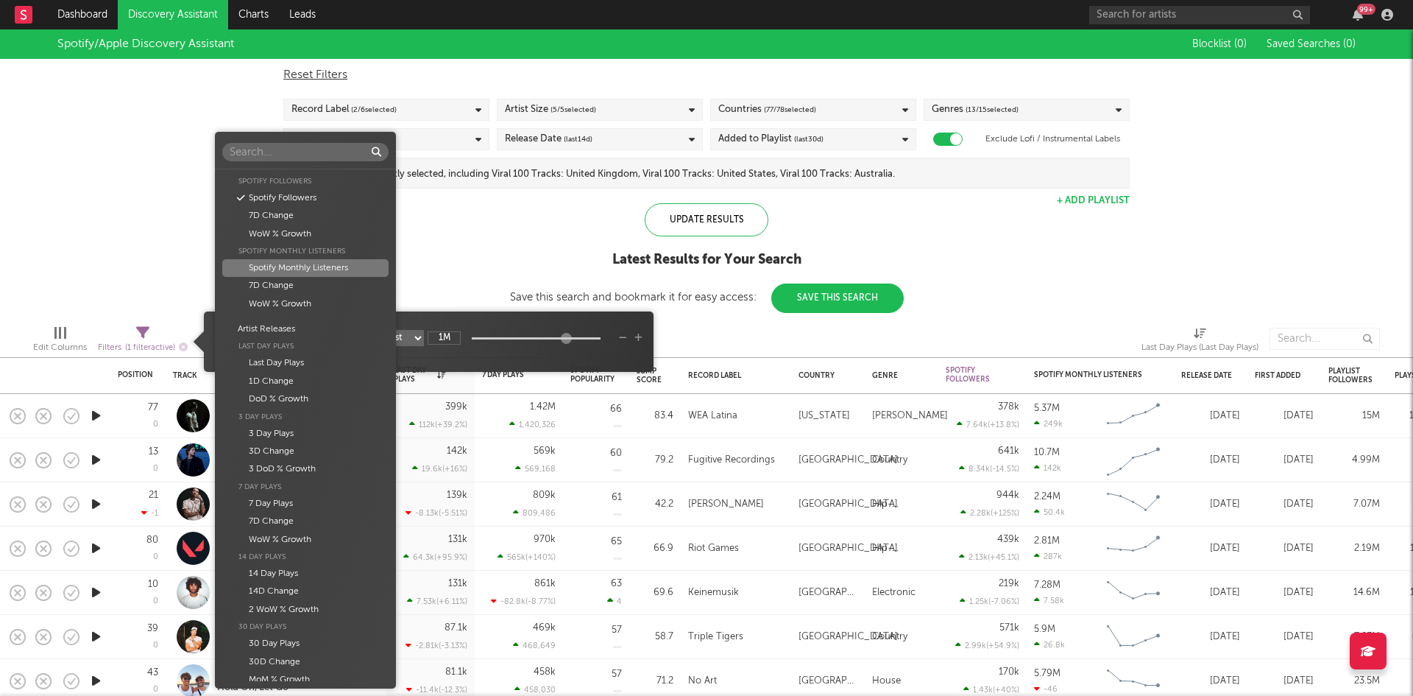
click at [306, 268] on div "Spotify Monthly Listeners" at bounding box center [305, 268] width 166 height 18
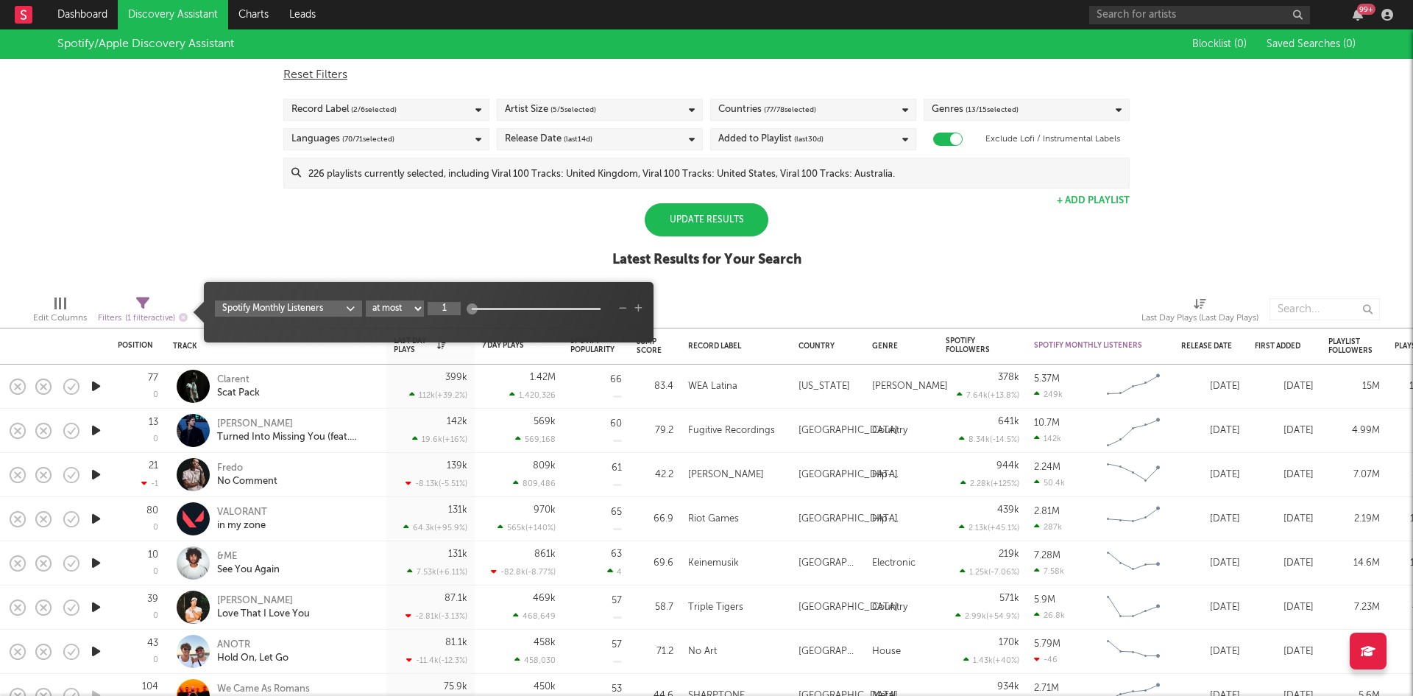
click at [448, 311] on input "1" at bounding box center [444, 308] width 33 height 13
type input "1M"
click at [709, 306] on div at bounding box center [903, 309] width 455 height 37
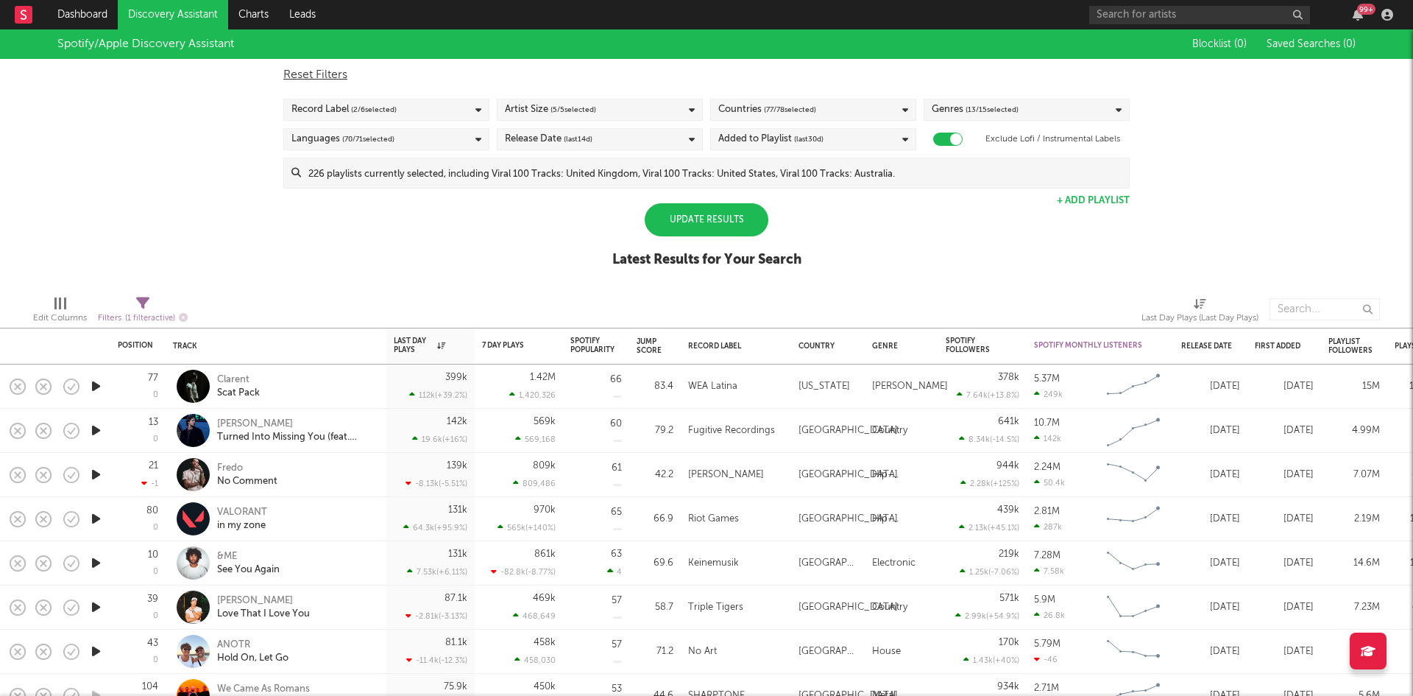
click at [688, 235] on div "Update Results" at bounding box center [707, 219] width 124 height 33
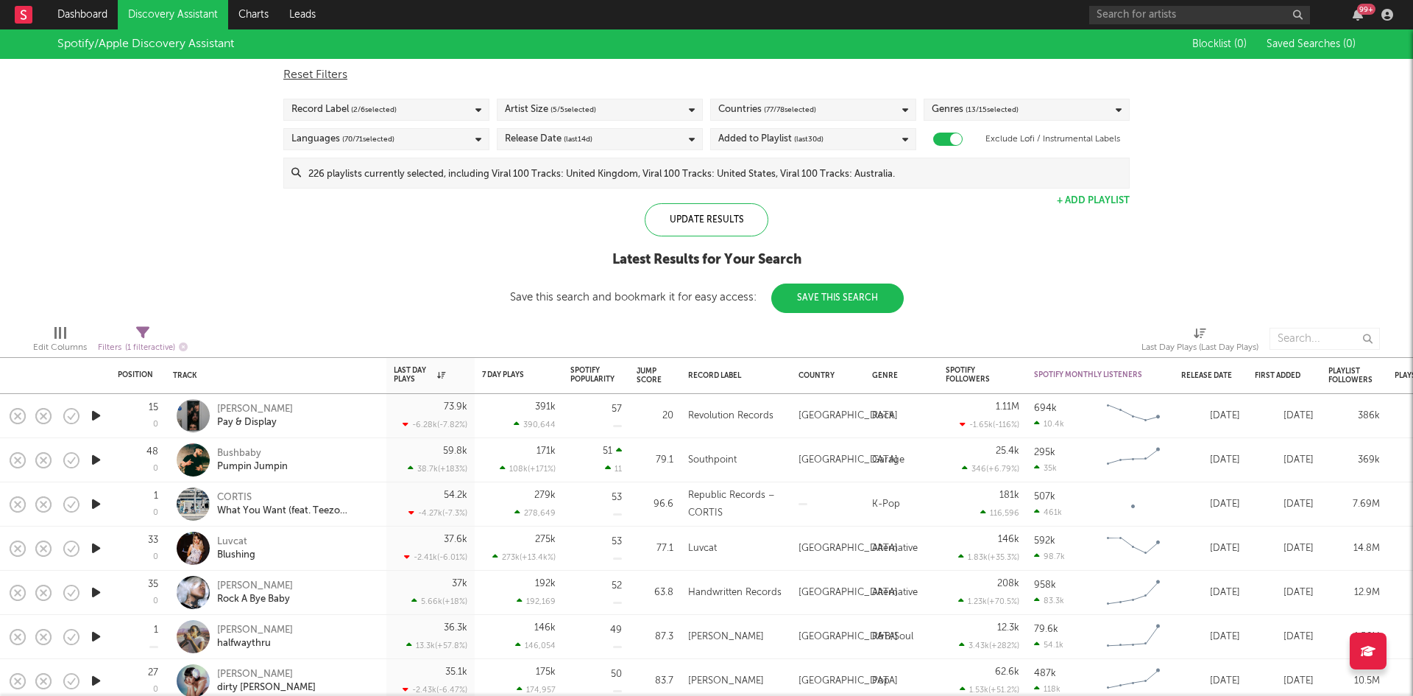
click at [94, 459] on icon "button" at bounding box center [95, 460] width 15 height 18
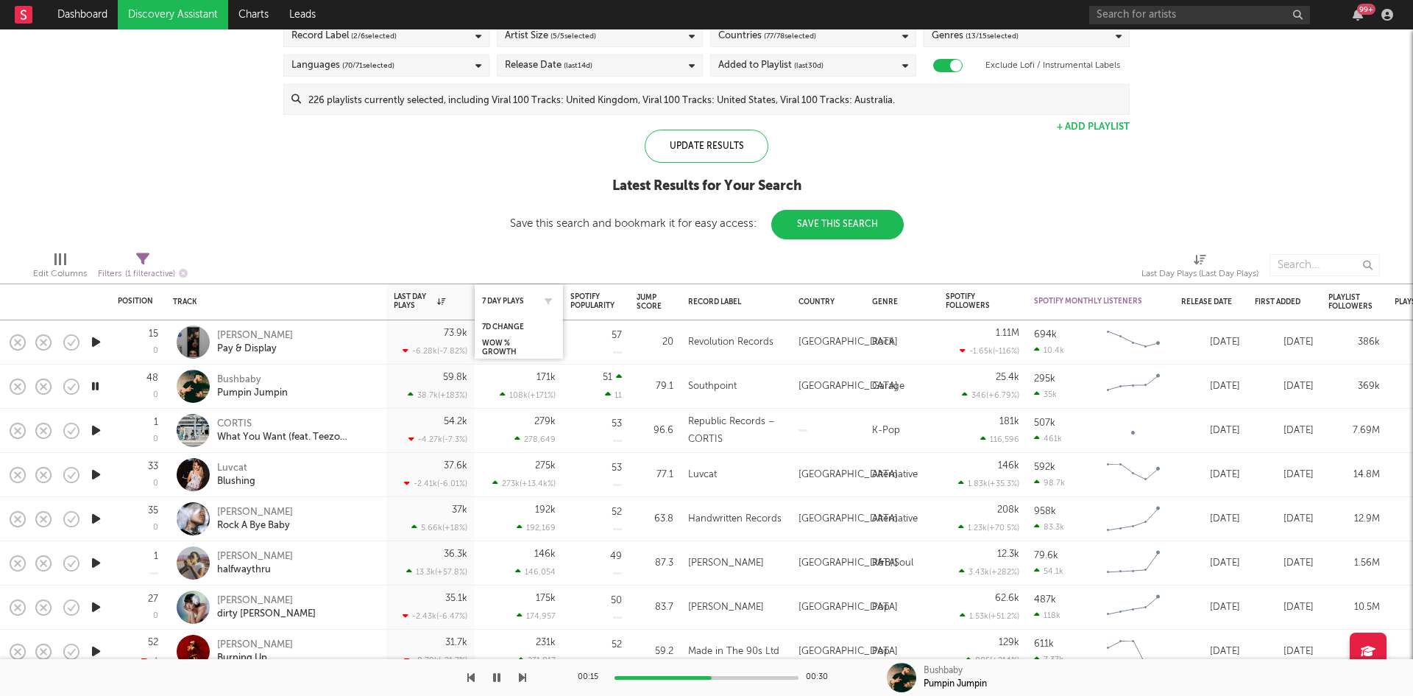
click at [517, 294] on div "7 Day Plays" at bounding box center [519, 300] width 74 height 29
click at [516, 305] on div "7 Day Plays" at bounding box center [508, 301] width 52 height 9
